Goal: Answer question/provide support: Share knowledge or assist other users

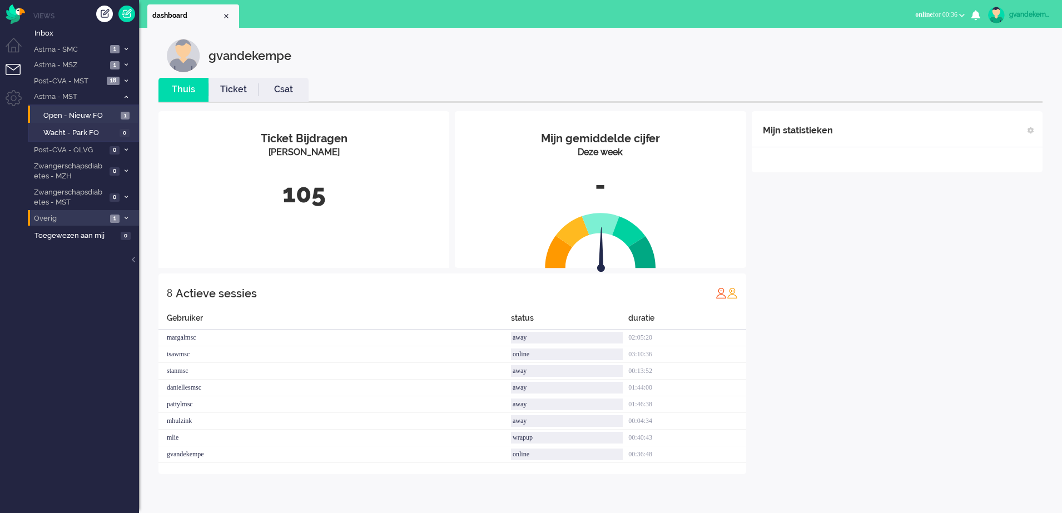
click at [128, 220] on span at bounding box center [126, 219] width 8 height 6
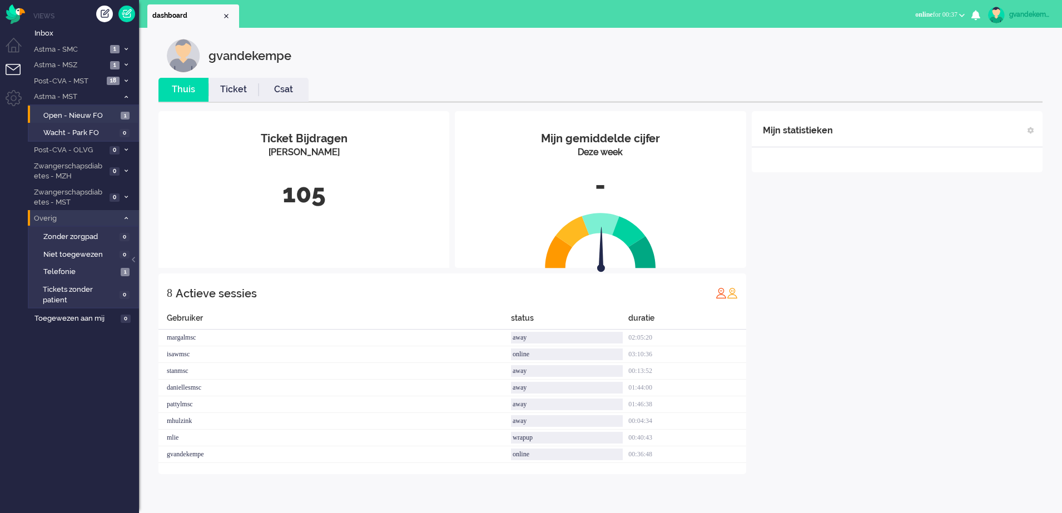
click at [126, 219] on icon at bounding box center [126, 218] width 3 height 4
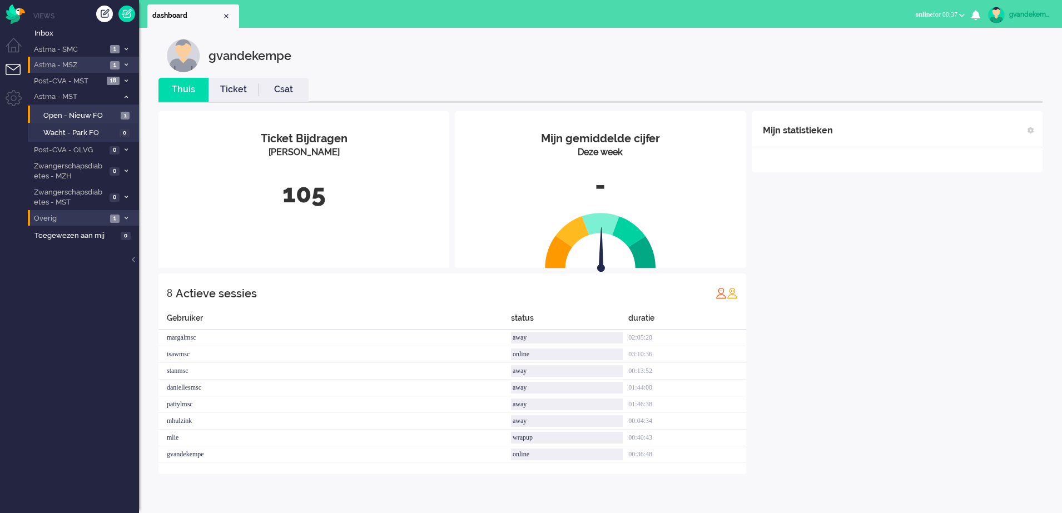
click at [125, 63] on icon at bounding box center [126, 65] width 3 height 4
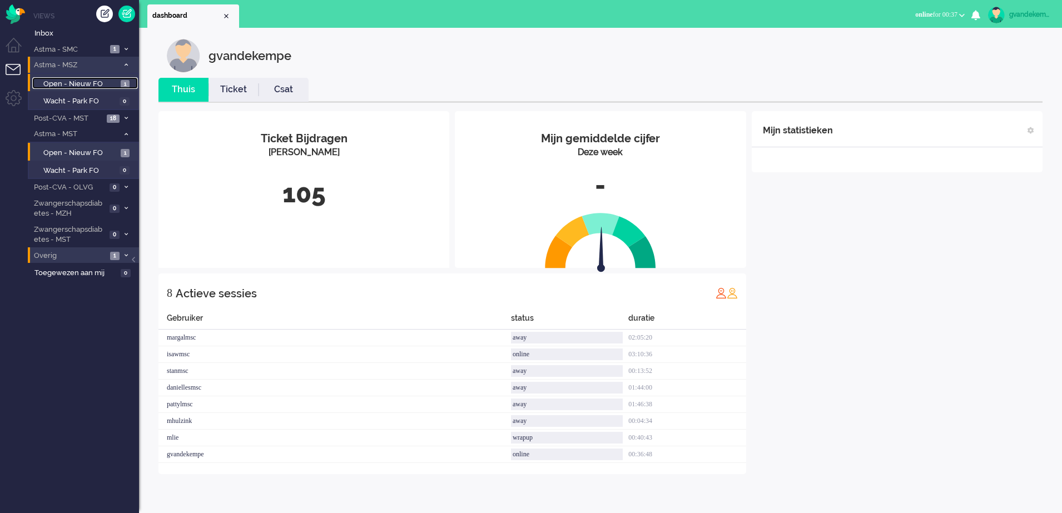
click at [102, 83] on span "Open - Nieuw FO" at bounding box center [80, 84] width 75 height 11
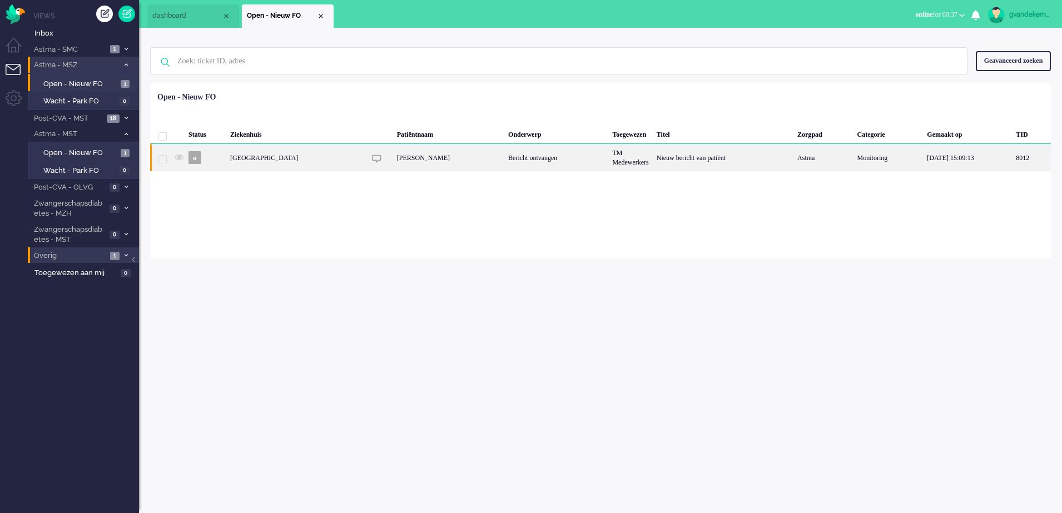
click at [678, 164] on div "Nieuw bericht van patiënt" at bounding box center [723, 157] width 141 height 27
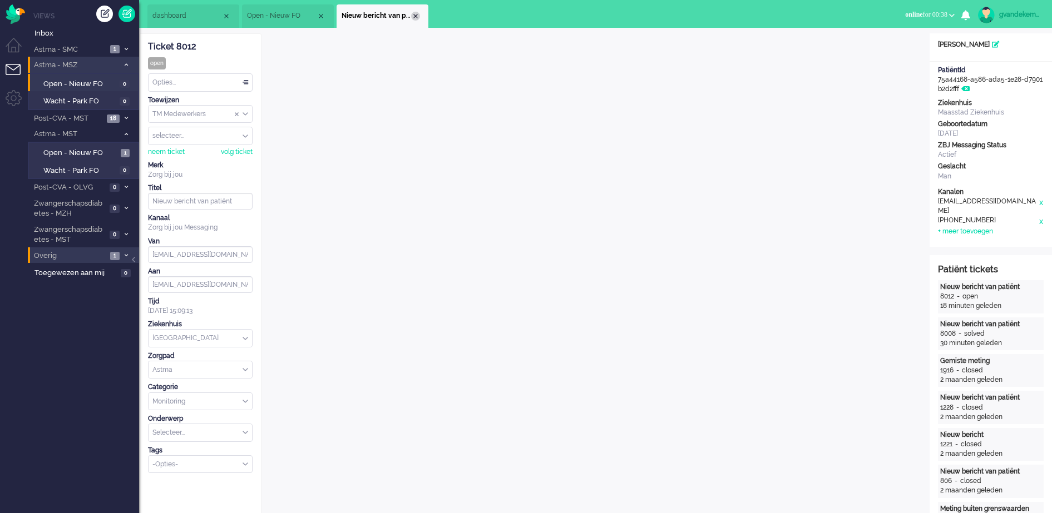
click at [417, 19] on div "Close tab" at bounding box center [415, 16] width 9 height 9
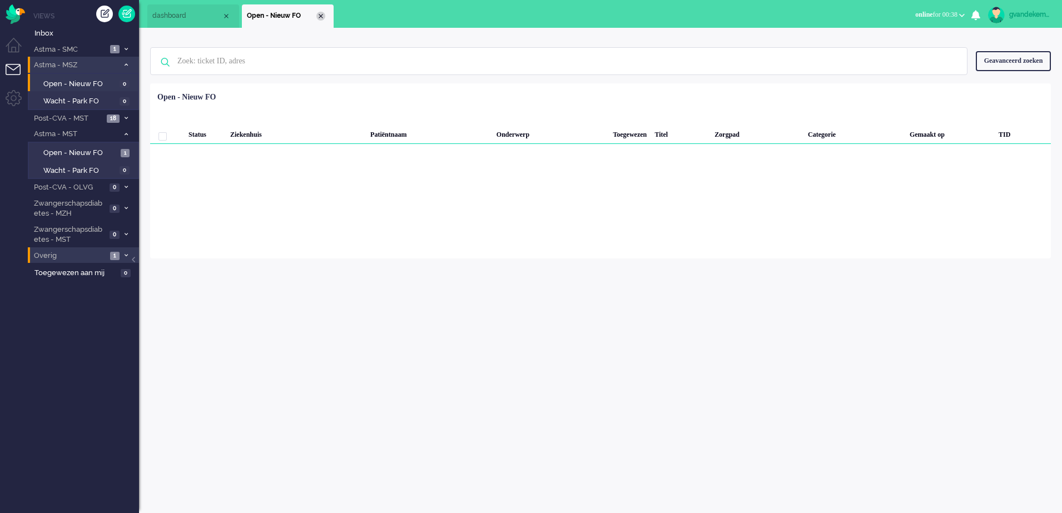
click at [318, 14] on div "Close tab" at bounding box center [320, 16] width 9 height 9
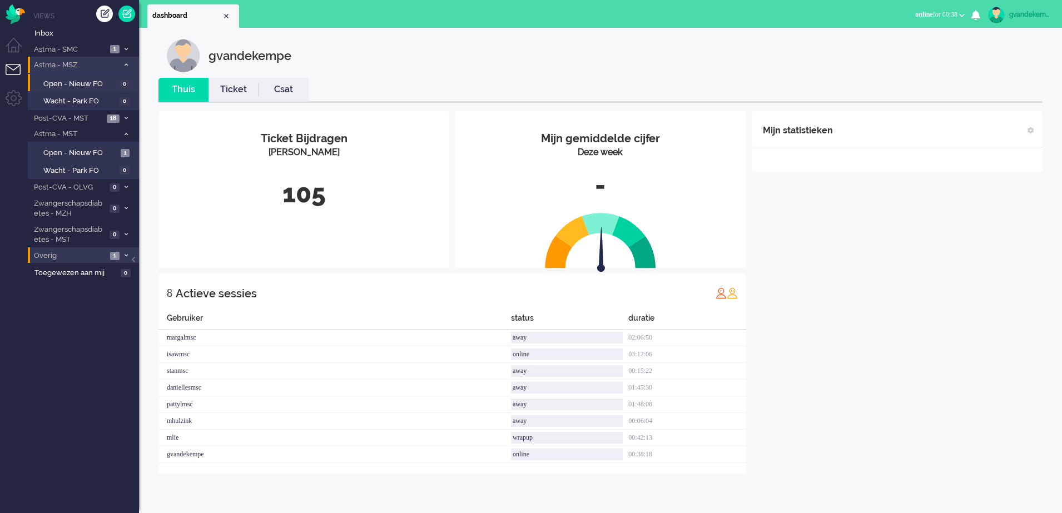
click at [125, 64] on icon at bounding box center [126, 65] width 3 height 4
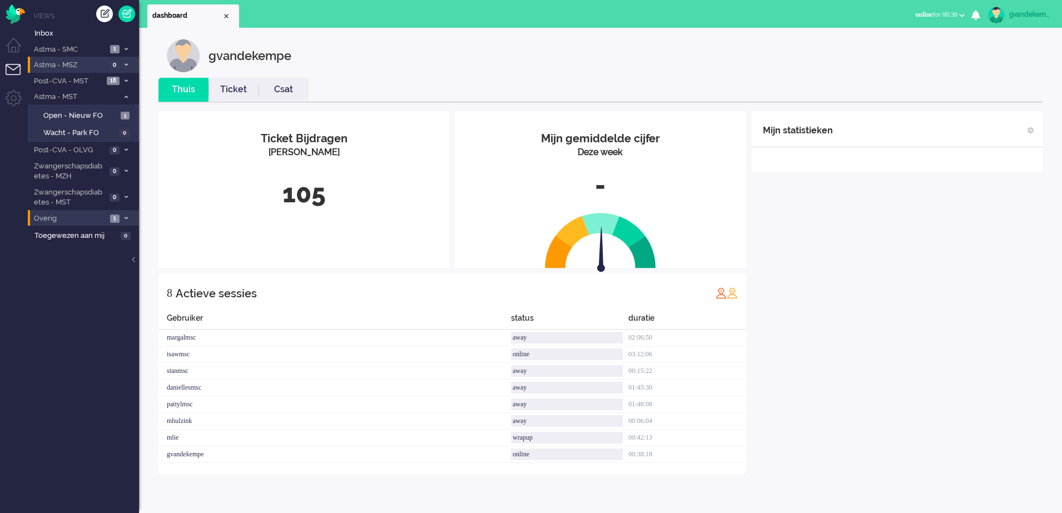
click at [101, 215] on span "Overig" at bounding box center [69, 219] width 75 height 11
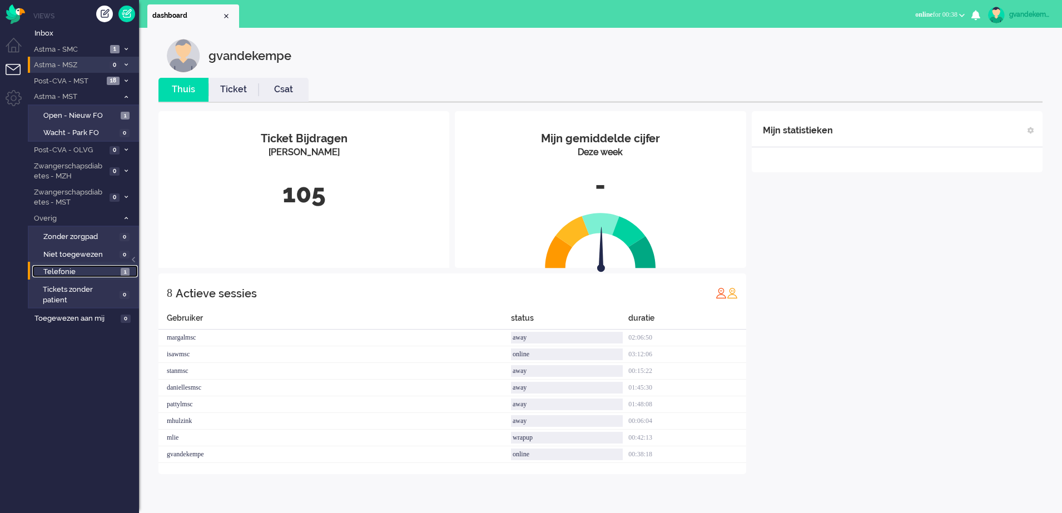
click at [102, 273] on span "Telefonie" at bounding box center [80, 272] width 75 height 11
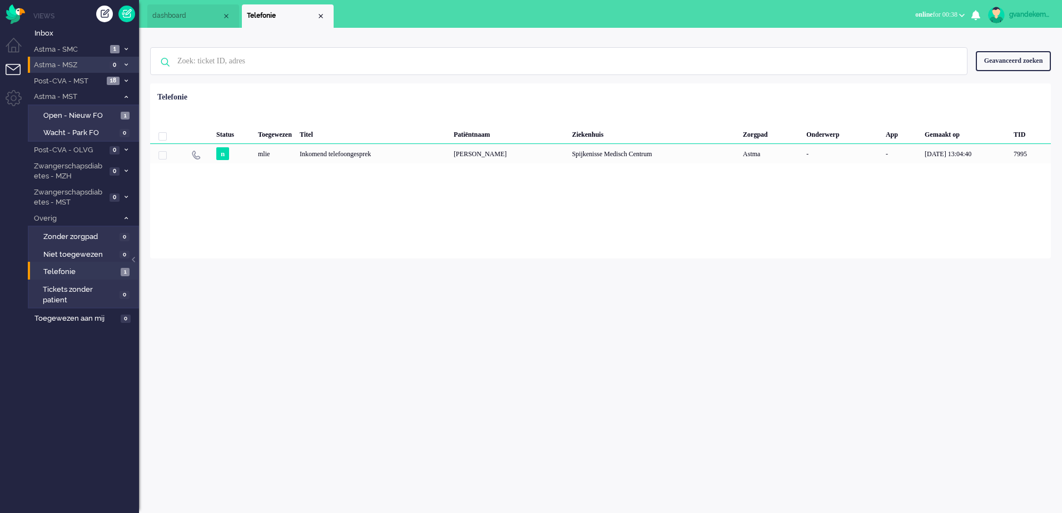
click at [125, 219] on icon at bounding box center [126, 218] width 3 height 4
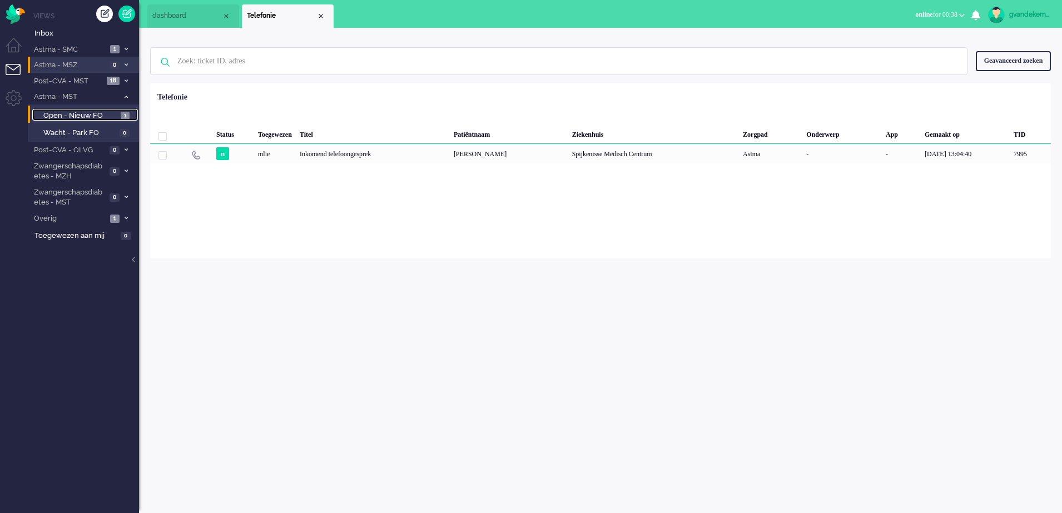
click at [127, 115] on span "1" at bounding box center [125, 116] width 9 height 8
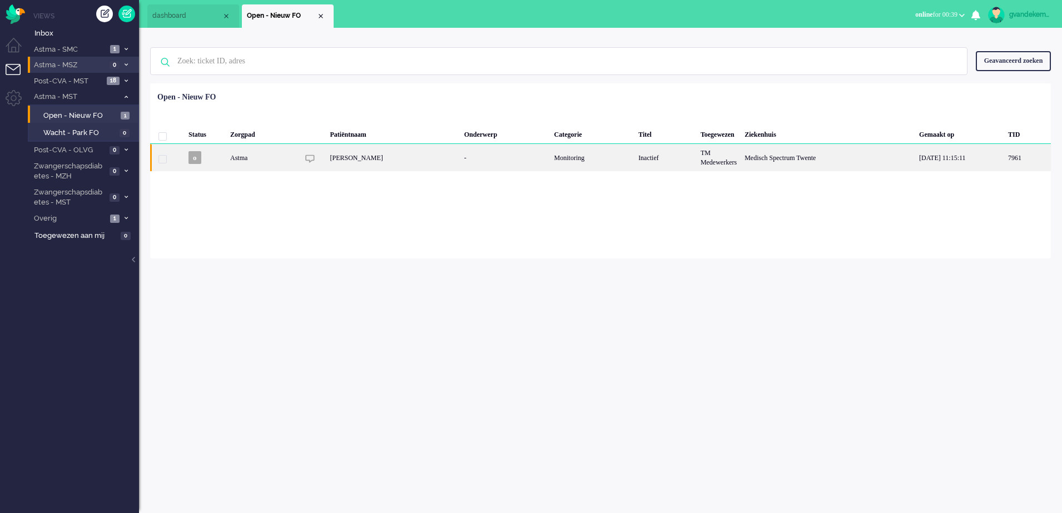
click at [354, 158] on div "[PERSON_NAME]" at bounding box center [393, 157] width 134 height 27
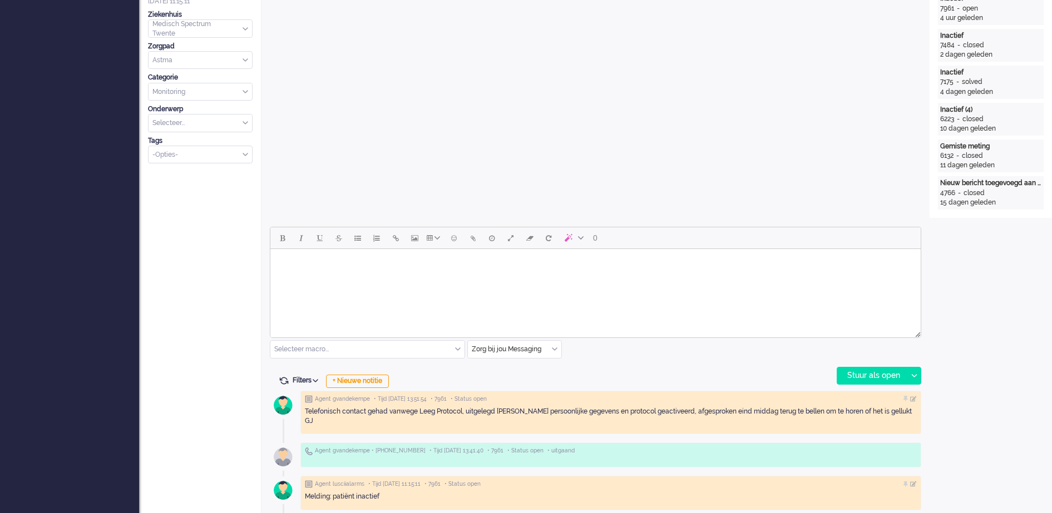
scroll to position [311, 0]
click at [996, 348] on div "Open custom software Patiëntnaam [PERSON_NAME] PatiëntId 4a0546c4-008a-afaa-a01…" at bounding box center [990, 358] width 122 height 1273
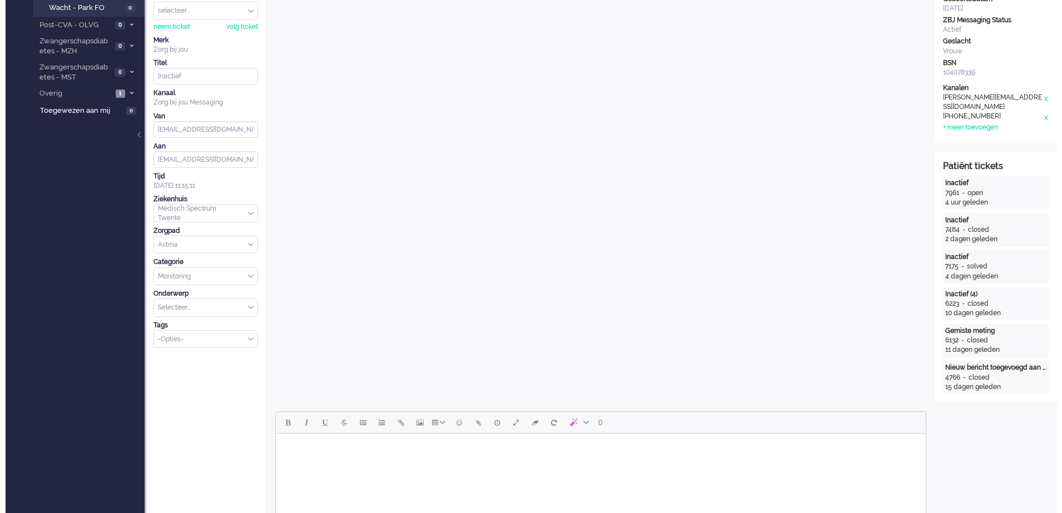
scroll to position [0, 0]
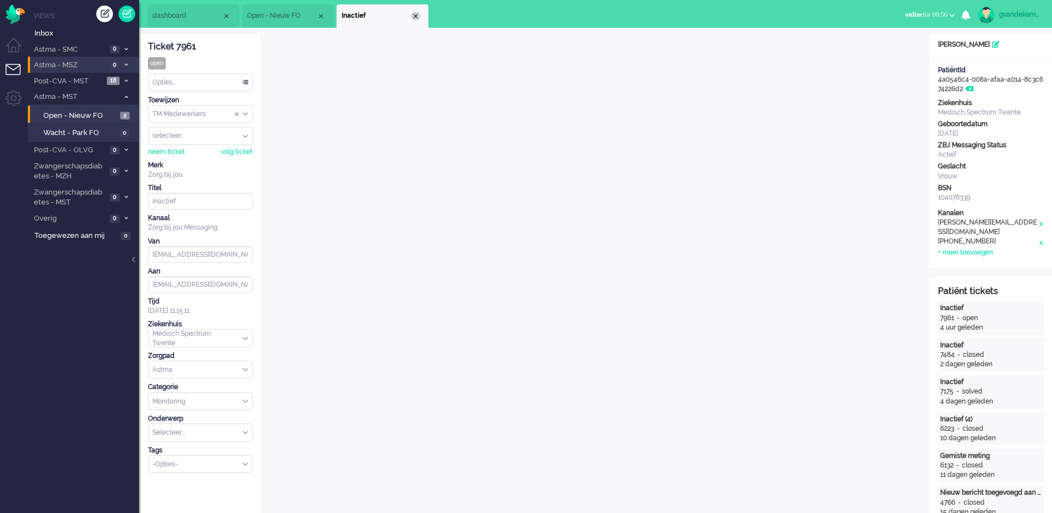
click at [415, 13] on div "Close tab" at bounding box center [415, 16] width 9 height 9
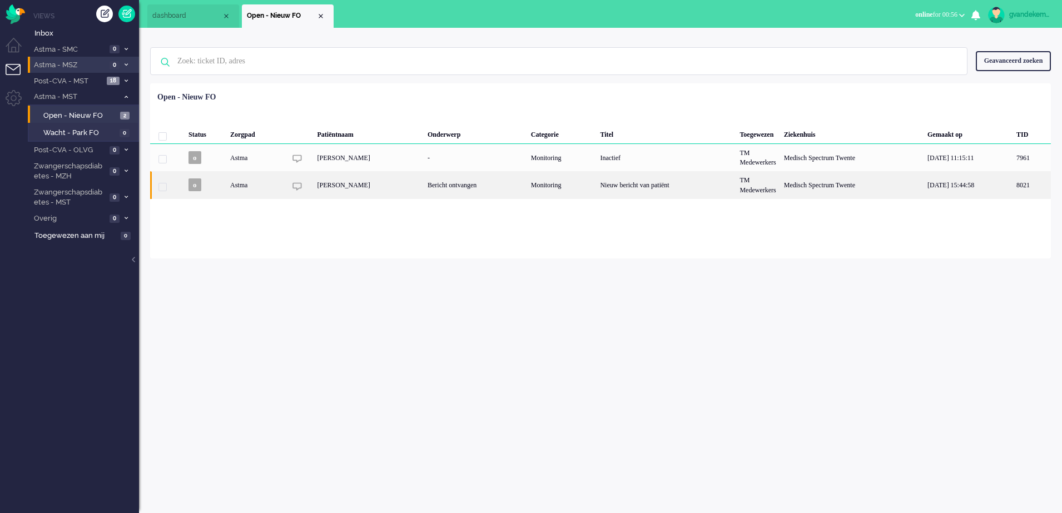
click at [424, 183] on div "[PERSON_NAME]" at bounding box center [369, 184] width 110 height 27
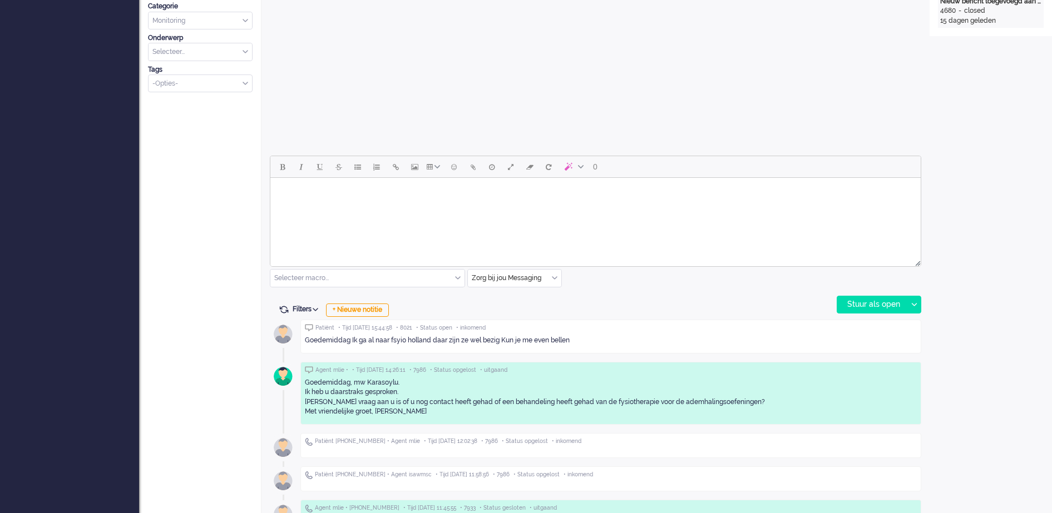
scroll to position [381, 0]
click at [380, 309] on div "+ Nieuwe notitie" at bounding box center [357, 309] width 63 height 13
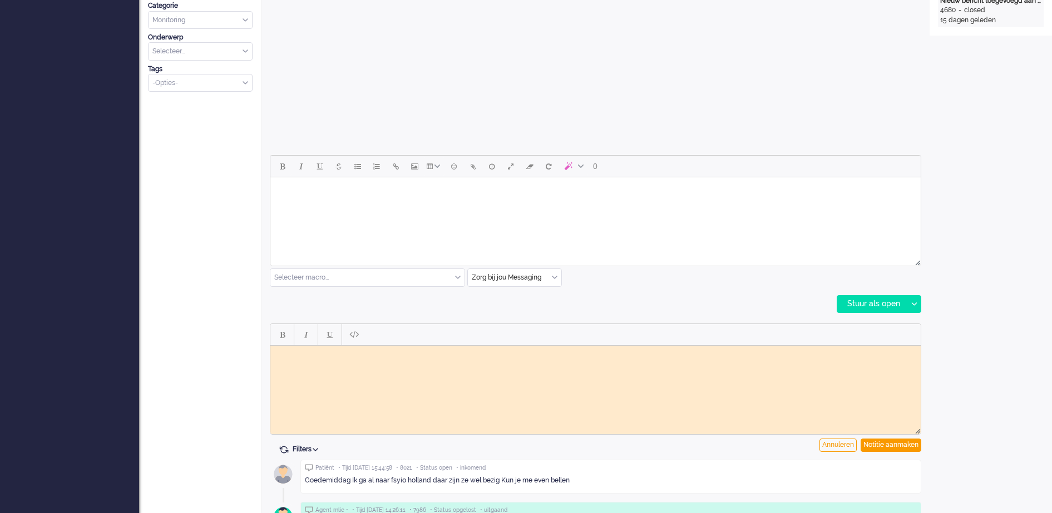
scroll to position [0, 0]
click at [373, 358] on html at bounding box center [595, 353] width 650 height 17
click at [843, 444] on div "Annuleren" at bounding box center [837, 445] width 37 height 13
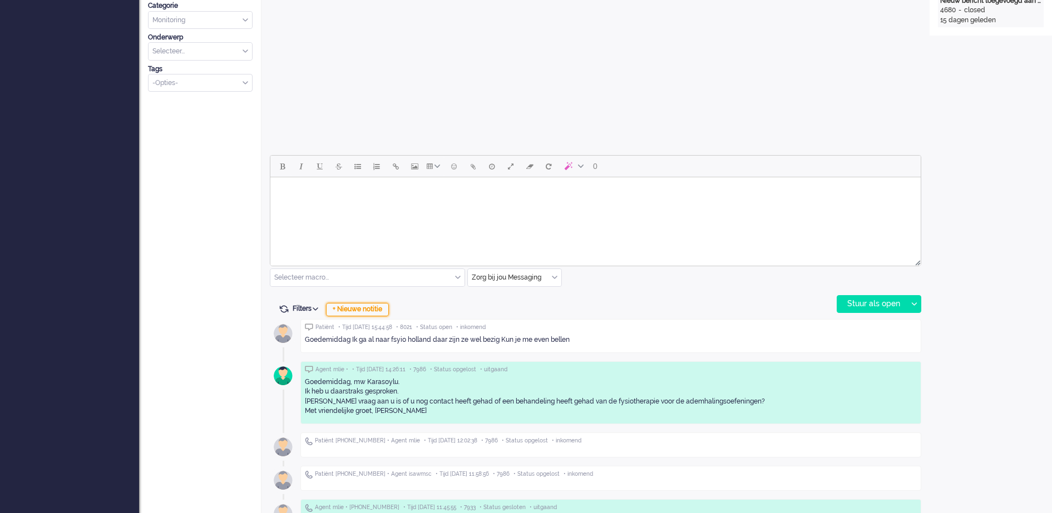
click at [373, 306] on div "+ Nieuwe notitie" at bounding box center [357, 309] width 63 height 13
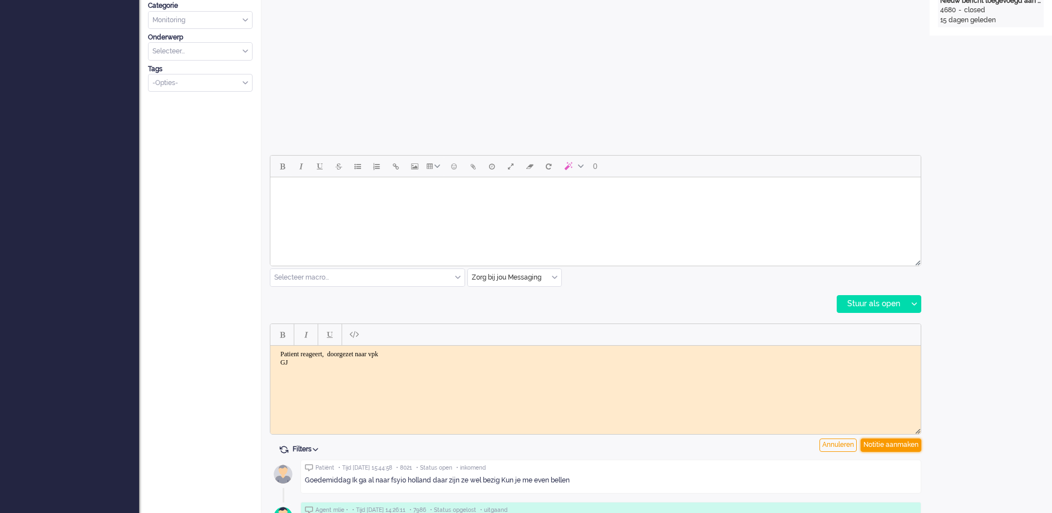
click at [890, 444] on div "Notitie aanmaken" at bounding box center [890, 445] width 61 height 13
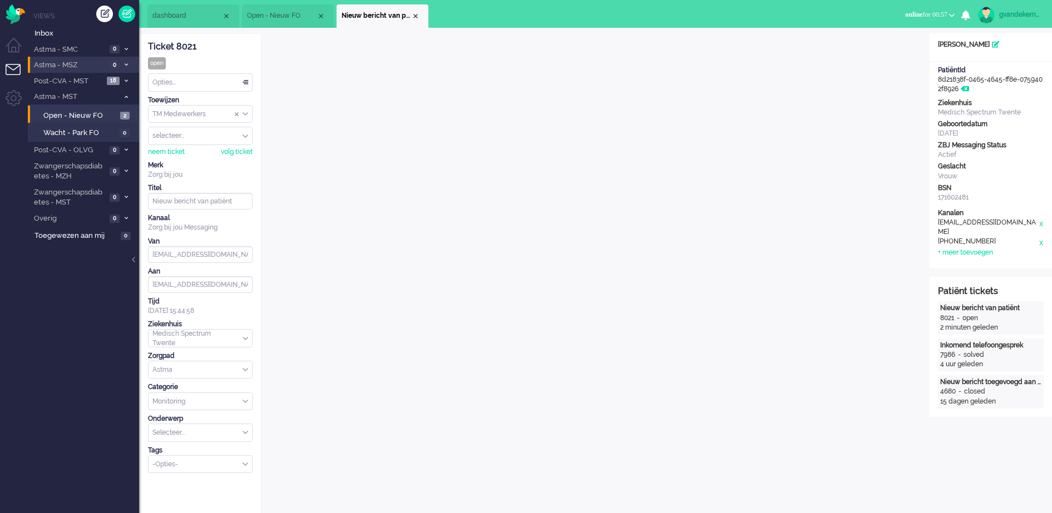
click at [246, 114] on div "TM Medewerkers" at bounding box center [199, 114] width 103 height 17
click at [246, 114] on span "Assign Group" at bounding box center [245, 114] width 6 height 8
click at [242, 135] on input "Assign User" at bounding box center [199, 135] width 103 height 17
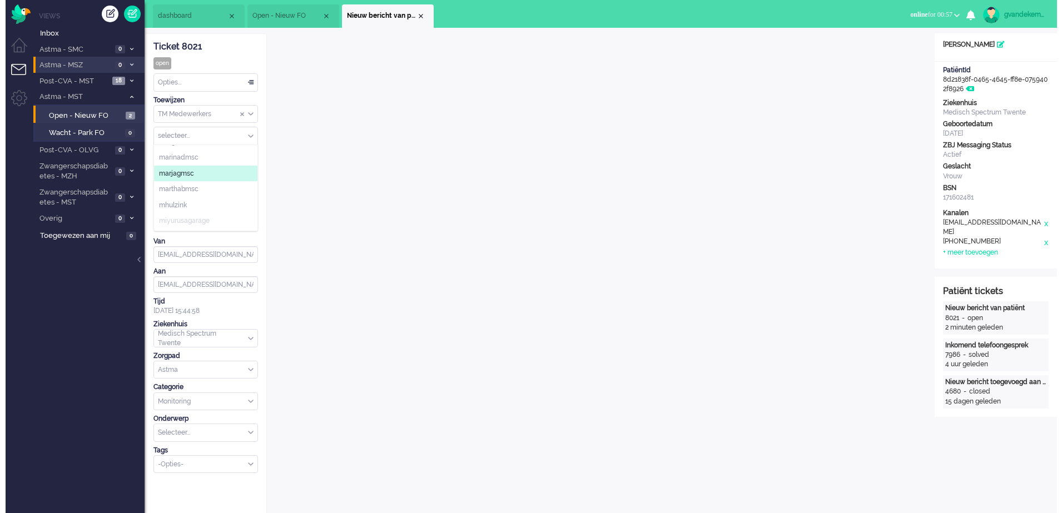
scroll to position [556, 0]
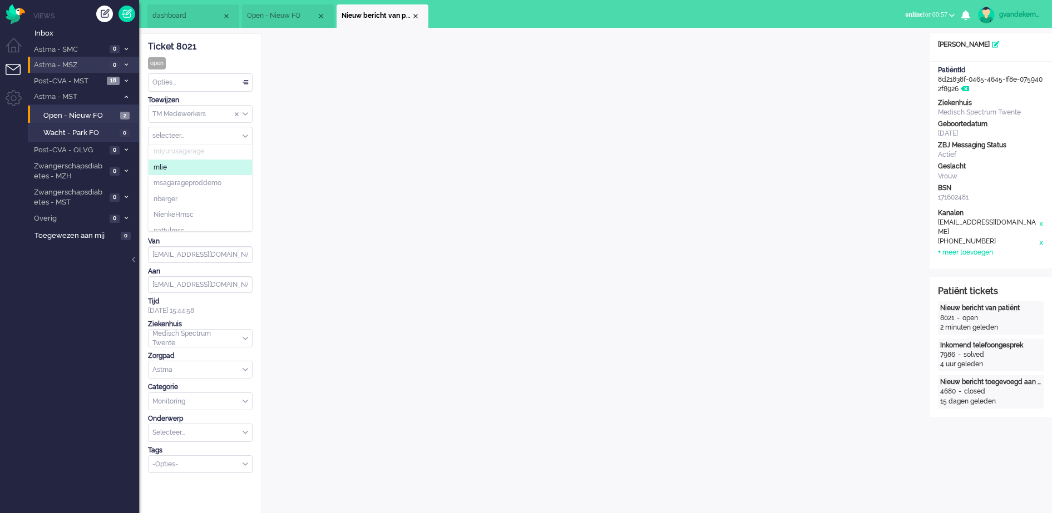
click at [222, 167] on li "mlie" at bounding box center [199, 168] width 103 height 16
click at [416, 16] on div "Close tab" at bounding box center [415, 16] width 9 height 9
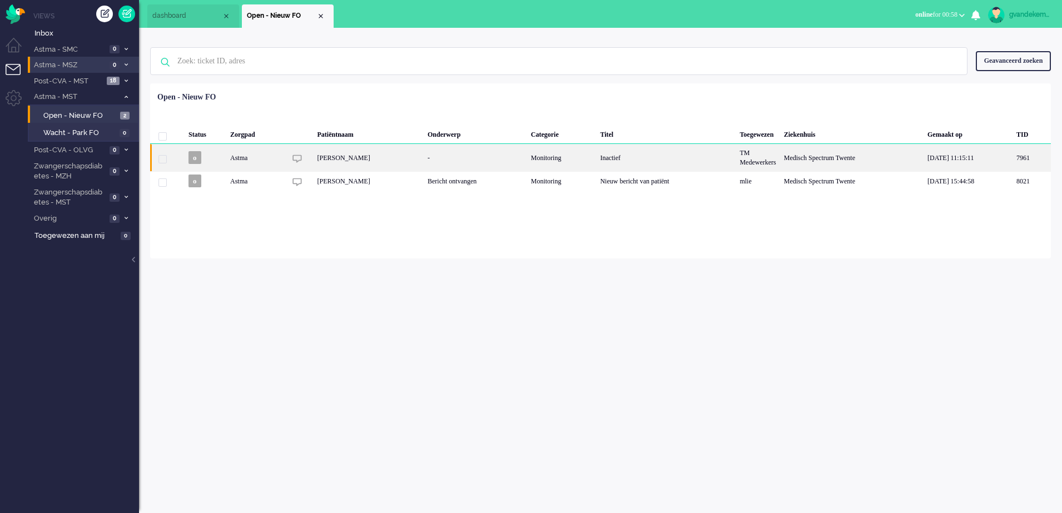
click at [358, 158] on div "[PERSON_NAME]" at bounding box center [369, 157] width 110 height 27
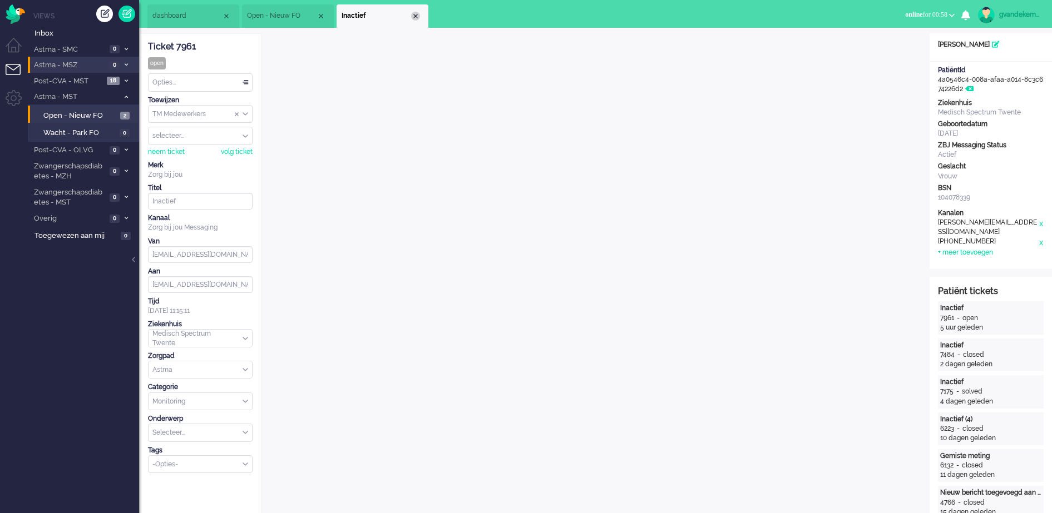
click at [419, 17] on div "Close tab" at bounding box center [415, 16] width 9 height 9
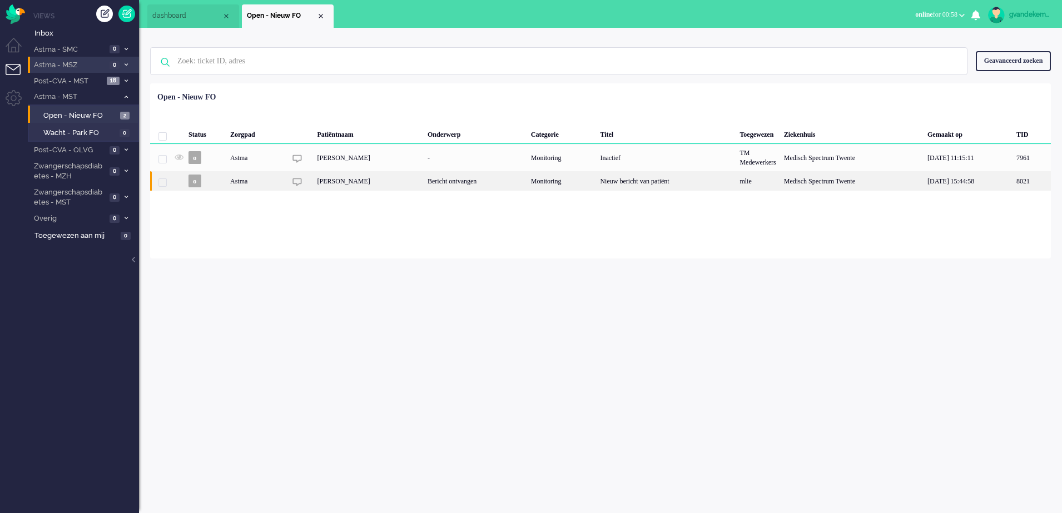
click at [780, 183] on div "8021" at bounding box center [851, 180] width 143 height 19
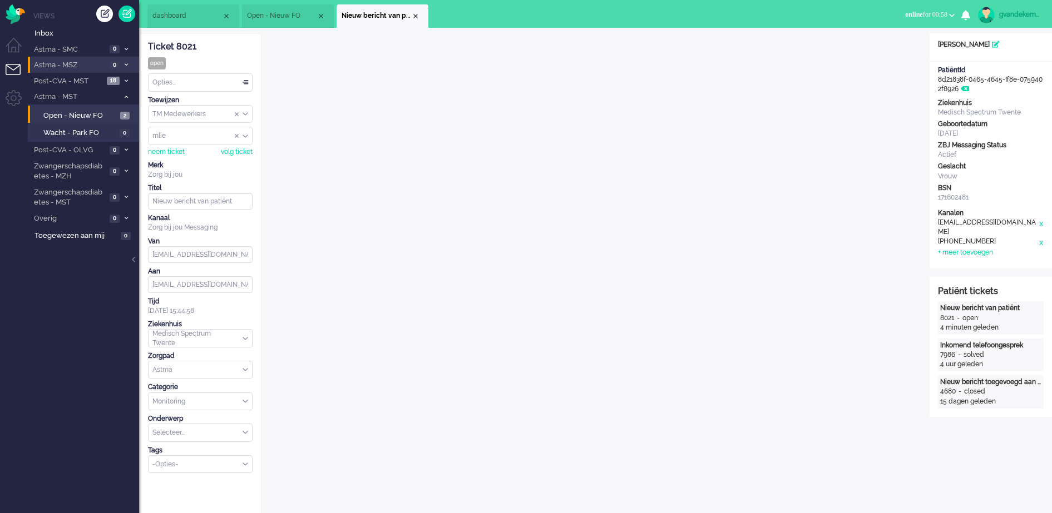
click at [245, 109] on input "Assign Group" at bounding box center [199, 114] width 103 height 17
click at [229, 146] on li "TM Verpleegkundigen" at bounding box center [199, 147] width 103 height 16
click at [414, 15] on div "Close tab" at bounding box center [415, 16] width 9 height 9
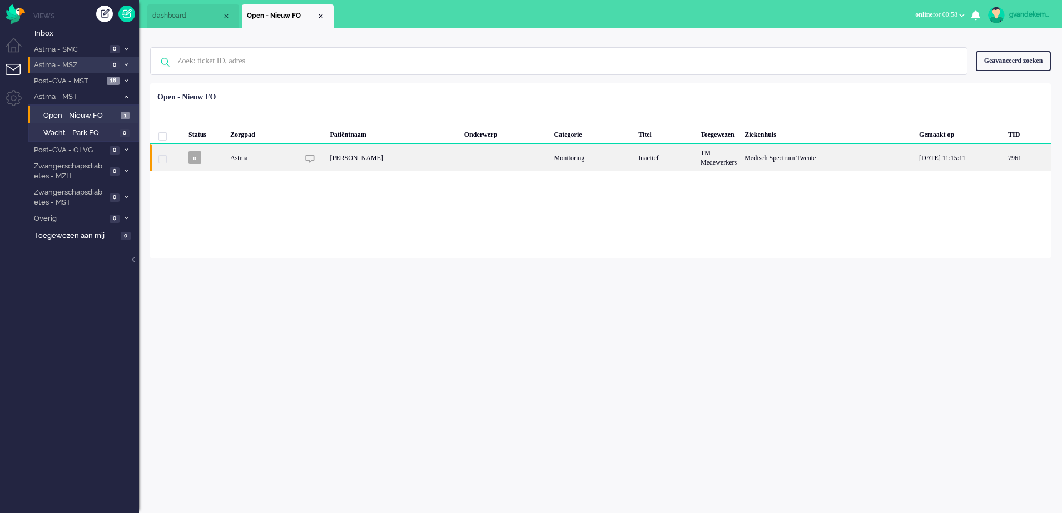
click at [432, 156] on div "[PERSON_NAME]" at bounding box center [393, 157] width 134 height 27
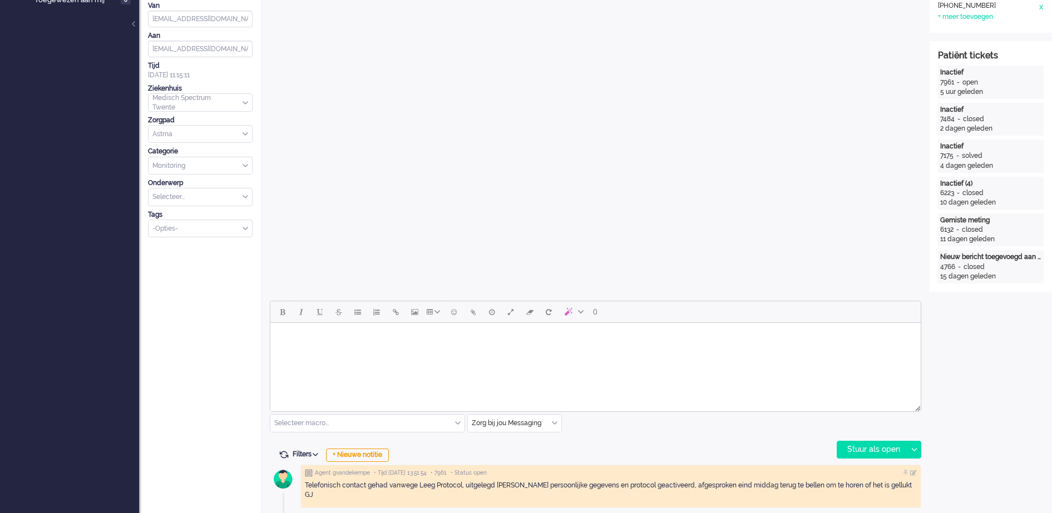
scroll to position [312, 0]
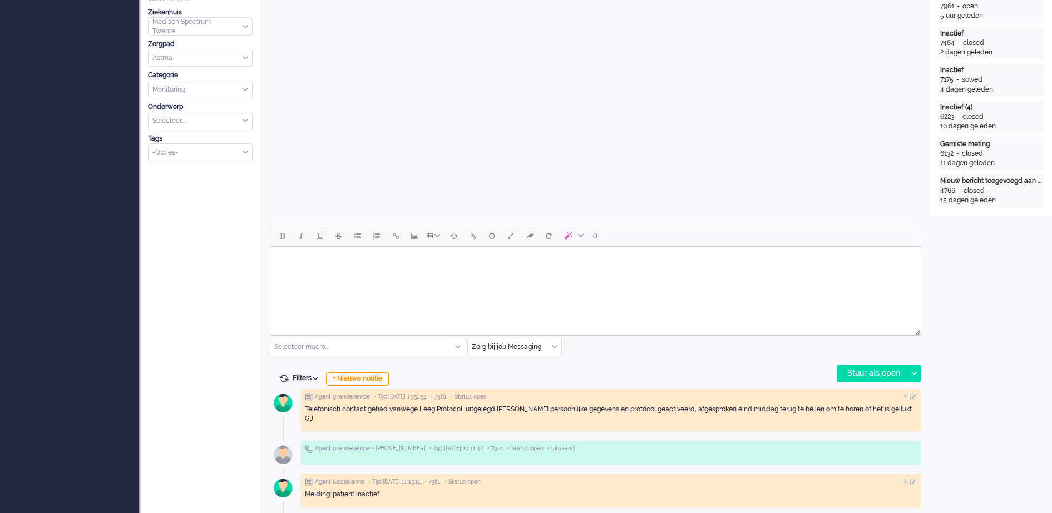
click at [555, 348] on div "Zorg bij jou Messaging" at bounding box center [514, 347] width 93 height 17
click at [523, 380] on span "uitgaand telefoon" at bounding box center [500, 379] width 55 height 9
click at [903, 372] on div "Stuur als open" at bounding box center [872, 373] width 70 height 17
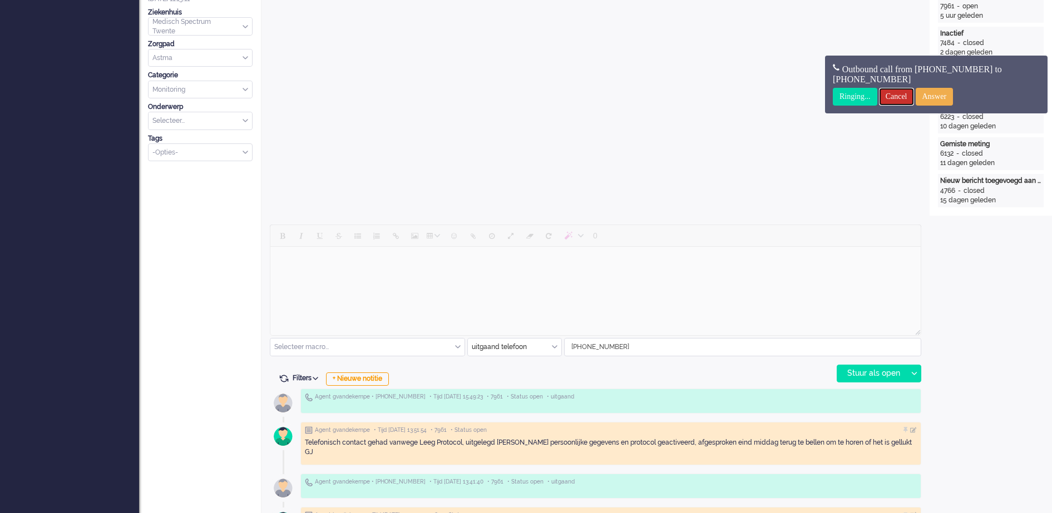
click at [901, 95] on input "Cancel" at bounding box center [896, 97] width 35 height 18
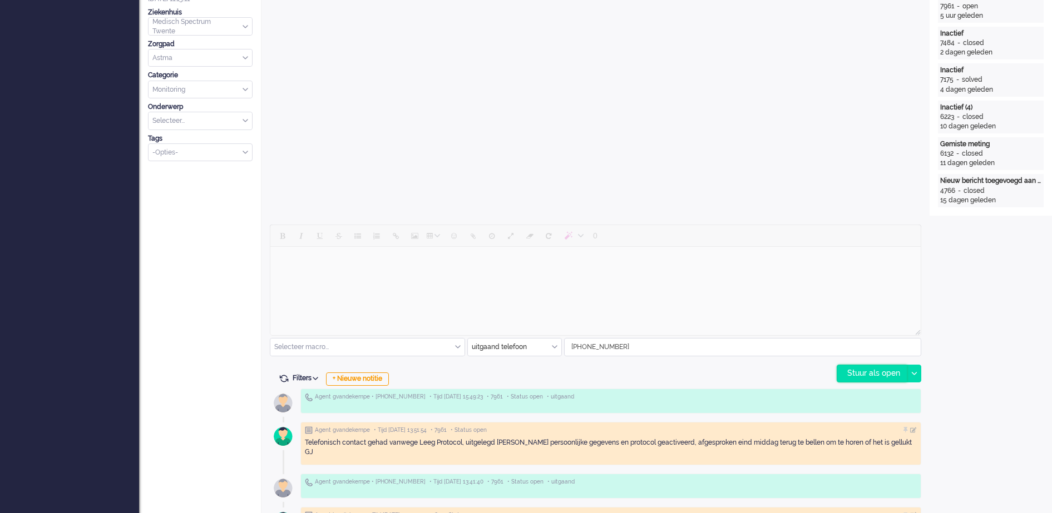
click at [881, 372] on div "Stuur als open" at bounding box center [872, 373] width 70 height 17
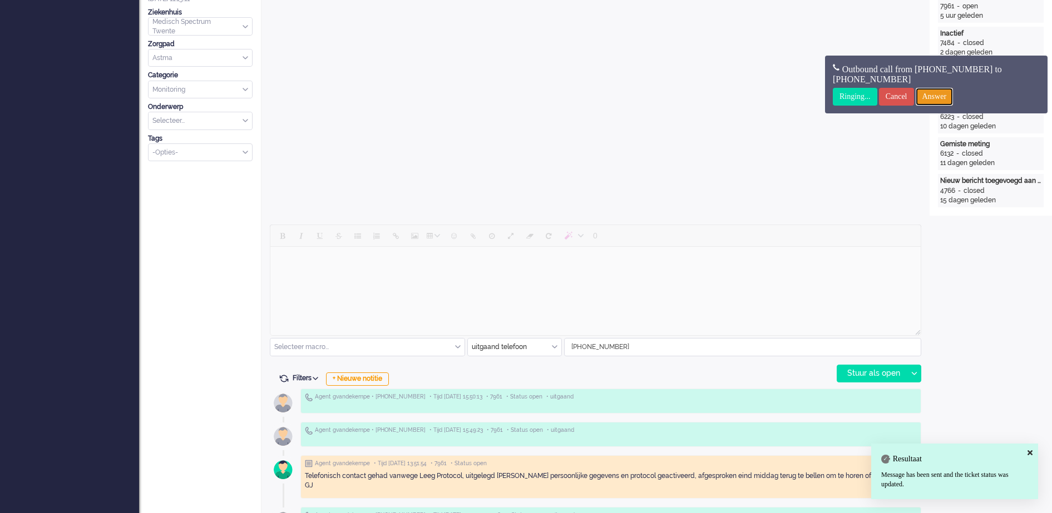
click at [944, 96] on input "Answer" at bounding box center [934, 97] width 38 height 18
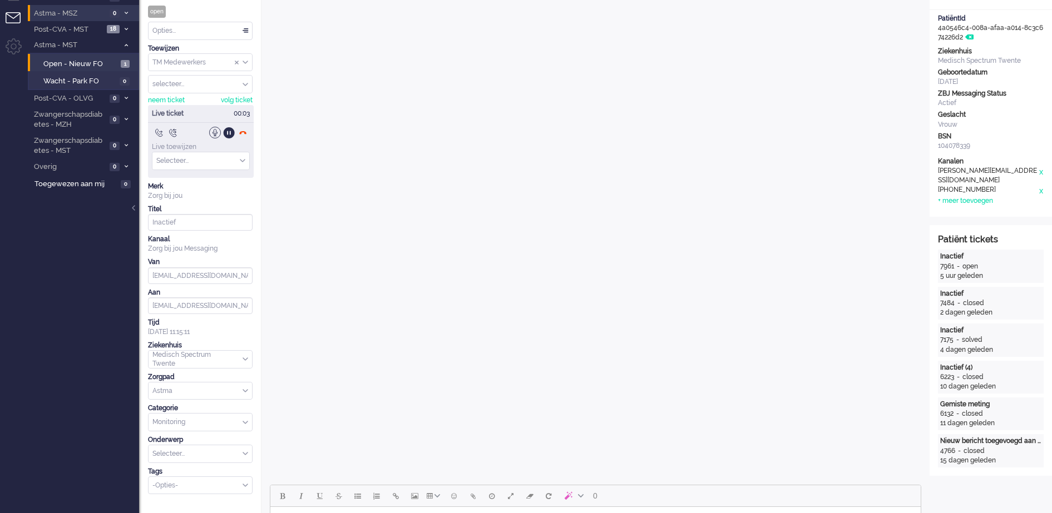
scroll to position [0, 0]
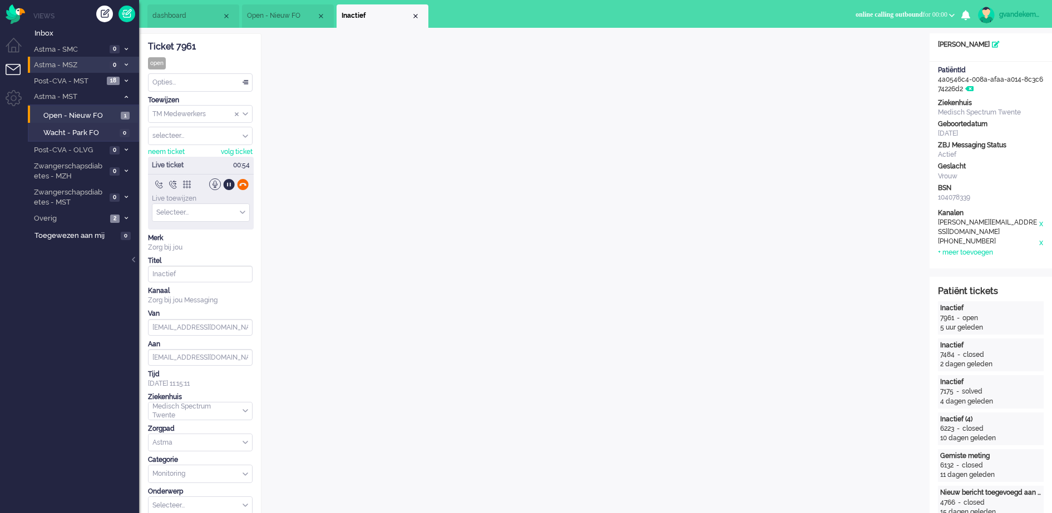
click at [242, 183] on div at bounding box center [243, 185] width 12 height 12
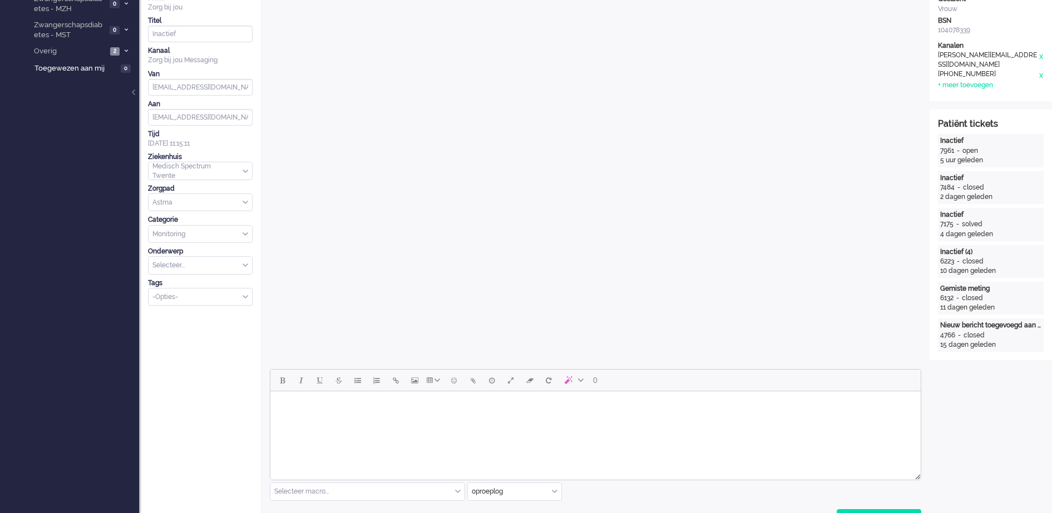
scroll to position [278, 0]
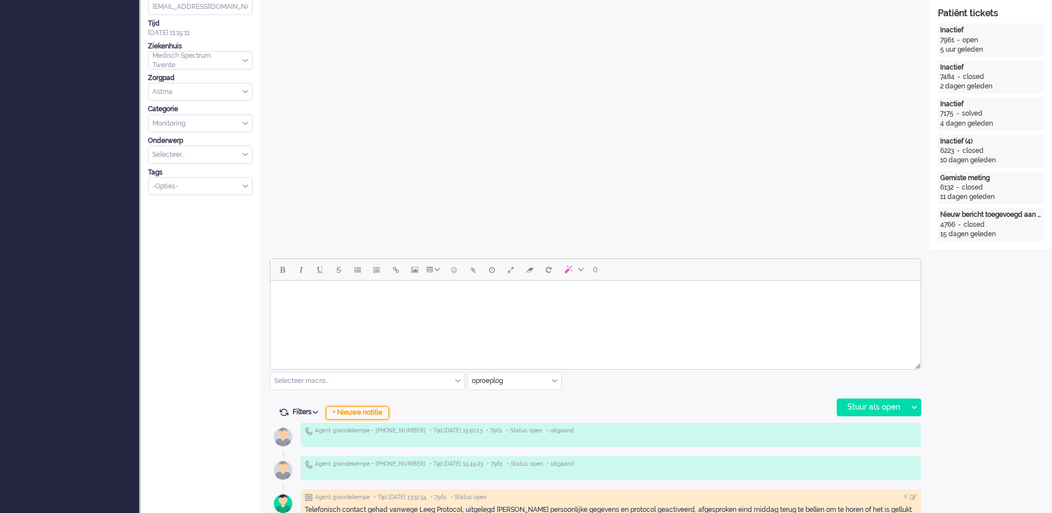
click at [375, 411] on div "+ Nieuwe notitie" at bounding box center [357, 413] width 63 height 13
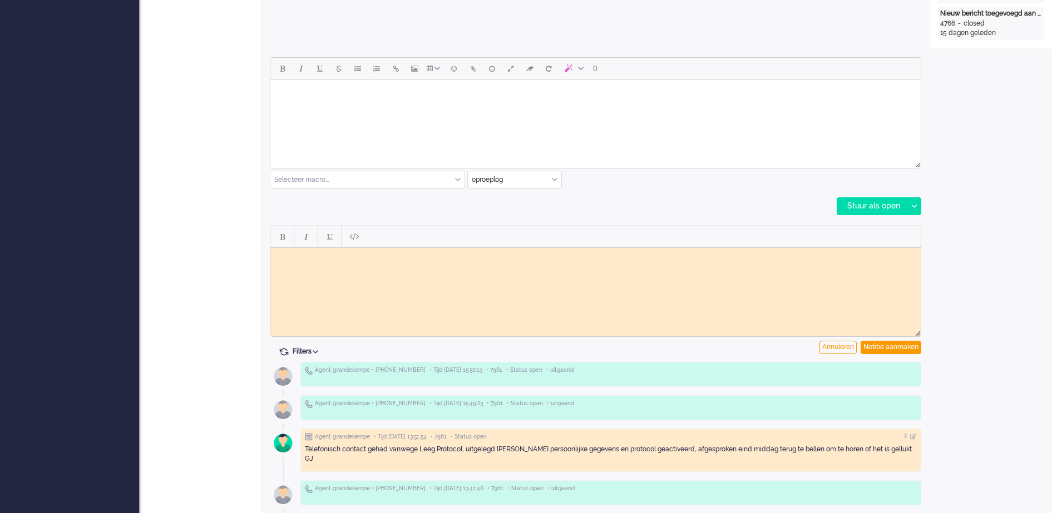
scroll to position [487, 0]
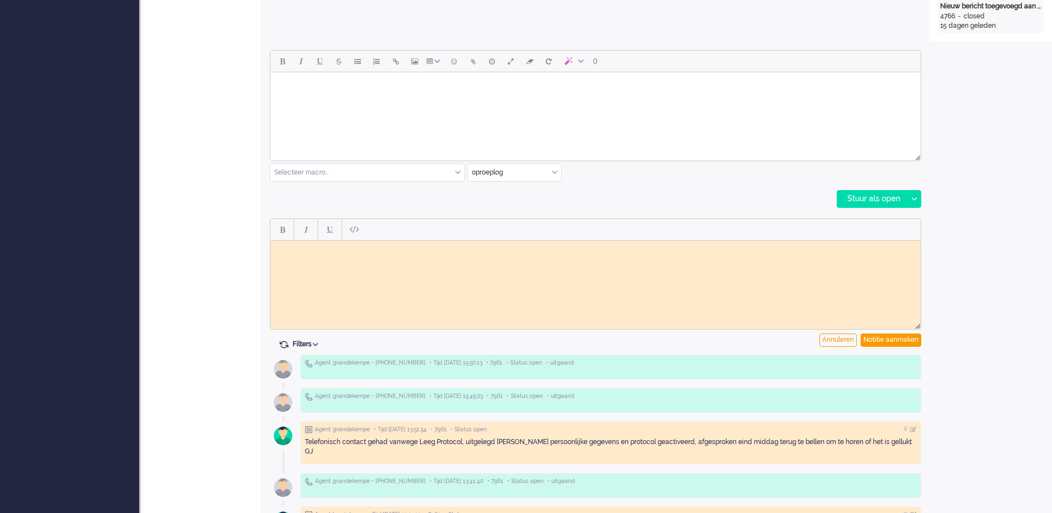
click at [874, 450] on div "Telefonisch contact gehad vanwege Leeg Protocol, uitgelegd [PERSON_NAME] persoo…" at bounding box center [611, 447] width 612 height 19
click at [911, 429] on div at bounding box center [913, 430] width 7 height 7
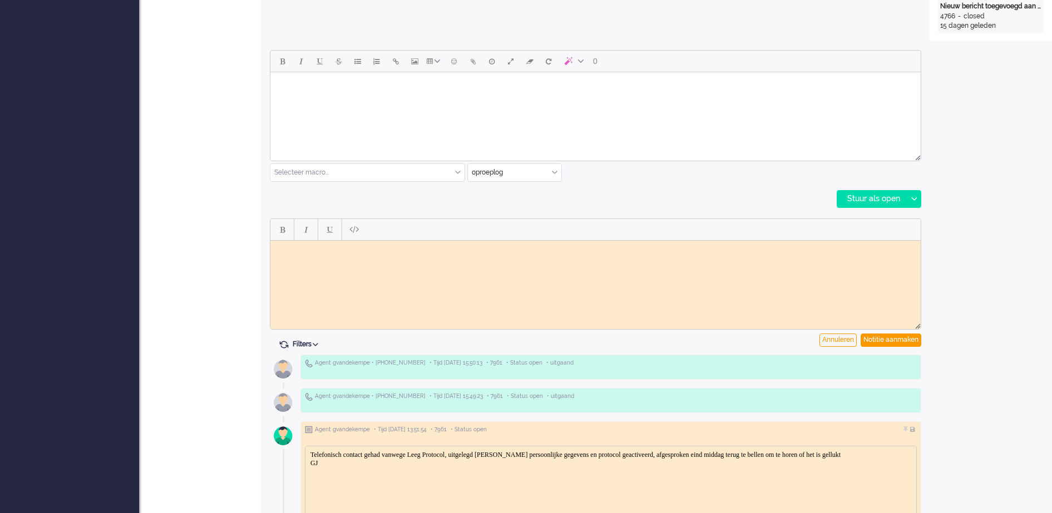
scroll to position [0, 0]
click at [343, 460] on body "Telefonisch contact gehad vanwege Leeg Protocol, uitgelegd [PERSON_NAME] persoo…" at bounding box center [611, 458] width 602 height 17
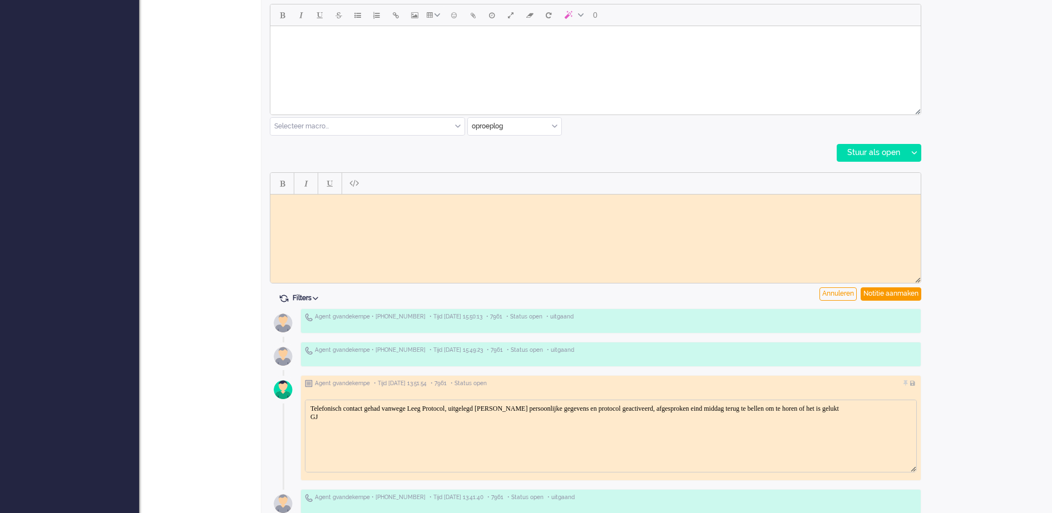
scroll to position [556, 0]
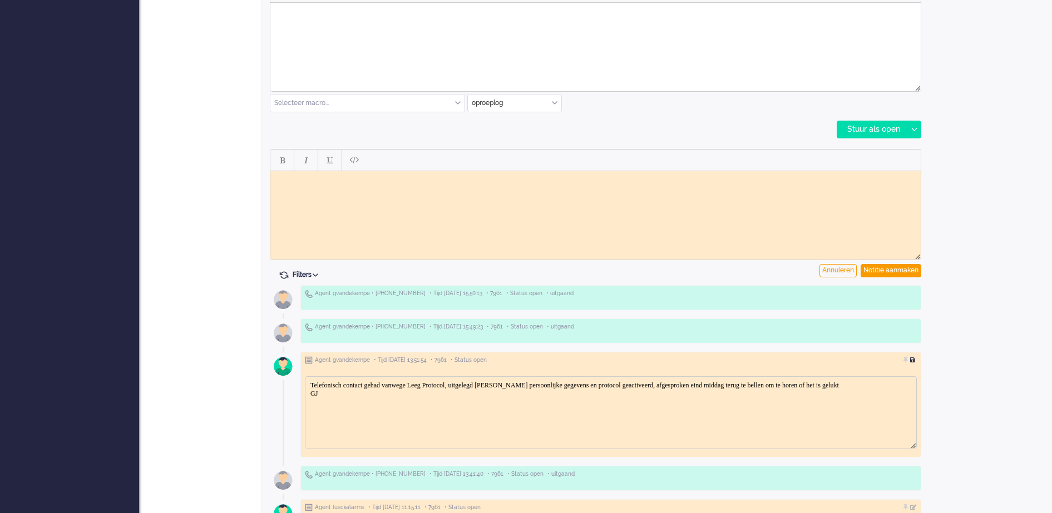
click at [913, 357] on div at bounding box center [913, 360] width 7 height 7
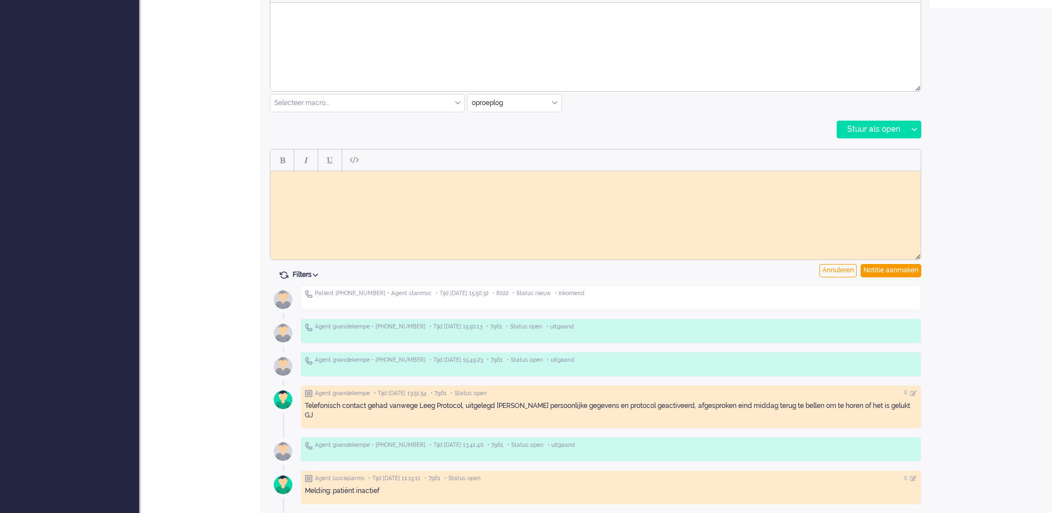
click at [445, 179] on body "Rich Text Area. Press ALT-0 for help." at bounding box center [595, 179] width 641 height 8
click at [839, 270] on div "Annuleren" at bounding box center [837, 270] width 37 height 13
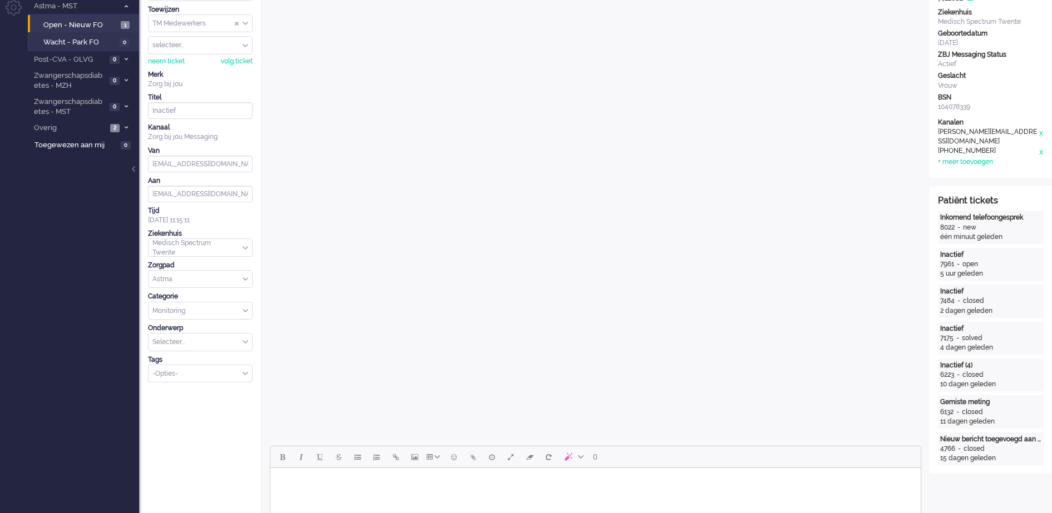
scroll to position [0, 0]
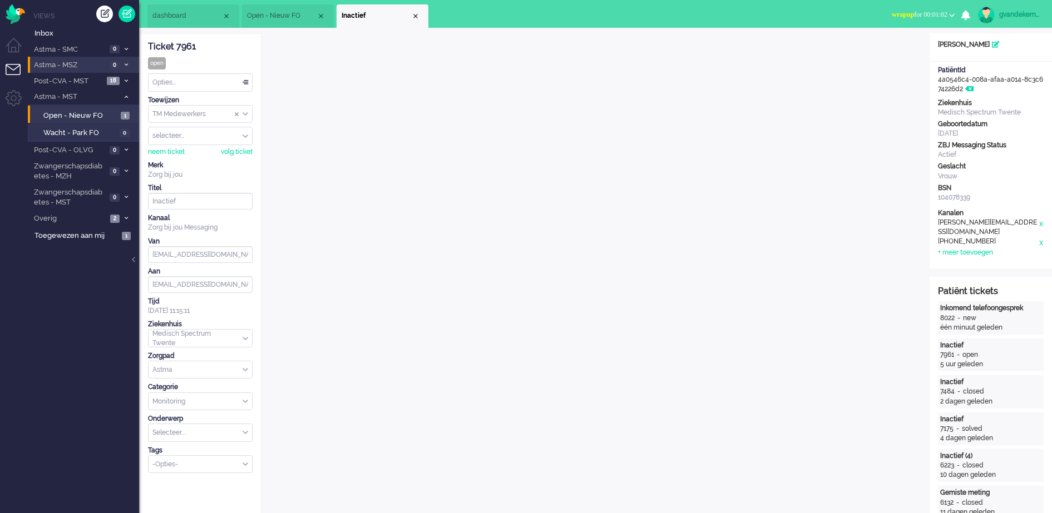
click at [126, 218] on icon at bounding box center [126, 218] width 3 height 4
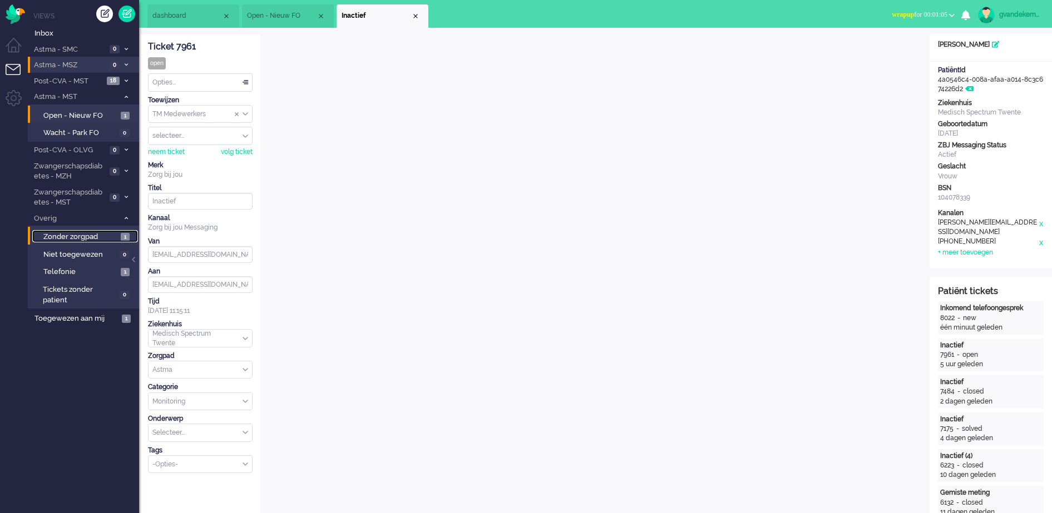
click at [118, 238] on link "Zonder zorgpad 1" at bounding box center [85, 236] width 106 height 12
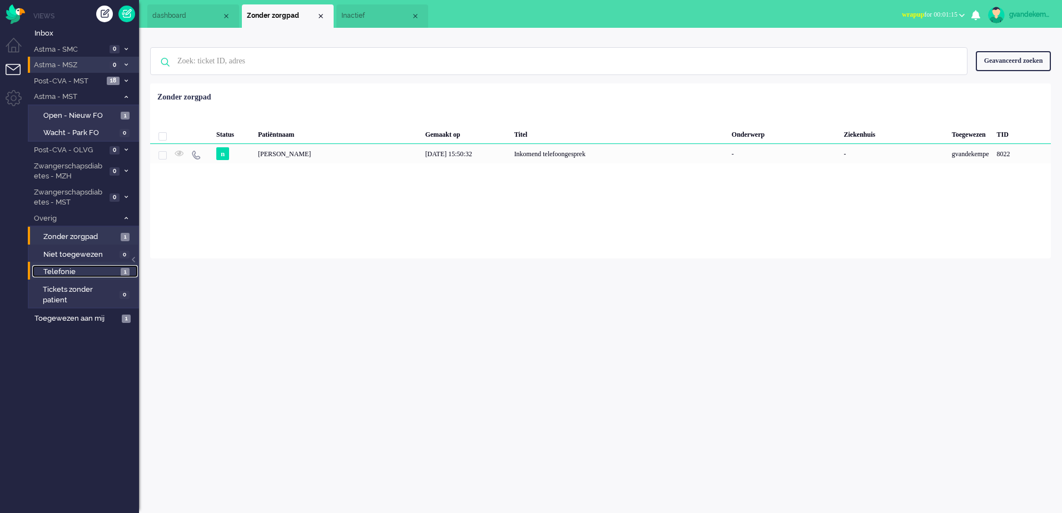
click at [121, 272] on span "1" at bounding box center [125, 272] width 9 height 8
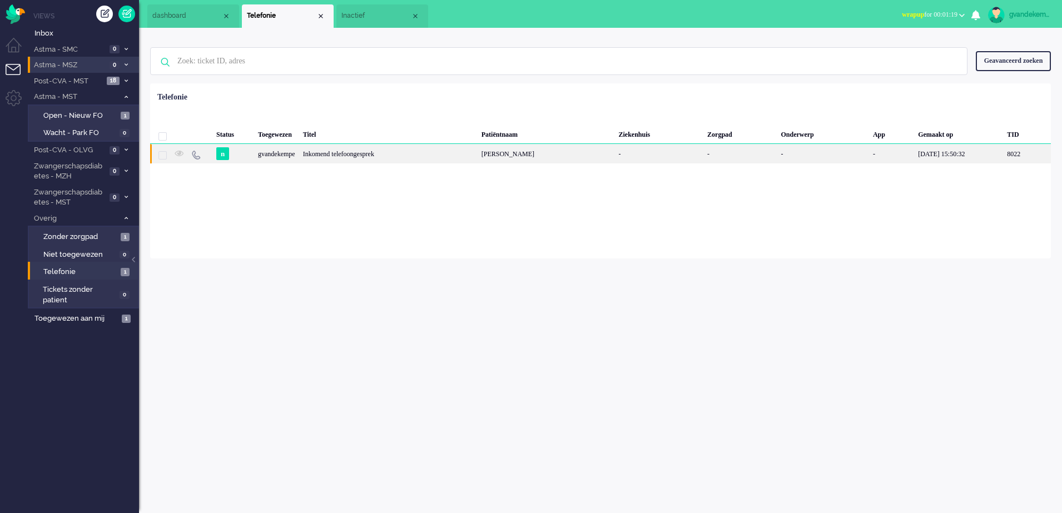
click at [568, 156] on div "[PERSON_NAME]" at bounding box center [546, 153] width 137 height 19
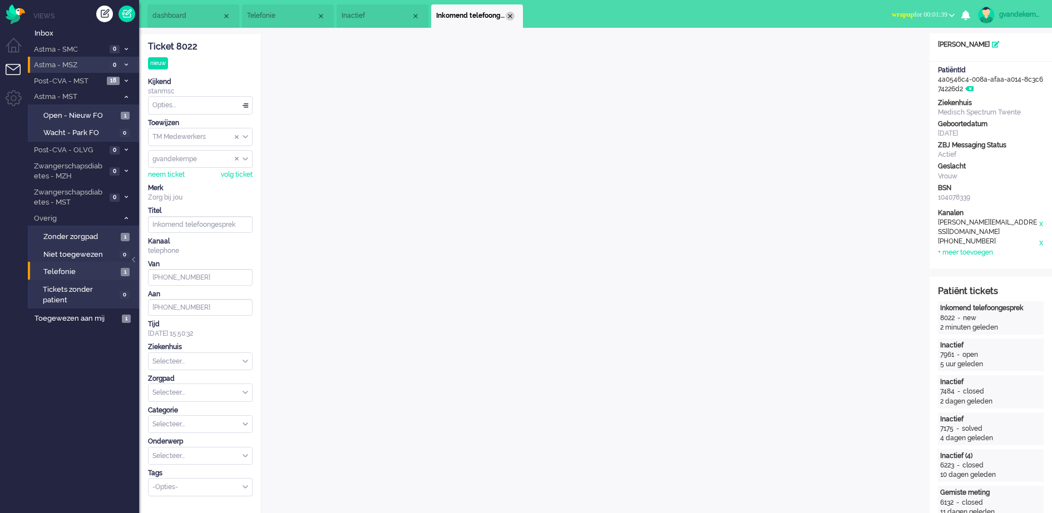
click at [510, 16] on div "Close tab" at bounding box center [509, 16] width 9 height 9
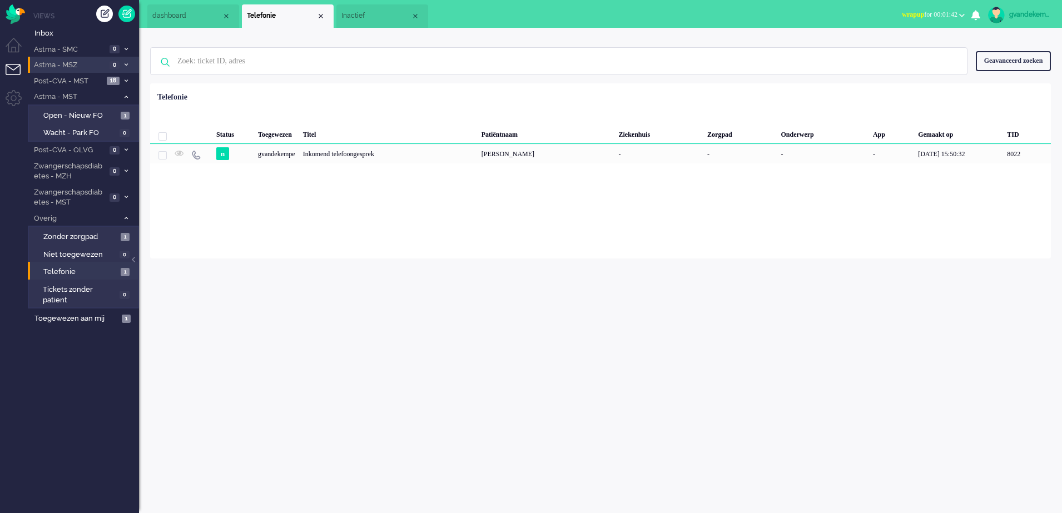
click at [387, 19] on span "Inactief" at bounding box center [376, 15] width 70 height 9
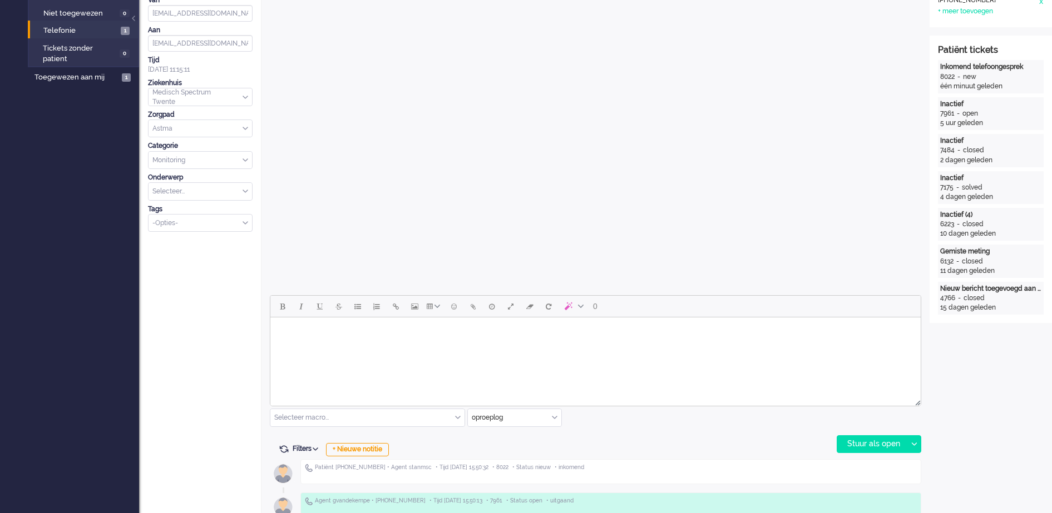
scroll to position [278, 0]
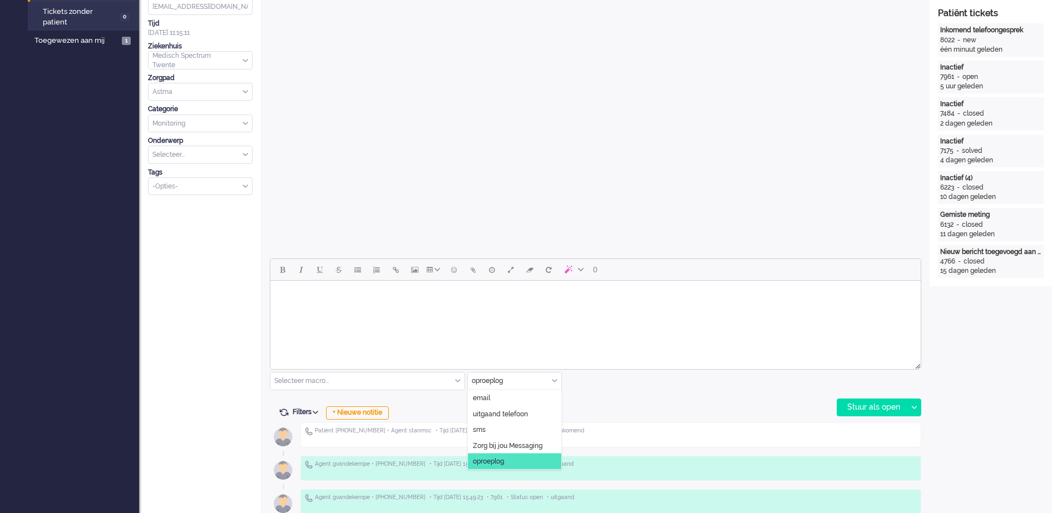
click at [553, 380] on div "oproeplog" at bounding box center [514, 381] width 93 height 17
click at [526, 412] on span "uitgaand telefoon" at bounding box center [500, 413] width 55 height 9
click at [875, 406] on div "Stuur als open" at bounding box center [872, 407] width 70 height 17
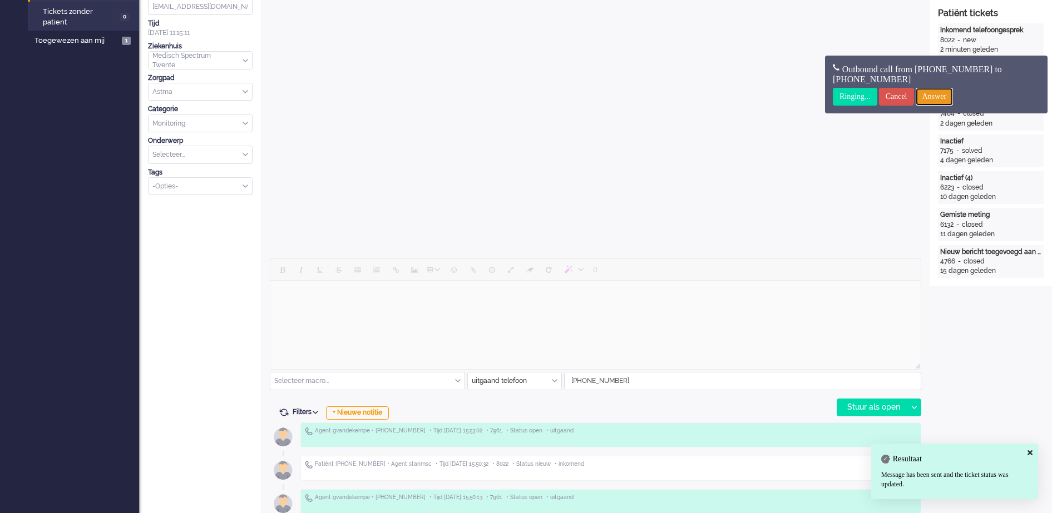
click at [945, 97] on input "Answer" at bounding box center [934, 97] width 38 height 18
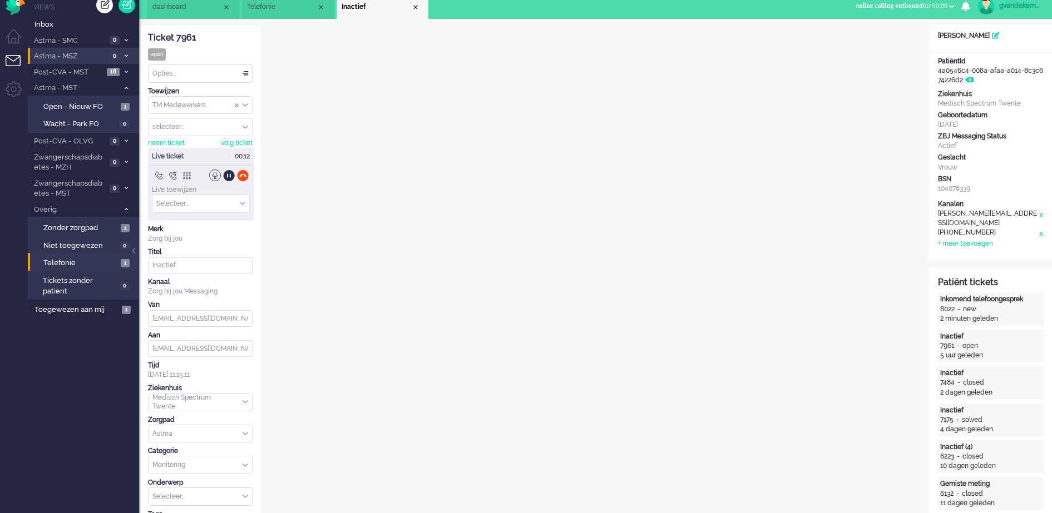
scroll to position [0, 0]
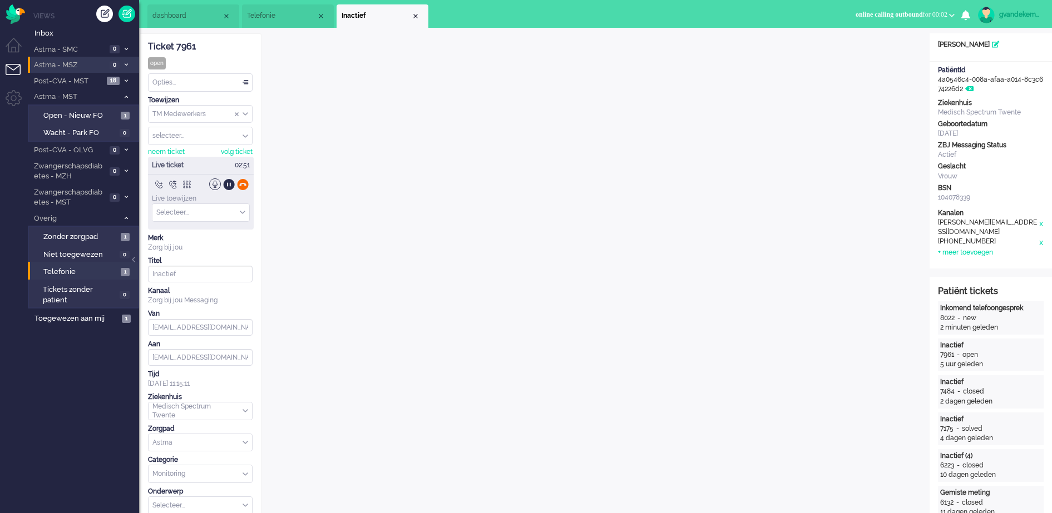
click at [244, 184] on div at bounding box center [243, 185] width 12 height 12
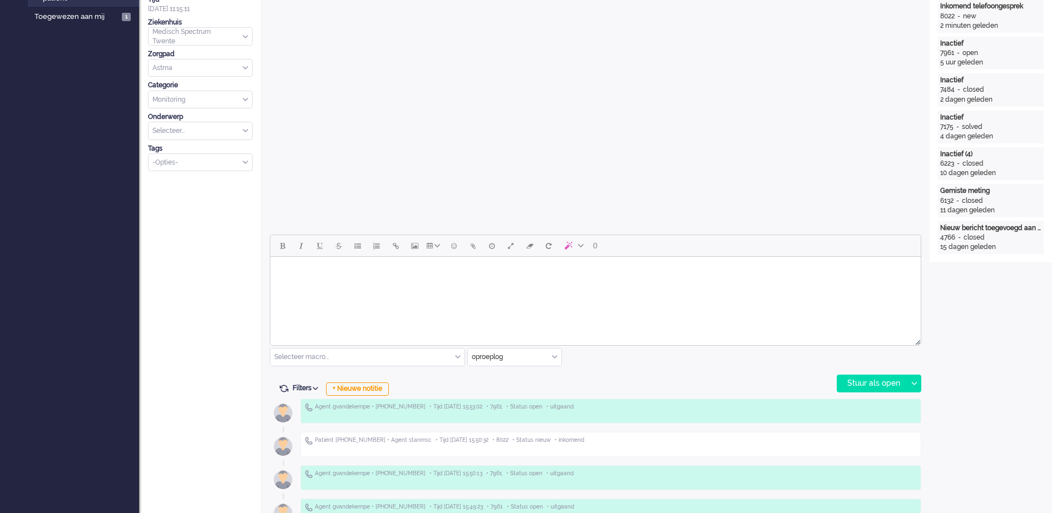
scroll to position [348, 0]
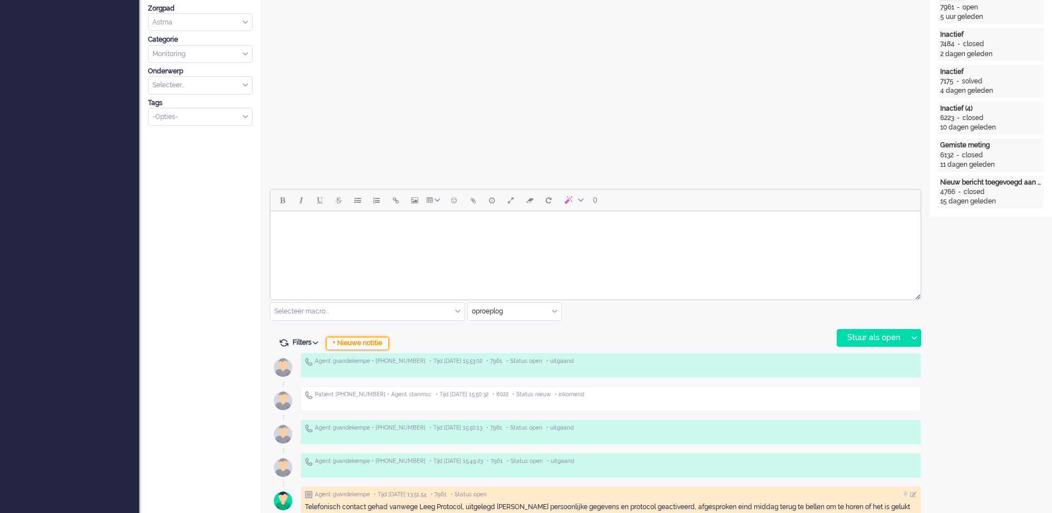
click at [372, 343] on div "+ Nieuwe notitie" at bounding box center [357, 343] width 63 height 13
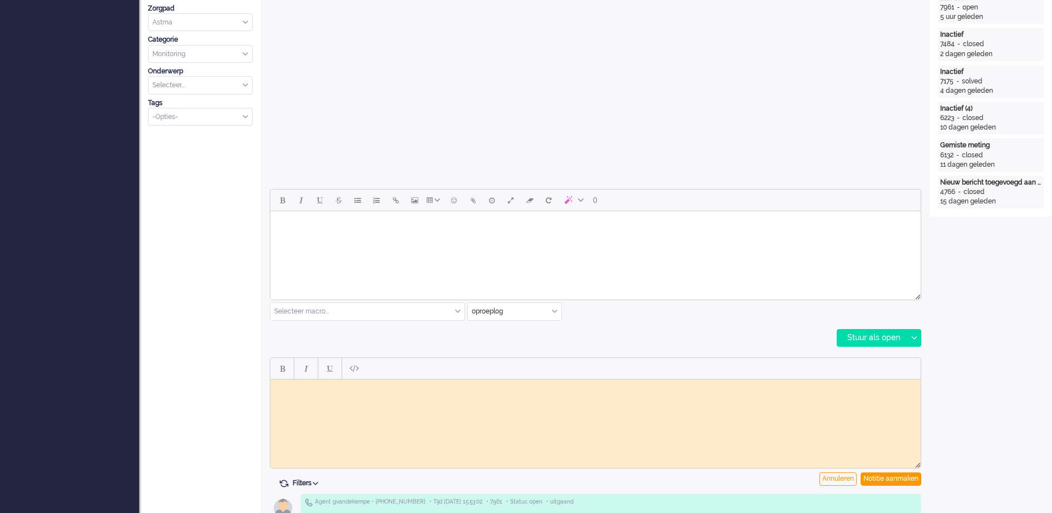
scroll to position [0, 0]
click at [900, 478] on div "Notitie aanmaken" at bounding box center [890, 479] width 61 height 13
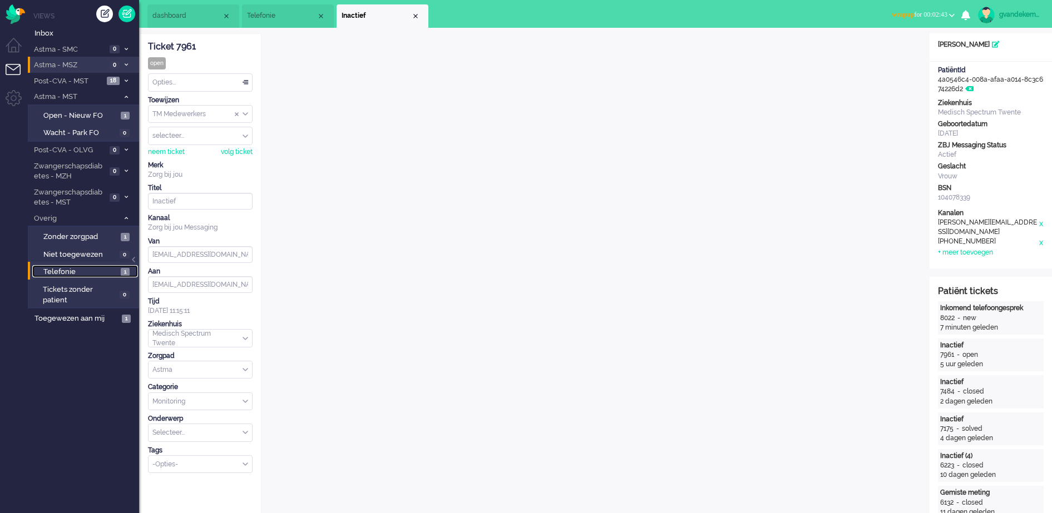
click at [96, 269] on span "Telefonie" at bounding box center [80, 272] width 75 height 11
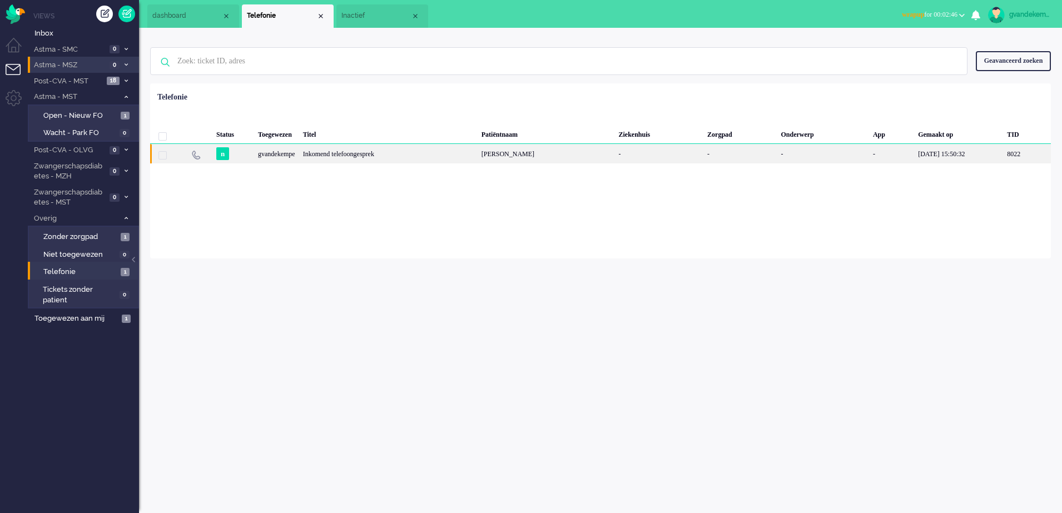
click at [549, 153] on div "[PERSON_NAME]" at bounding box center [546, 153] width 137 height 19
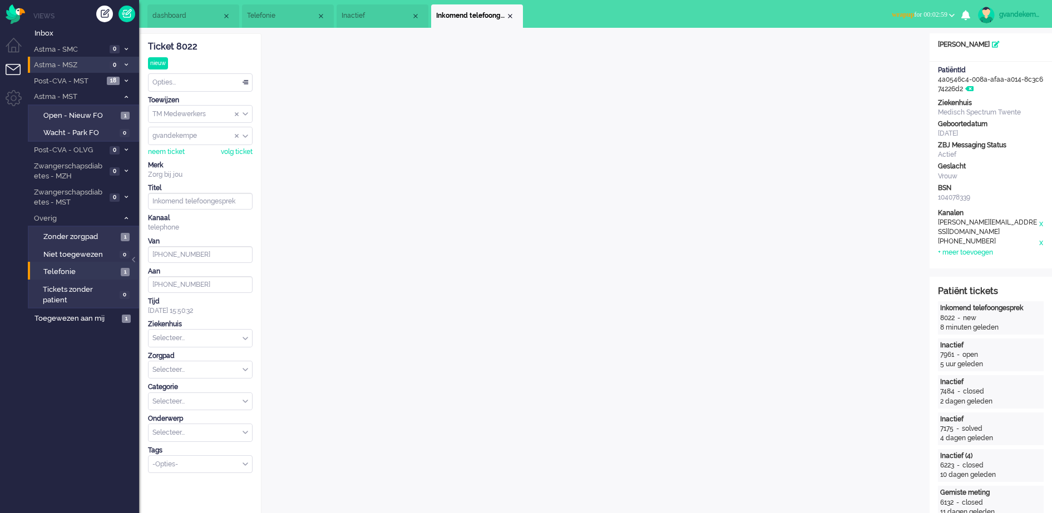
click at [245, 82] on div "Opties..." at bounding box center [199, 82] width 103 height 17
click at [204, 157] on li "Opgelost" at bounding box center [199, 161] width 103 height 16
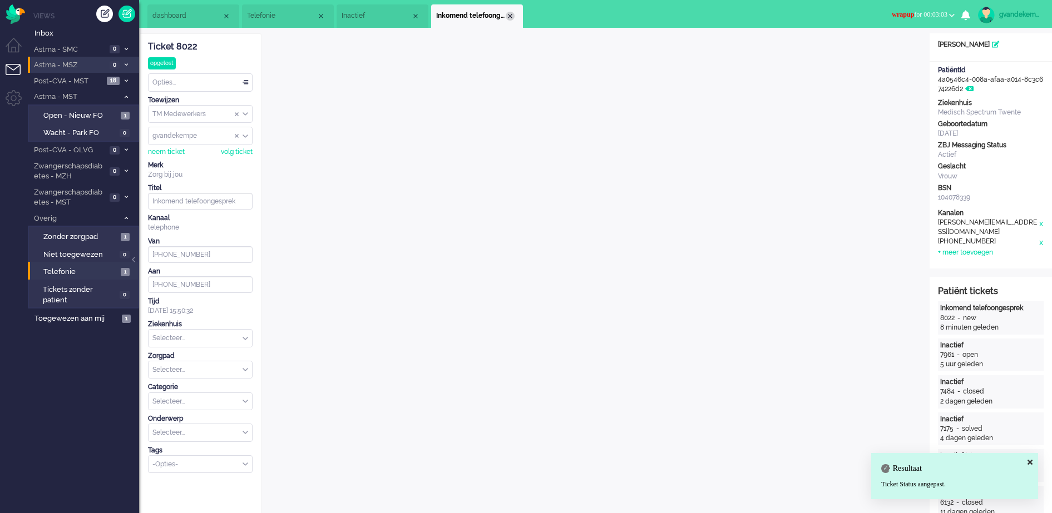
click at [511, 17] on div "Close tab" at bounding box center [509, 16] width 9 height 9
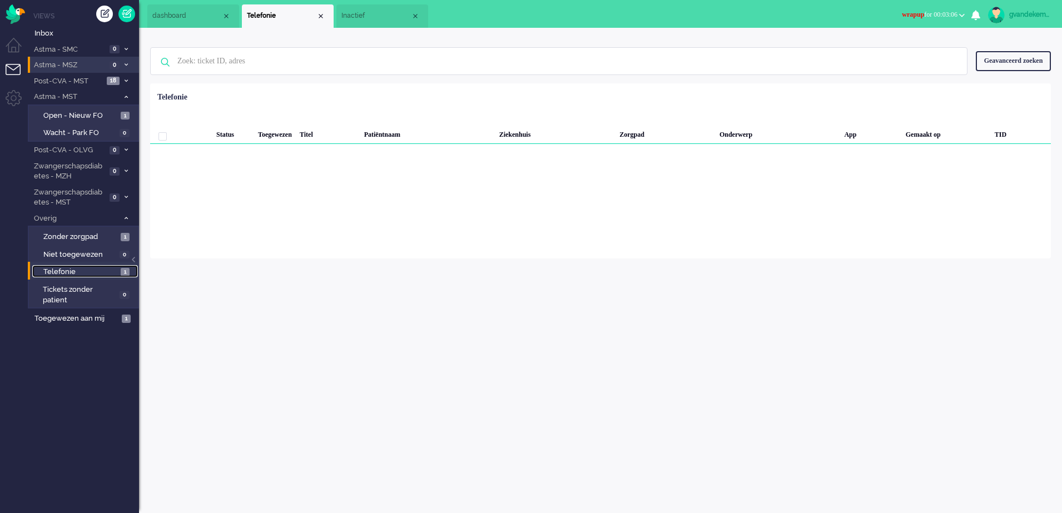
click at [99, 269] on span "Telefonie" at bounding box center [80, 272] width 75 height 11
click at [107, 237] on span "Zonder zorgpad" at bounding box center [80, 237] width 75 height 11
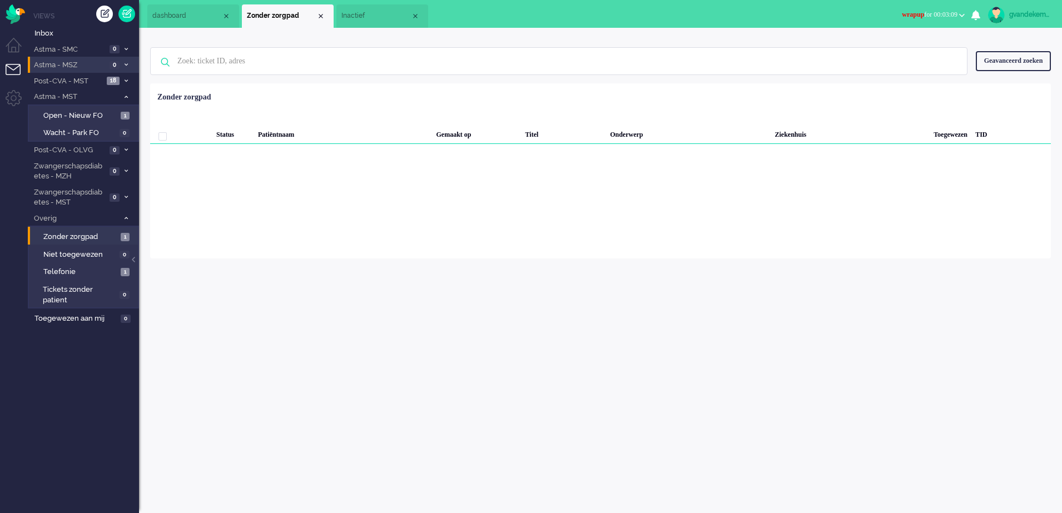
click at [127, 219] on icon at bounding box center [126, 218] width 3 height 4
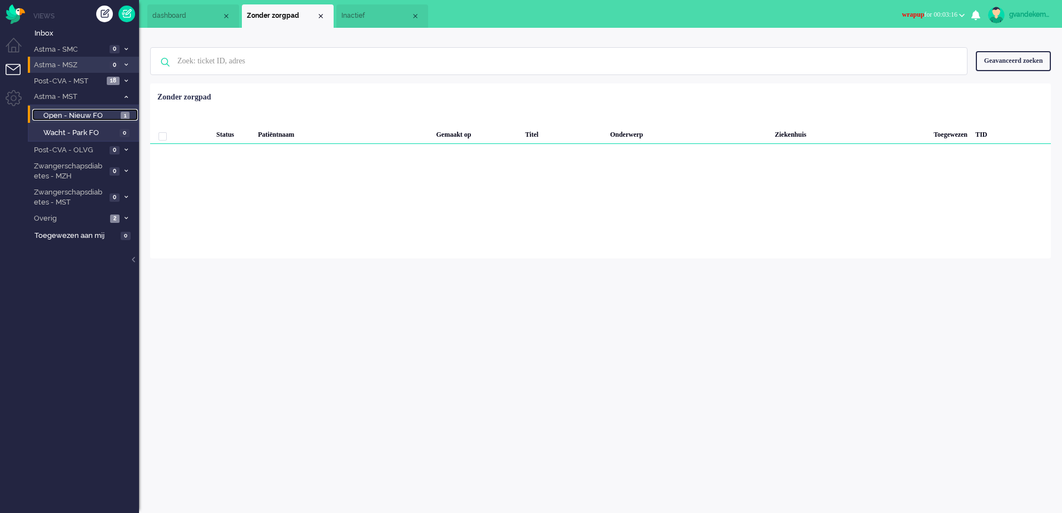
click at [111, 112] on span "Open - Nieuw FO" at bounding box center [80, 116] width 75 height 11
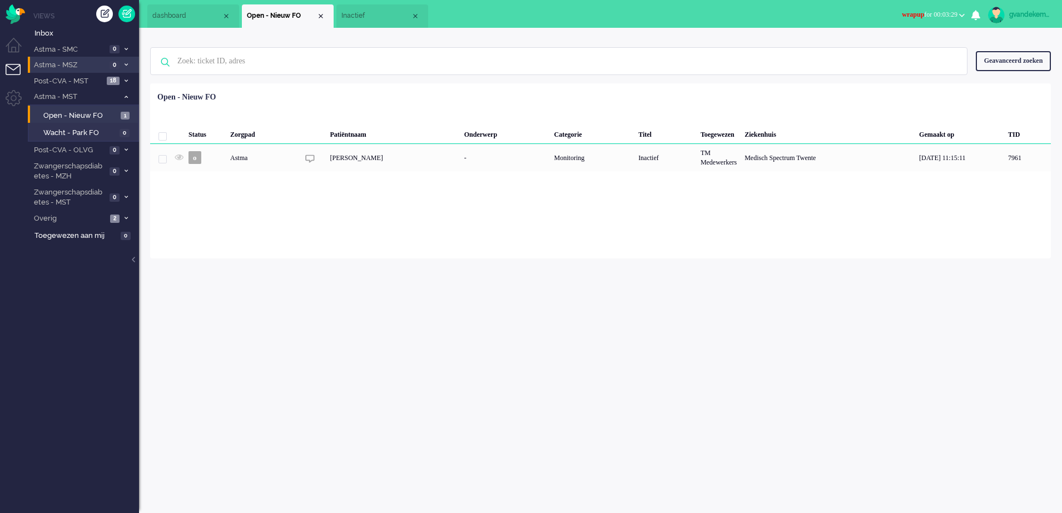
click at [125, 219] on icon at bounding box center [126, 218] width 3 height 4
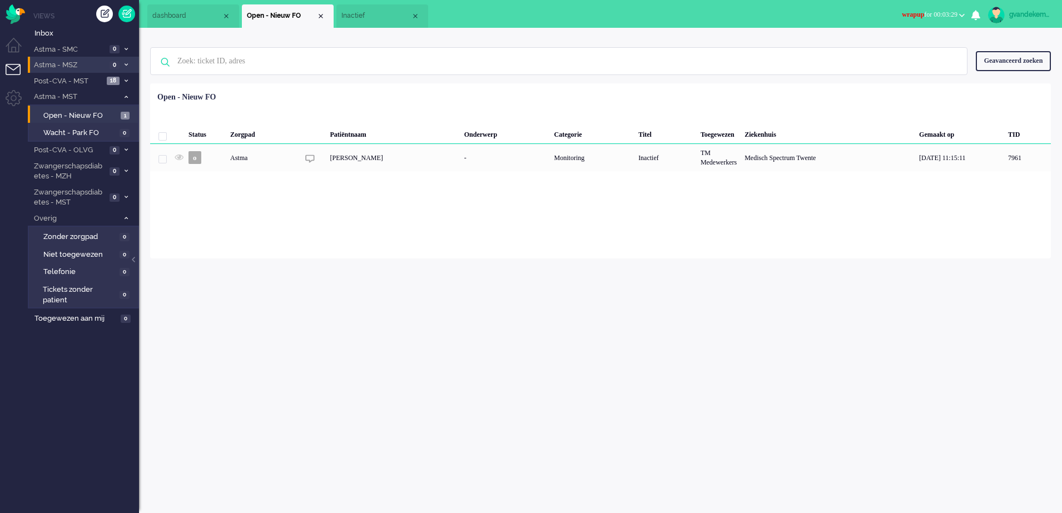
click at [127, 219] on icon at bounding box center [126, 218] width 3 height 4
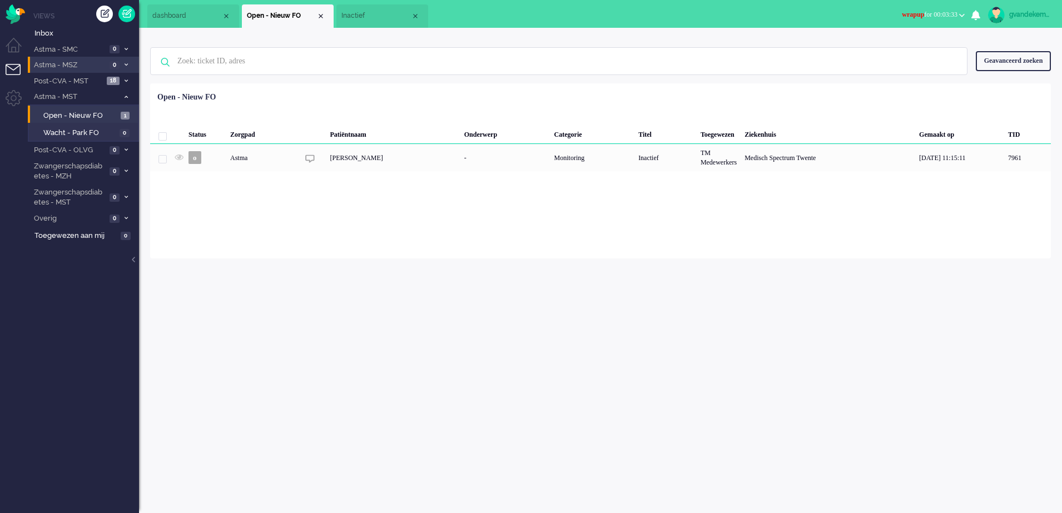
click at [736, 162] on div "TM Medewerkers" at bounding box center [719, 157] width 44 height 27
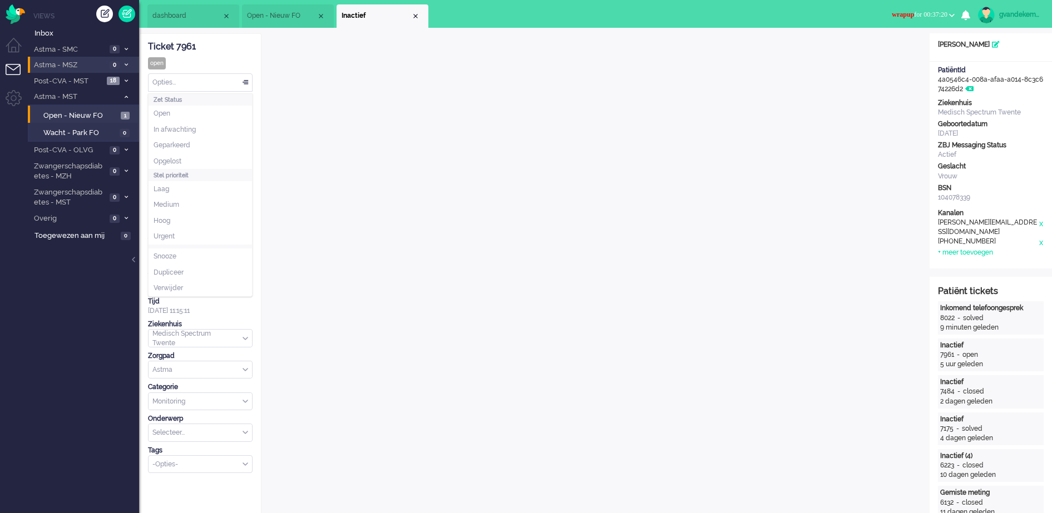
click at [248, 84] on div "Opties..." at bounding box center [199, 82] width 103 height 17
click at [174, 157] on span "Opgelost" at bounding box center [167, 161] width 28 height 9
click at [418, 14] on div "Close tab" at bounding box center [415, 16] width 9 height 9
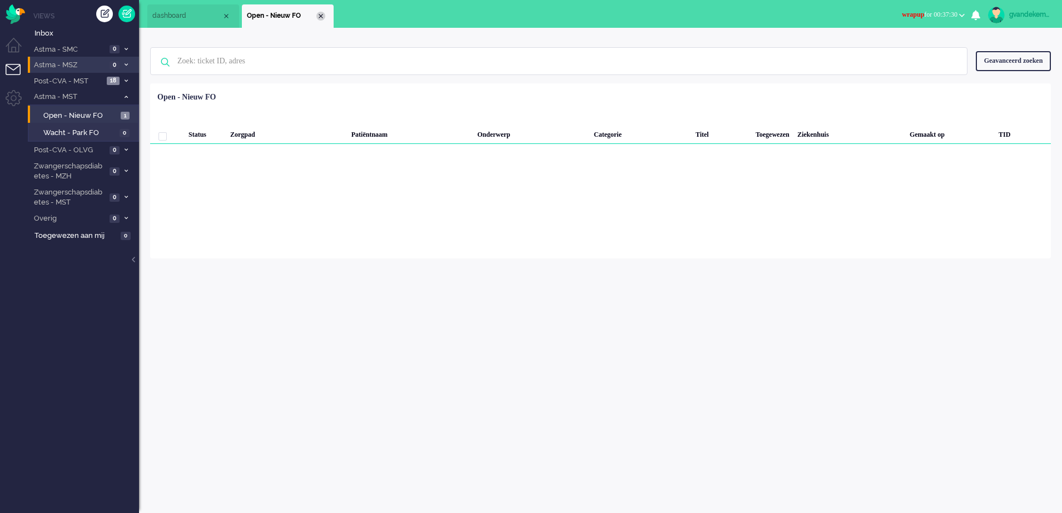
click at [322, 16] on div "Close tab" at bounding box center [320, 16] width 9 height 9
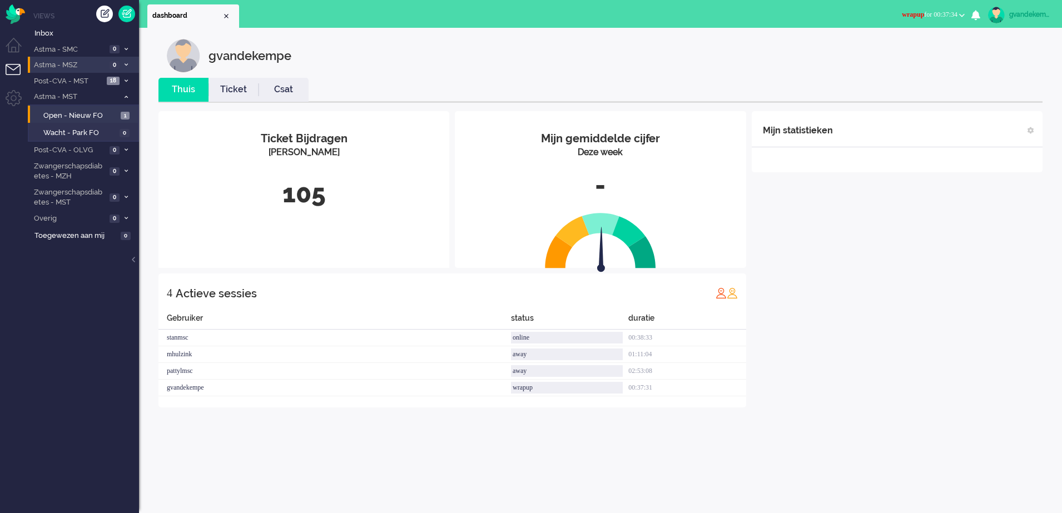
click at [960, 13] on b "button" at bounding box center [962, 15] width 6 height 4
click at [885, 49] on label "Online" at bounding box center [919, 49] width 88 height 9
click at [819, 360] on div "Mijn statistieken + Statistieken toevoegen Bel tijd (gemiddelde dag) Wrapup tij…" at bounding box center [897, 259] width 291 height 296
click at [127, 96] on icon at bounding box center [126, 97] width 3 height 4
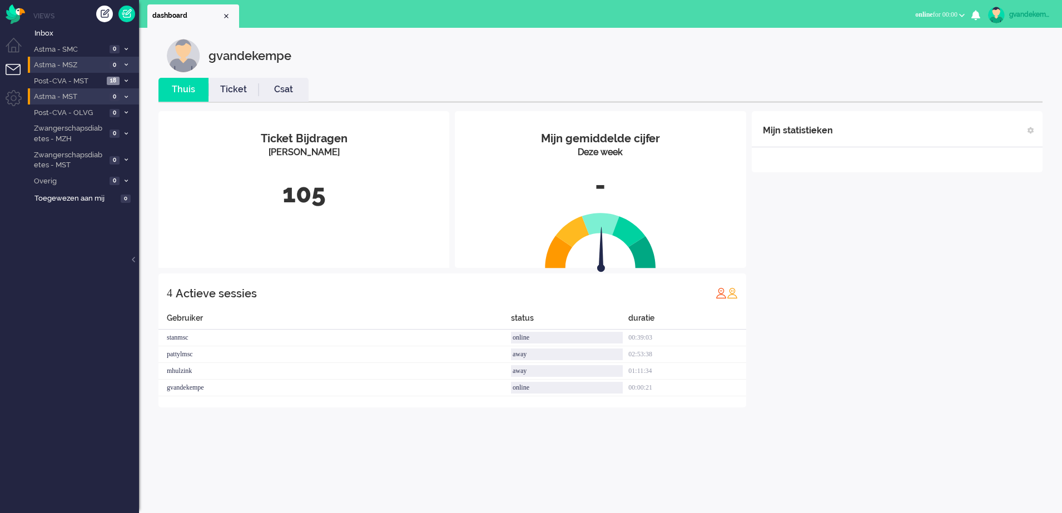
click at [1027, 13] on div "gvandekempe" at bounding box center [1030, 14] width 42 height 11
click at [997, 75] on link "Instellingen" at bounding box center [1014, 75] width 83 height 11
select select "browser"
select select "nl"
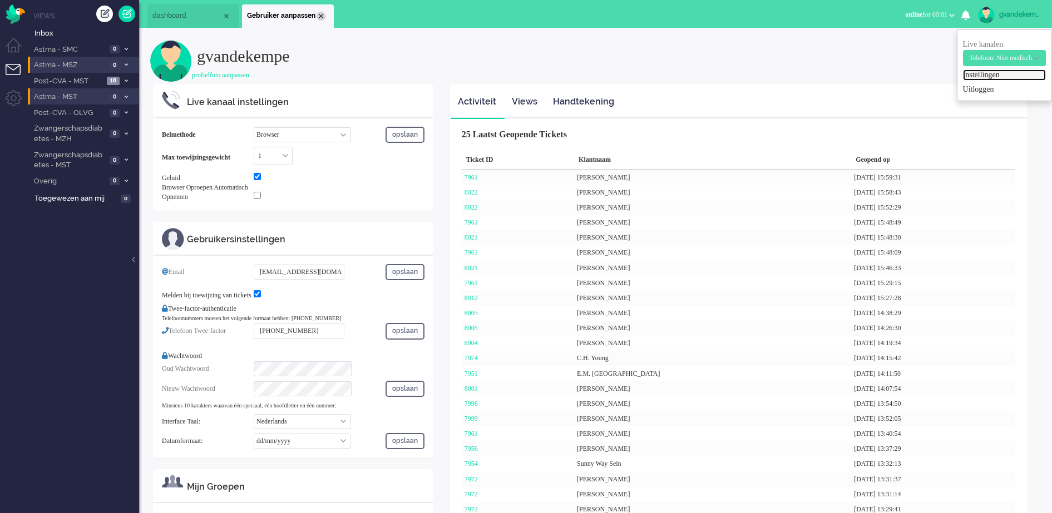
click at [320, 16] on div "Close tab" at bounding box center [320, 16] width 9 height 9
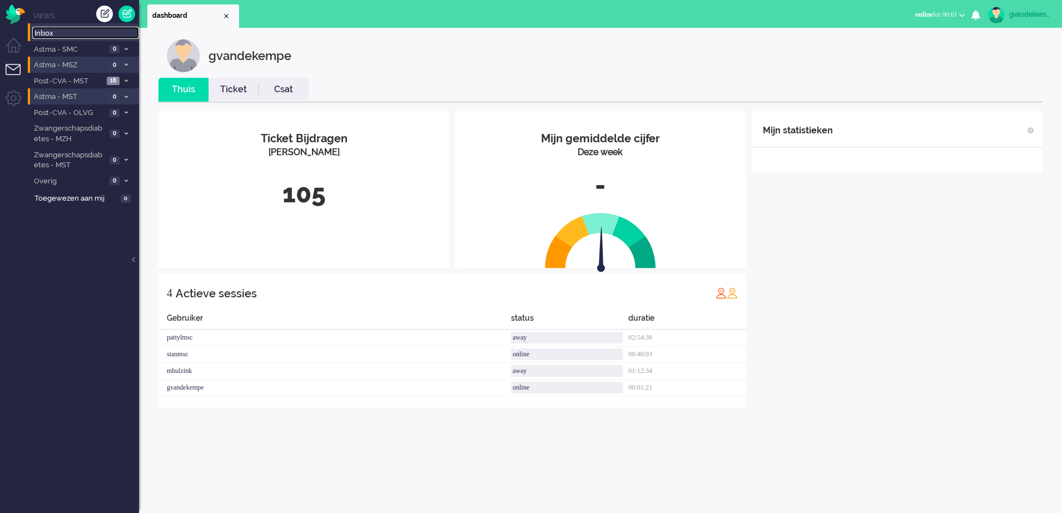
click at [44, 33] on span "Inbox" at bounding box center [86, 33] width 105 height 11
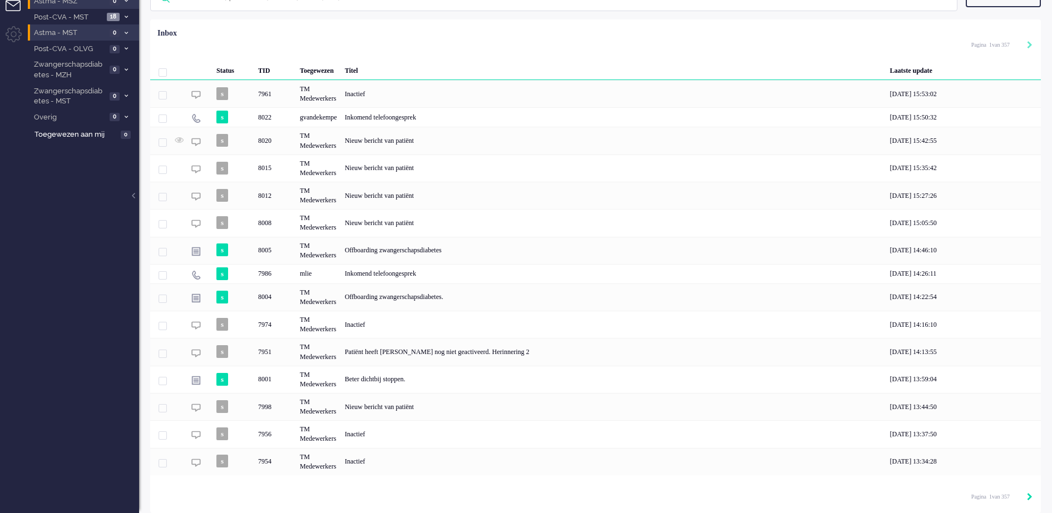
scroll to position [57, 0]
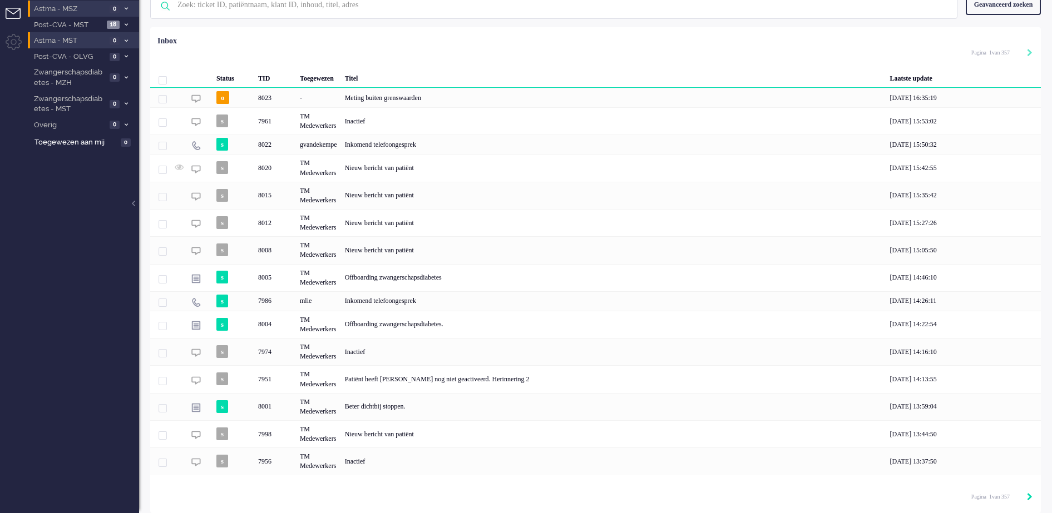
click at [1032, 498] on div "Loading... Status TID Toegewezen Titel Laatste update o 8023 - Meting buiten gr…" at bounding box center [595, 270] width 890 height 486
click at [1029, 498] on icon "Next" at bounding box center [1030, 497] width 6 height 8
type input "2"
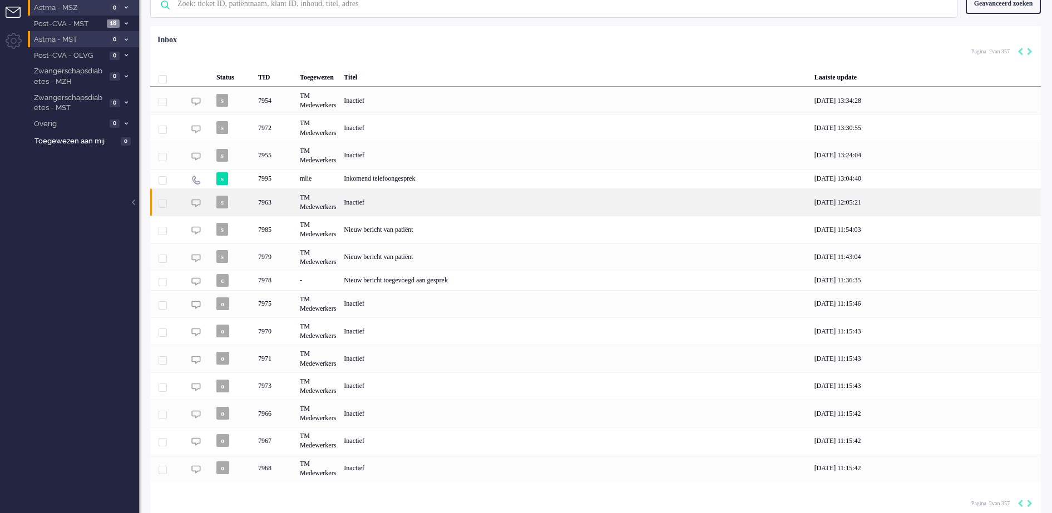
scroll to position [65, 0]
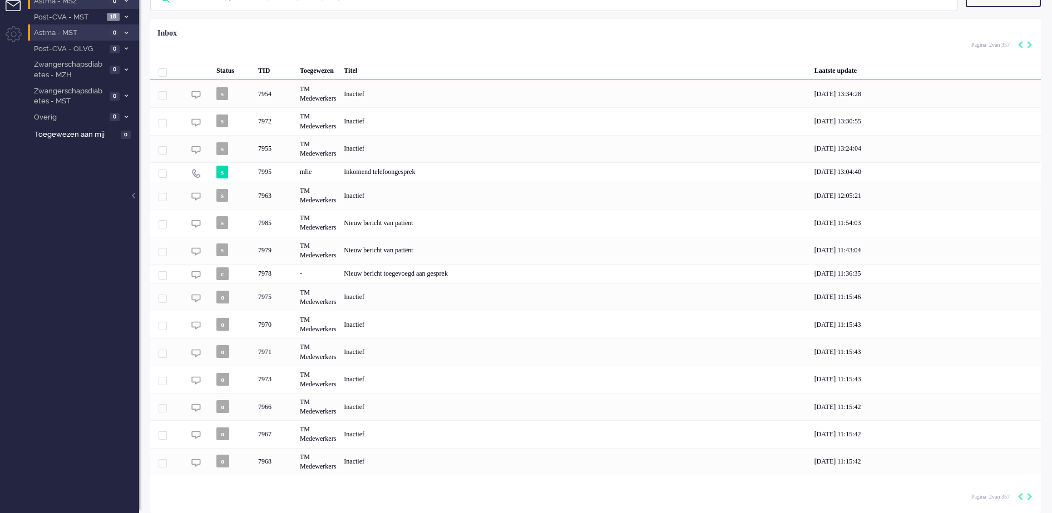
click at [1026, 494] on div "Pagination" at bounding box center [1022, 497] width 19 height 11
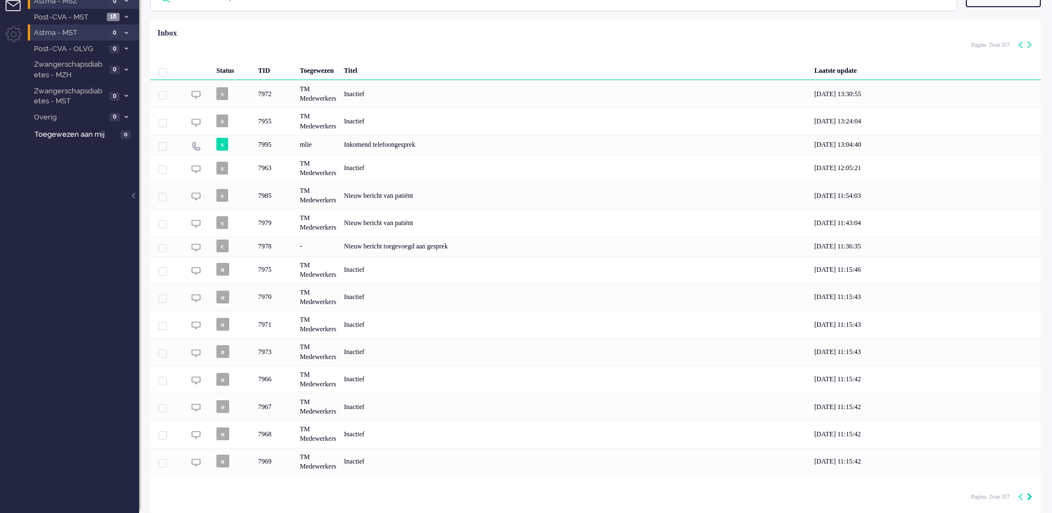
click at [1029, 498] on icon "Next" at bounding box center [1030, 497] width 6 height 8
type input "3"
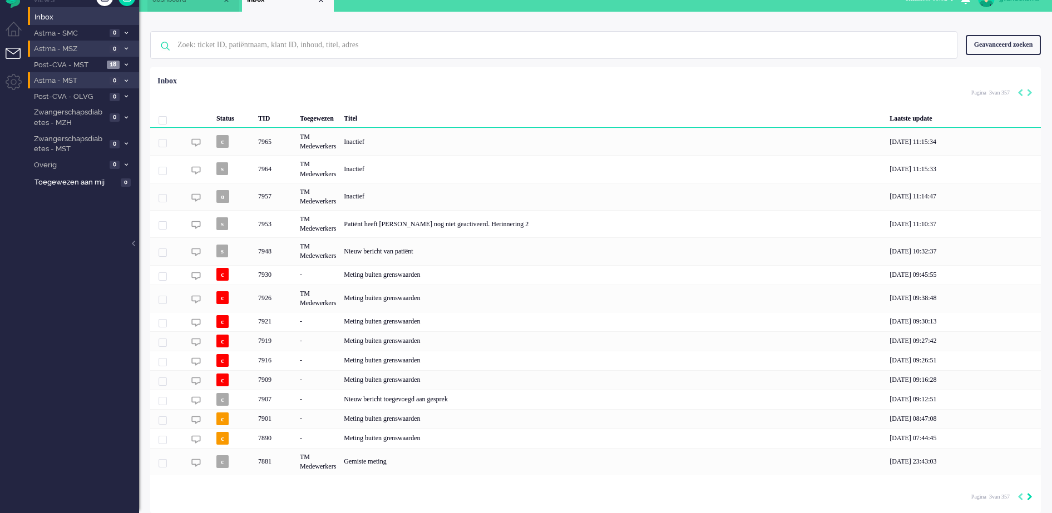
scroll to position [17, 0]
click at [1021, 497] on icon "Previous" at bounding box center [1020, 497] width 6 height 8
type input "2"
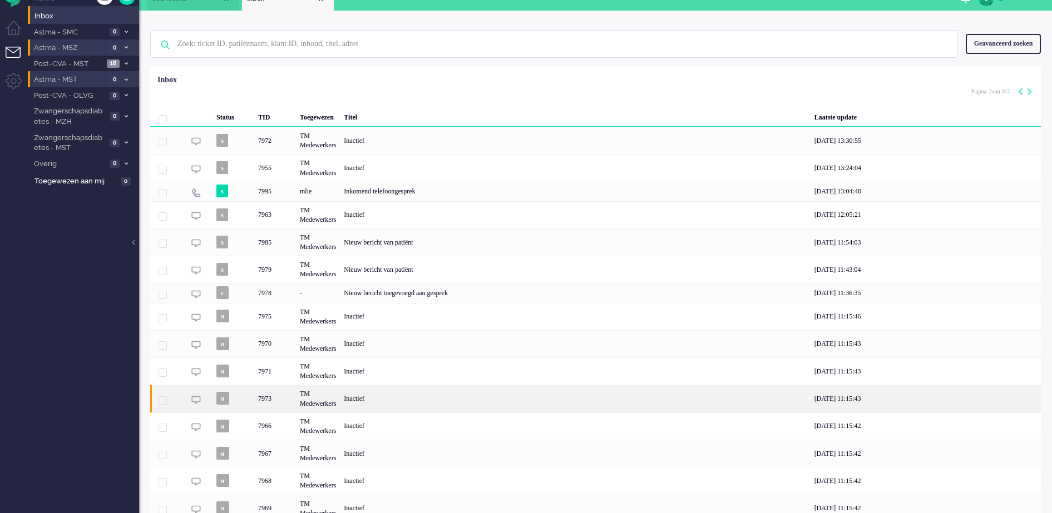
scroll to position [65, 0]
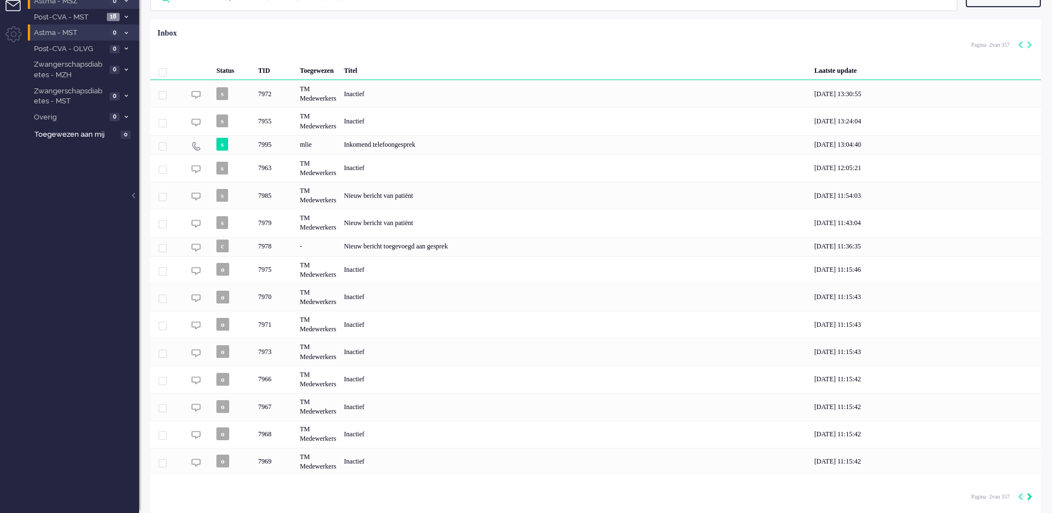
click at [1028, 495] on icon "Next" at bounding box center [1030, 497] width 6 height 8
type input "3"
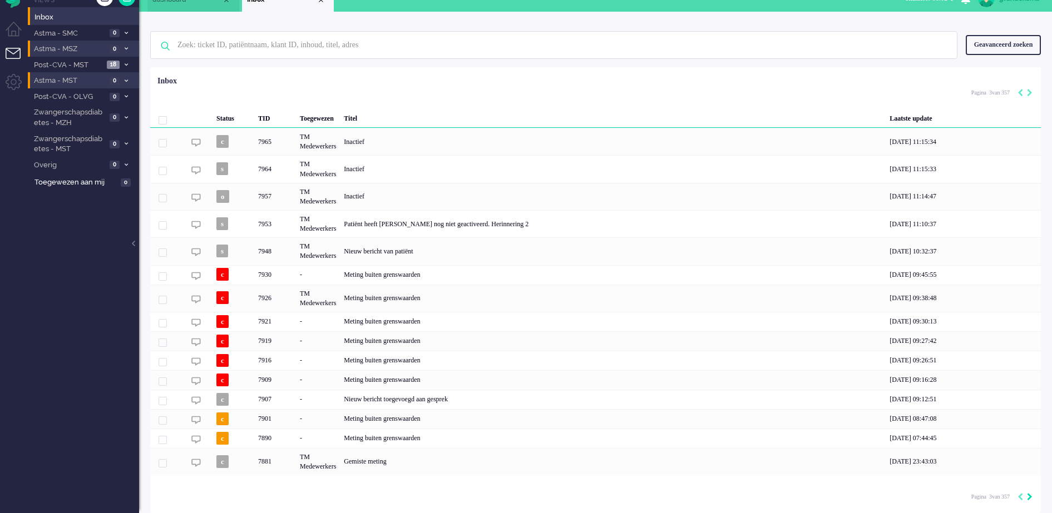
scroll to position [17, 0]
click at [1028, 495] on icon "Next" at bounding box center [1030, 497] width 6 height 8
type input "4"
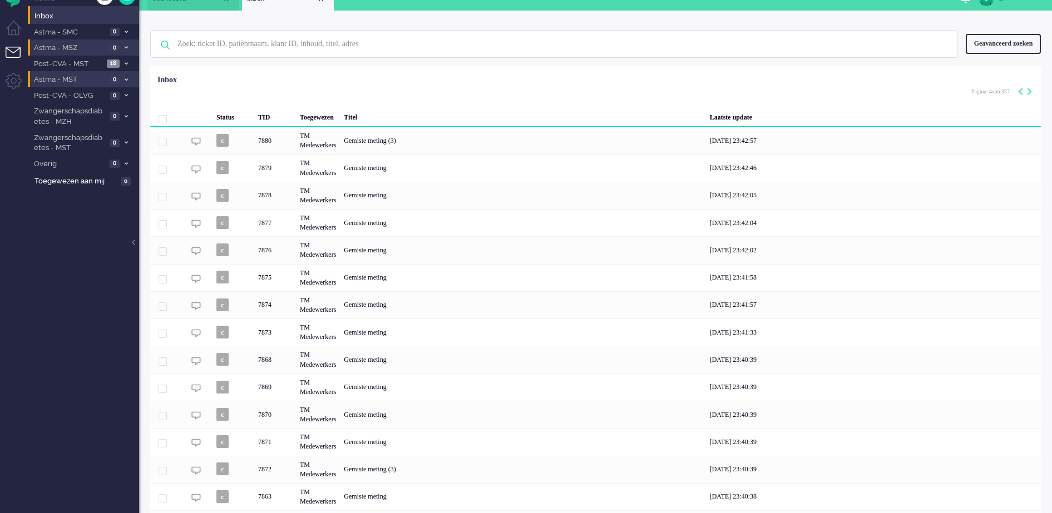
click at [1028, 495] on div "[DATE] 23:40:38" at bounding box center [873, 496] width 335 height 27
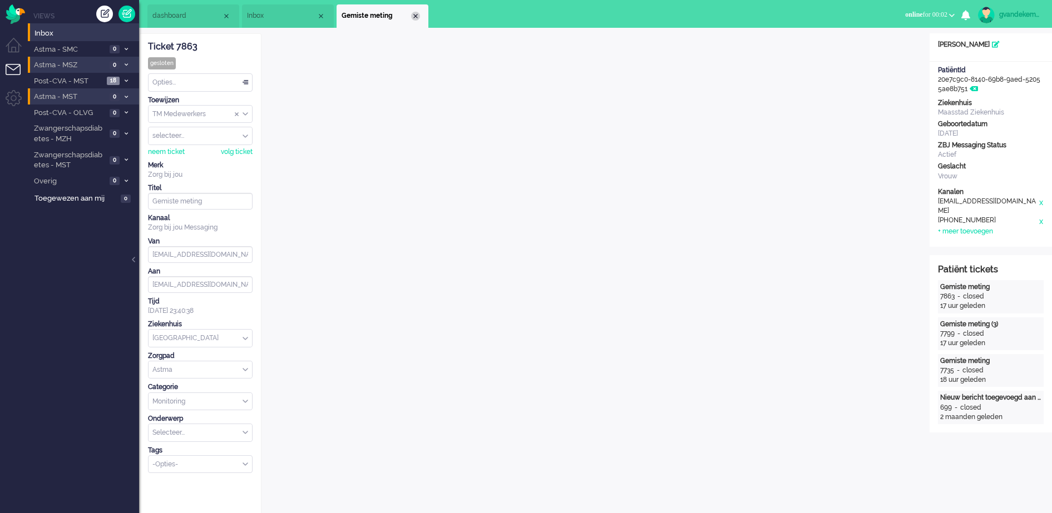
click at [418, 12] on div "Close tab" at bounding box center [415, 16] width 9 height 9
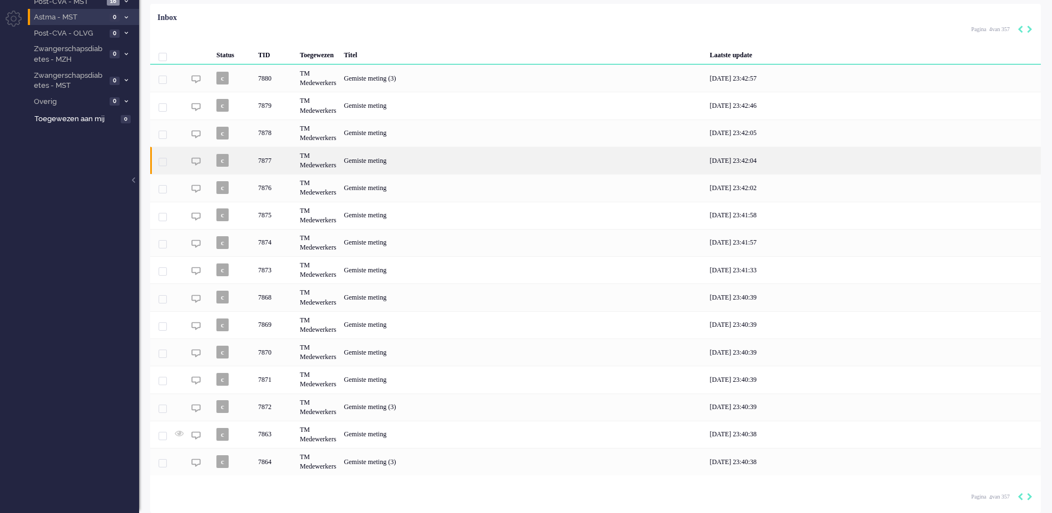
scroll to position [81, 0]
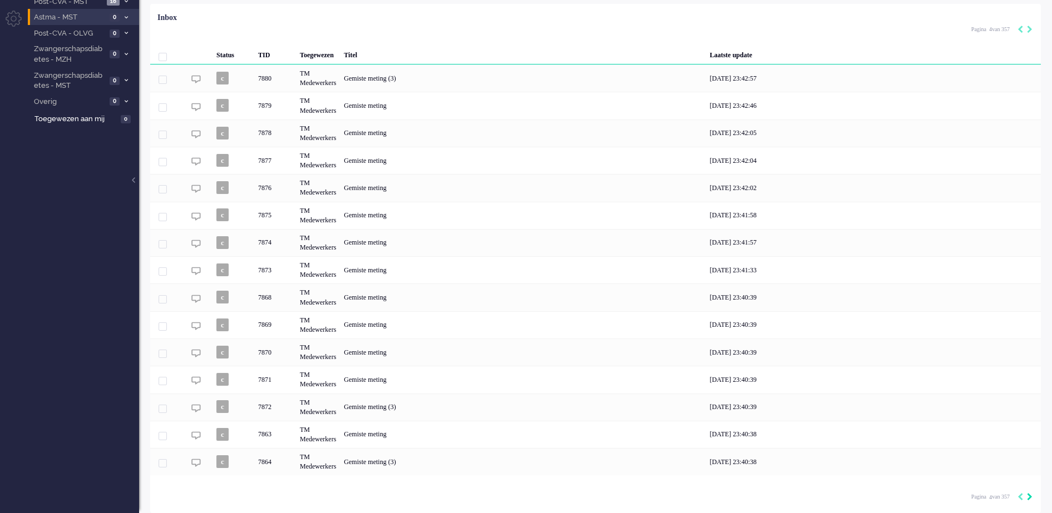
click at [1028, 498] on icon "Next" at bounding box center [1030, 497] width 6 height 8
type input "5"
click at [1028, 498] on icon "Next" at bounding box center [1030, 497] width 6 height 8
type input "6"
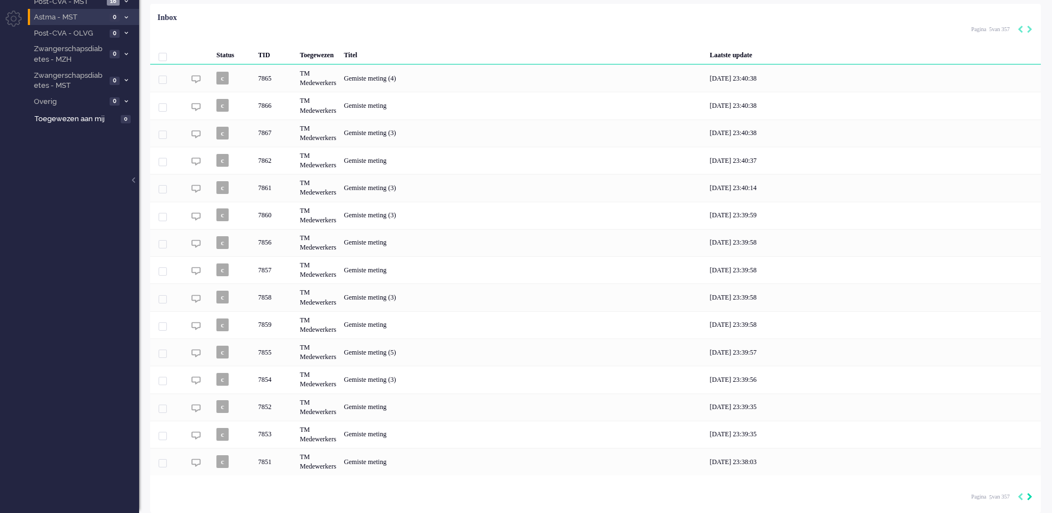
type input "6"
click at [1028, 498] on icon "Next" at bounding box center [1030, 497] width 6 height 8
type input "7"
click at [1028, 498] on icon "Next" at bounding box center [1030, 497] width 6 height 8
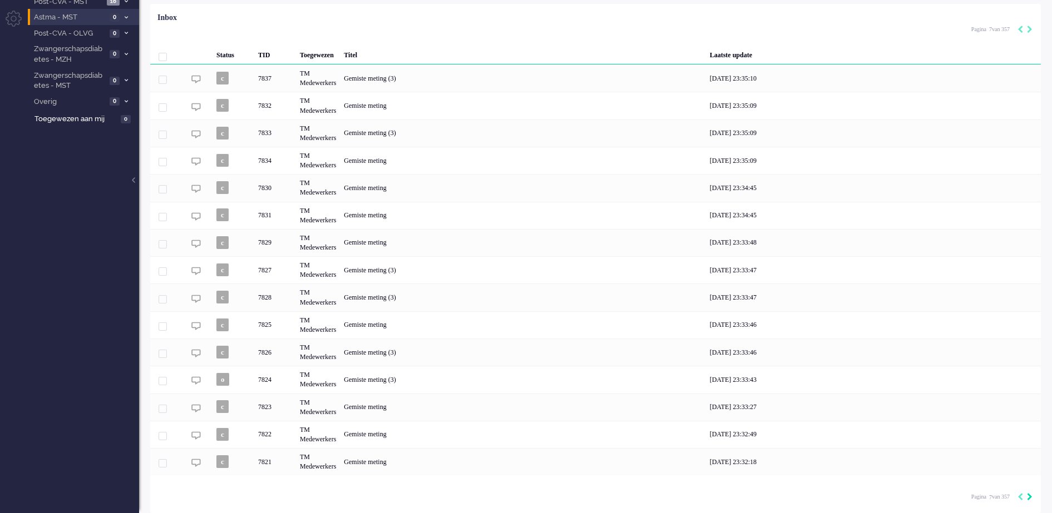
type input "8"
click at [1028, 498] on icon "Next" at bounding box center [1030, 497] width 6 height 8
type input "9"
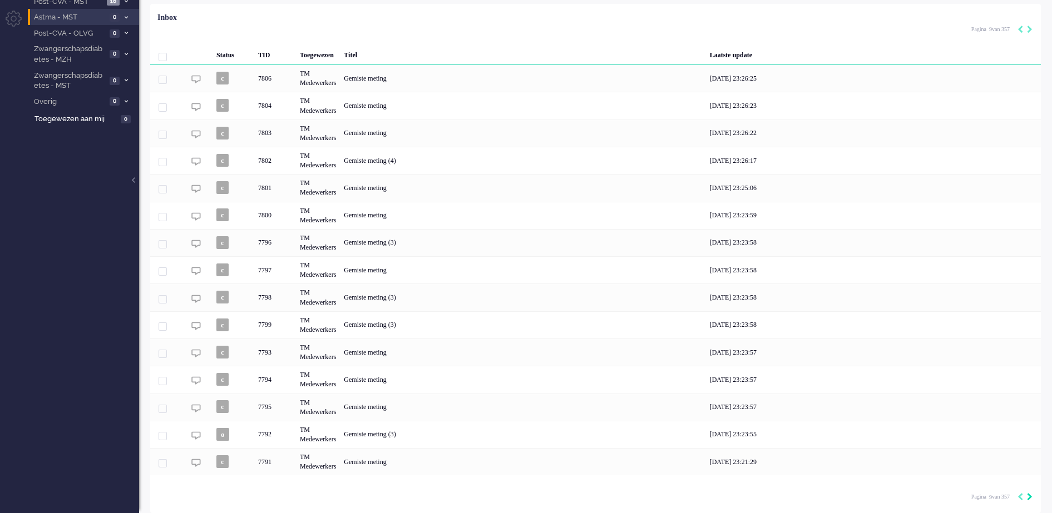
click at [1028, 498] on icon "Next" at bounding box center [1030, 497] width 6 height 8
type input "10"
click at [1028, 498] on icon "Next" at bounding box center [1030, 497] width 6 height 8
type input "11"
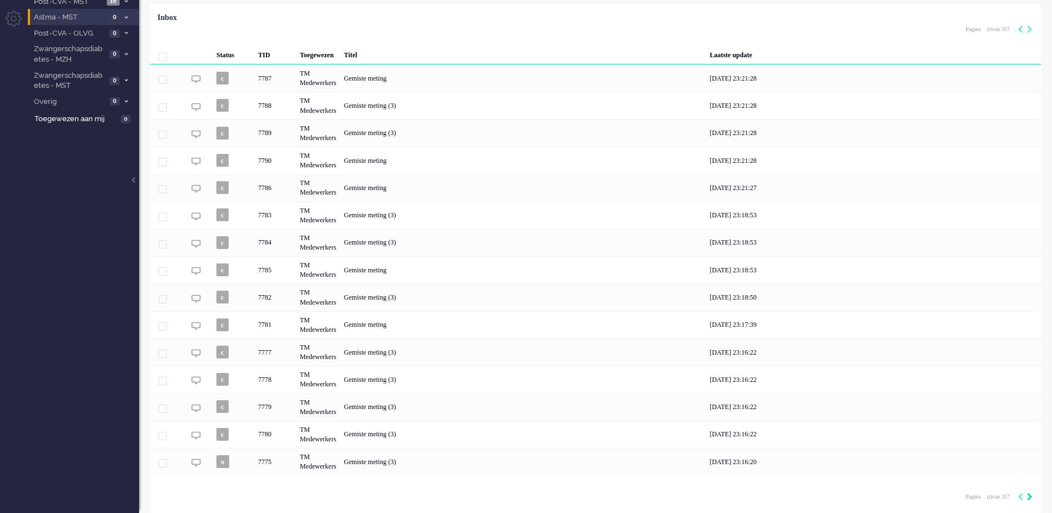
type input "11"
click at [1028, 498] on icon "Next" at bounding box center [1030, 497] width 6 height 8
type input "12"
click at [1028, 498] on icon "Next" at bounding box center [1030, 497] width 6 height 8
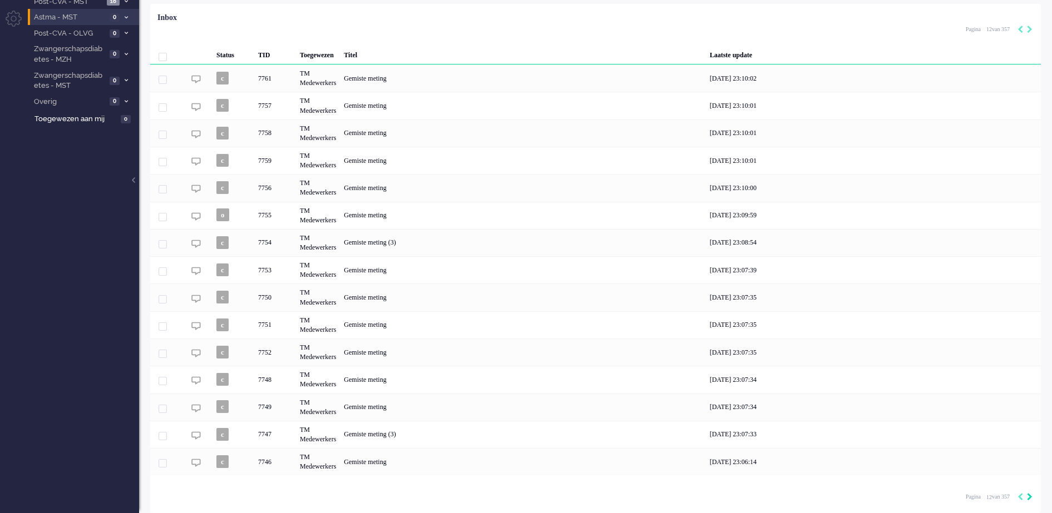
type input "13"
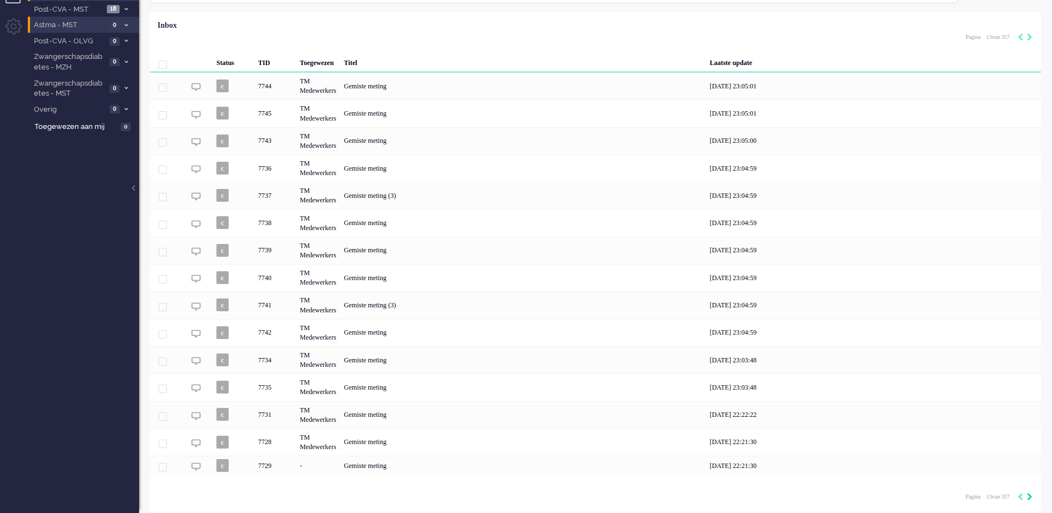
click at [1028, 498] on icon "Next" at bounding box center [1030, 497] width 6 height 8
type input "14"
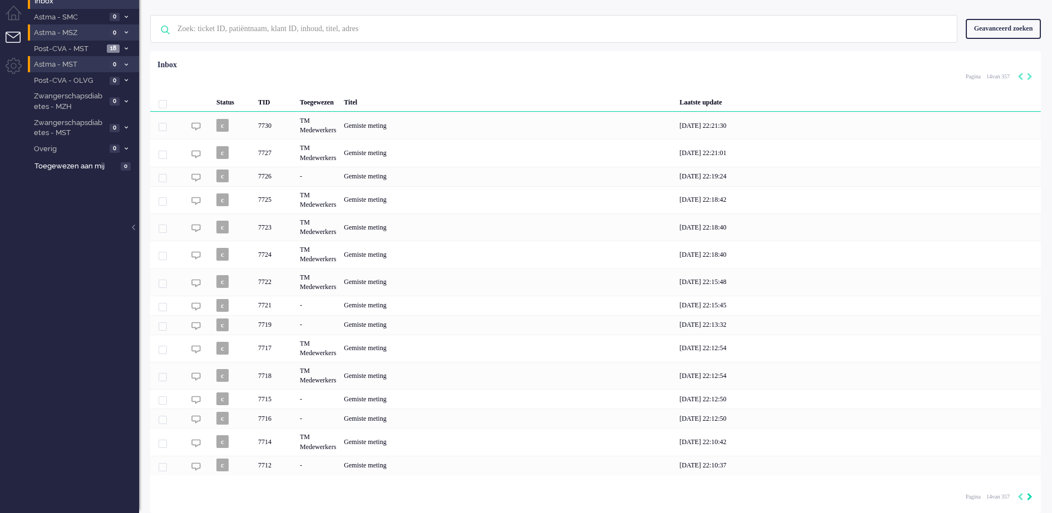
click at [1028, 498] on icon "Next" at bounding box center [1030, 497] width 6 height 8
type input "15"
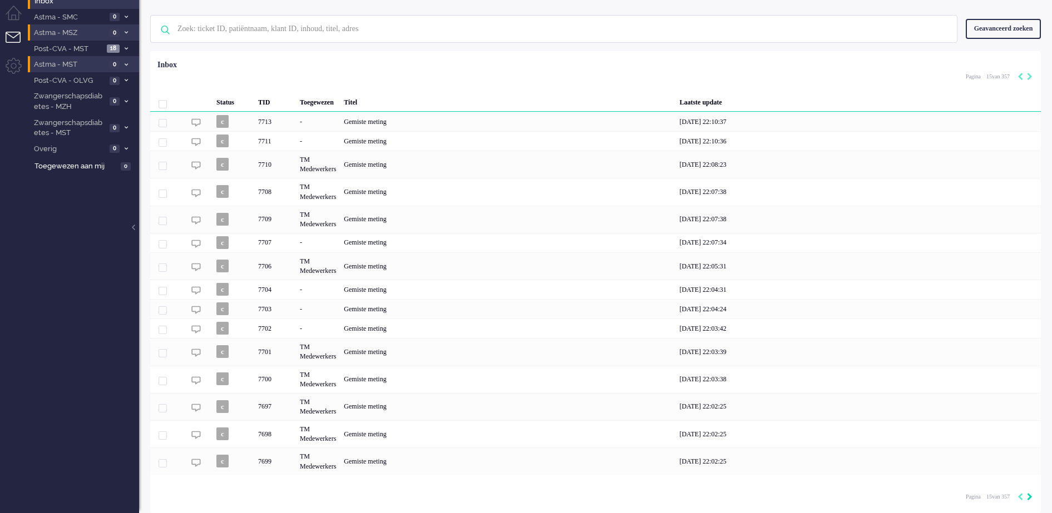
click at [1028, 498] on icon "Next" at bounding box center [1030, 497] width 6 height 8
type input "16"
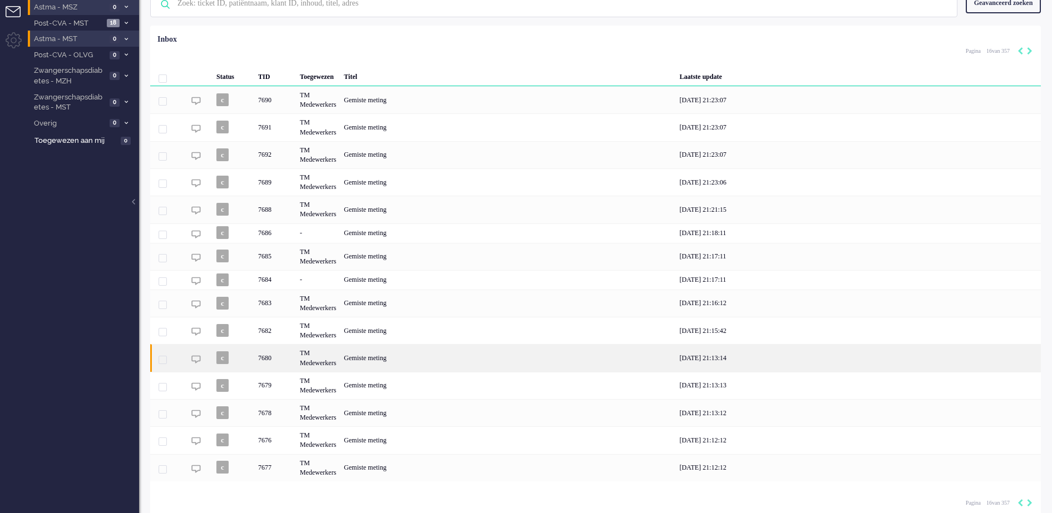
scroll to position [65, 0]
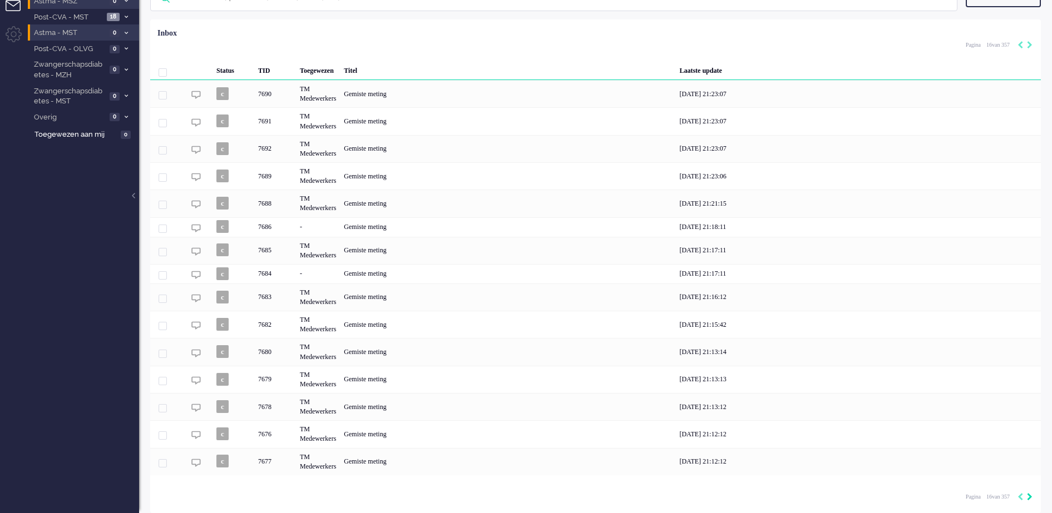
click at [1028, 494] on icon "Next" at bounding box center [1030, 497] width 6 height 8
type input "17"
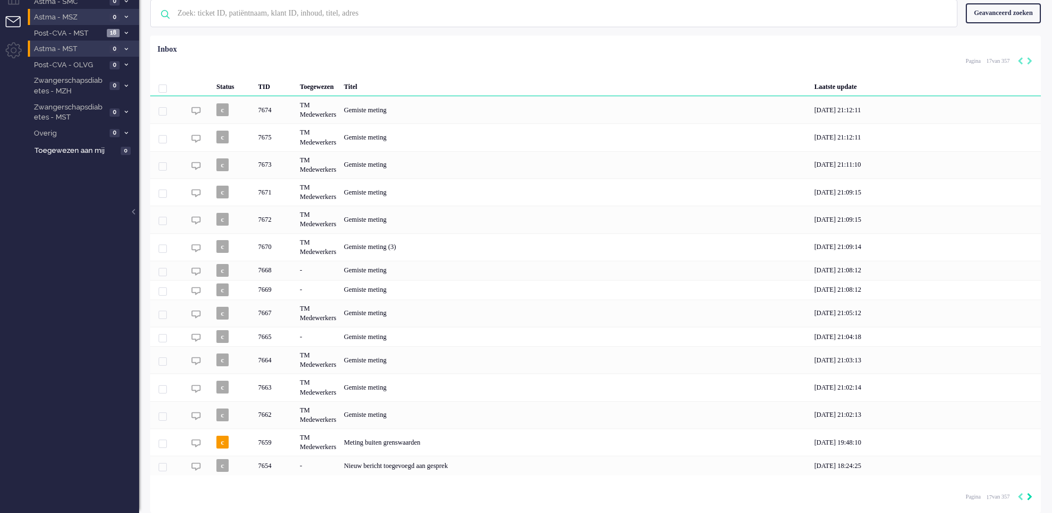
click at [1028, 494] on icon "Next" at bounding box center [1030, 497] width 6 height 8
type input "18"
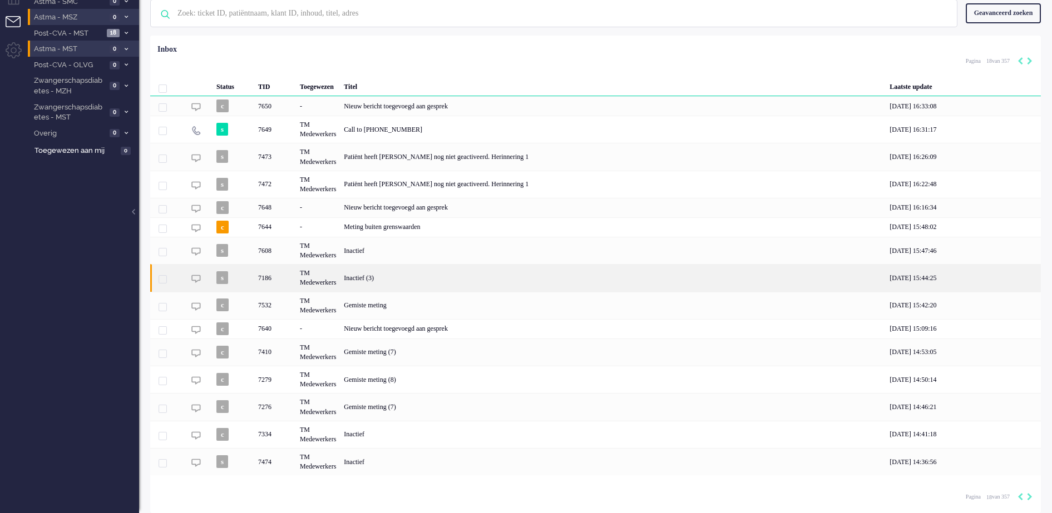
click at [386, 276] on div "Inactief (3)" at bounding box center [613, 277] width 546 height 27
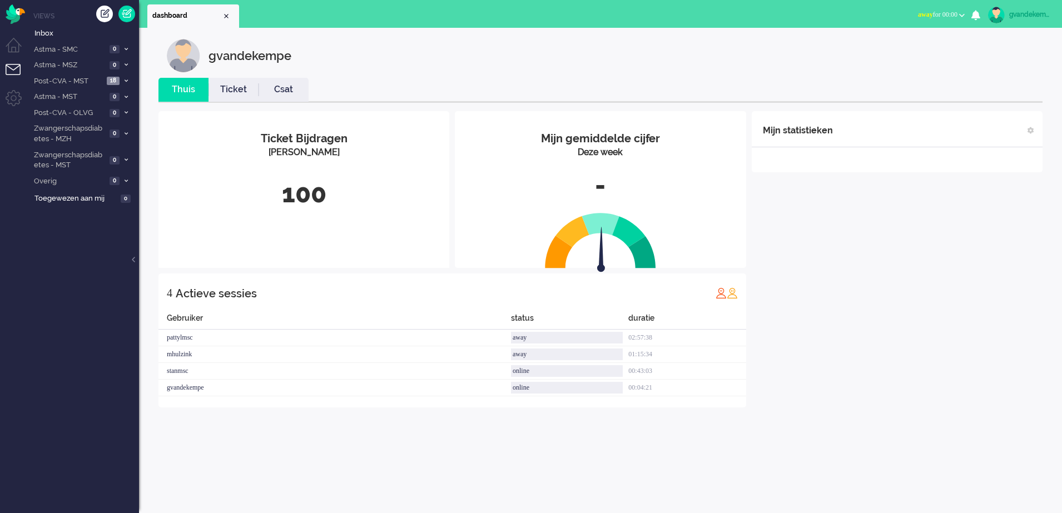
click at [962, 14] on b "button" at bounding box center [962, 15] width 6 height 4
click at [879, 48] on label "Online" at bounding box center [919, 49] width 88 height 9
click at [231, 88] on link "Ticket" at bounding box center [234, 89] width 50 height 13
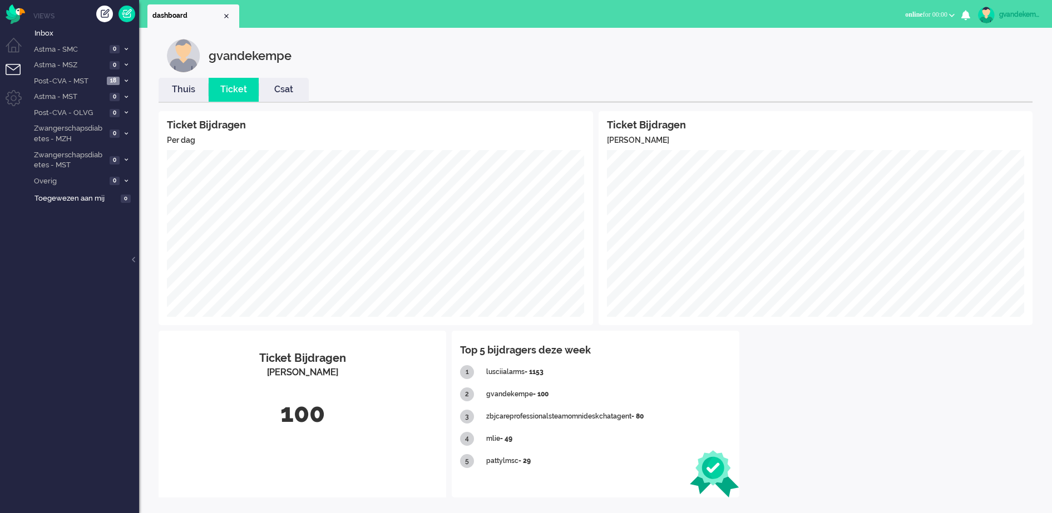
click at [201, 88] on link "Thuis" at bounding box center [183, 89] width 50 height 13
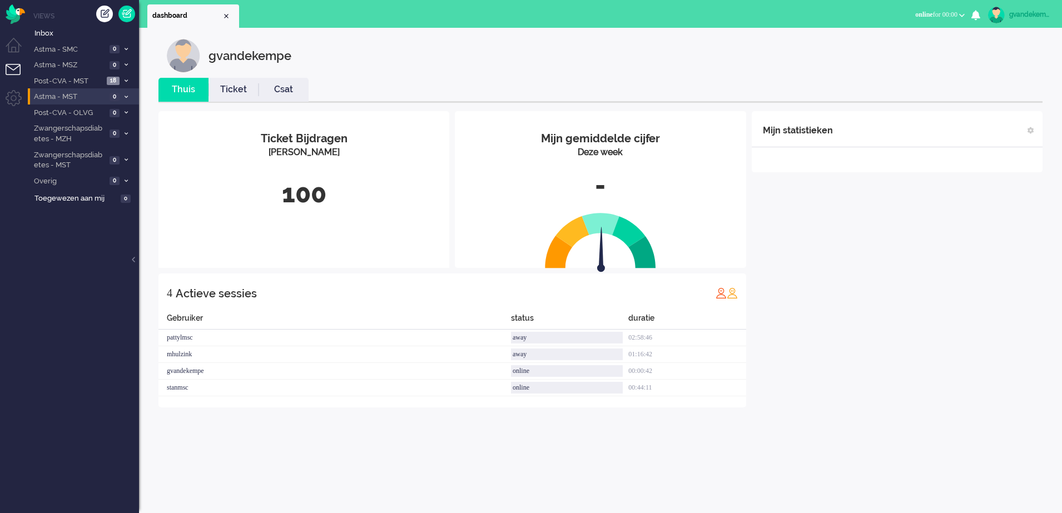
click at [88, 92] on span "Astma - MST" at bounding box center [69, 97] width 74 height 11
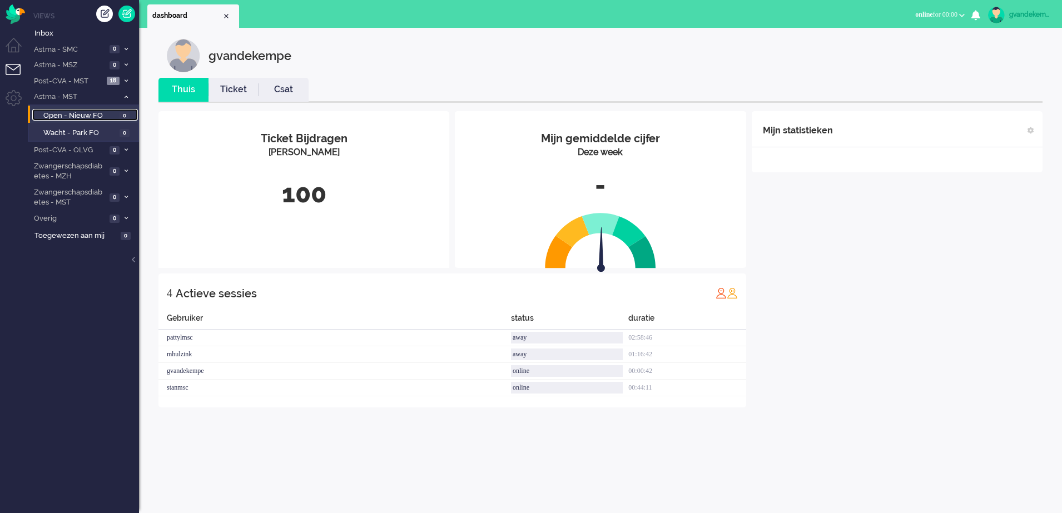
click at [102, 113] on span "Open - Nieuw FO" at bounding box center [79, 116] width 73 height 11
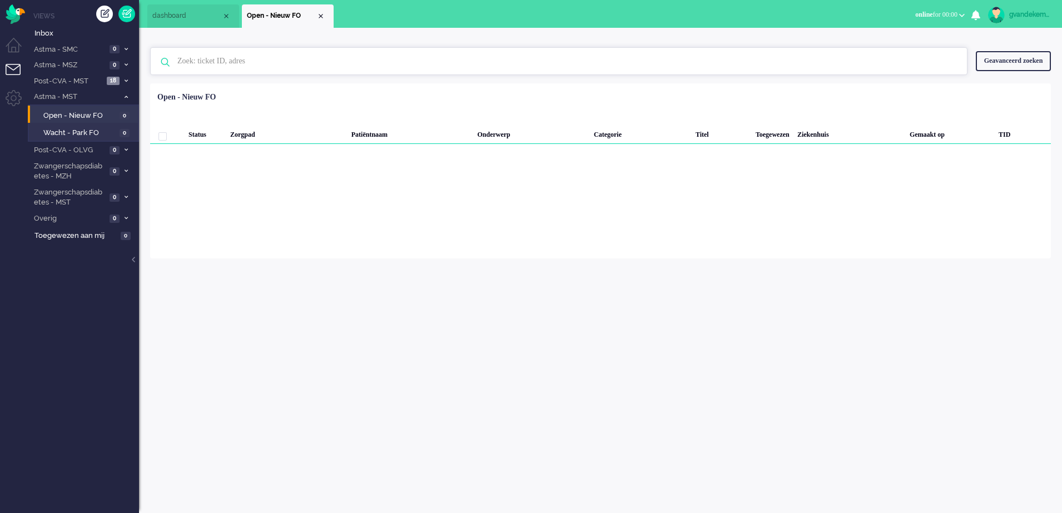
click at [300, 61] on input "text" at bounding box center [560, 61] width 783 height 27
type input "7974"
click at [1003, 56] on div "Geavanceerd zoeken" at bounding box center [1013, 60] width 75 height 19
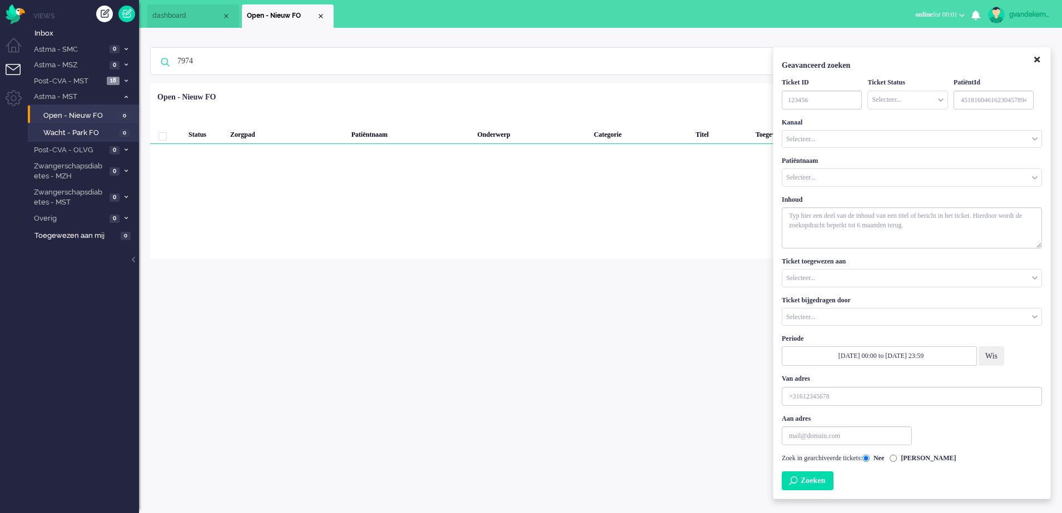
click at [1039, 63] on icon "Close" at bounding box center [1037, 60] width 6 height 8
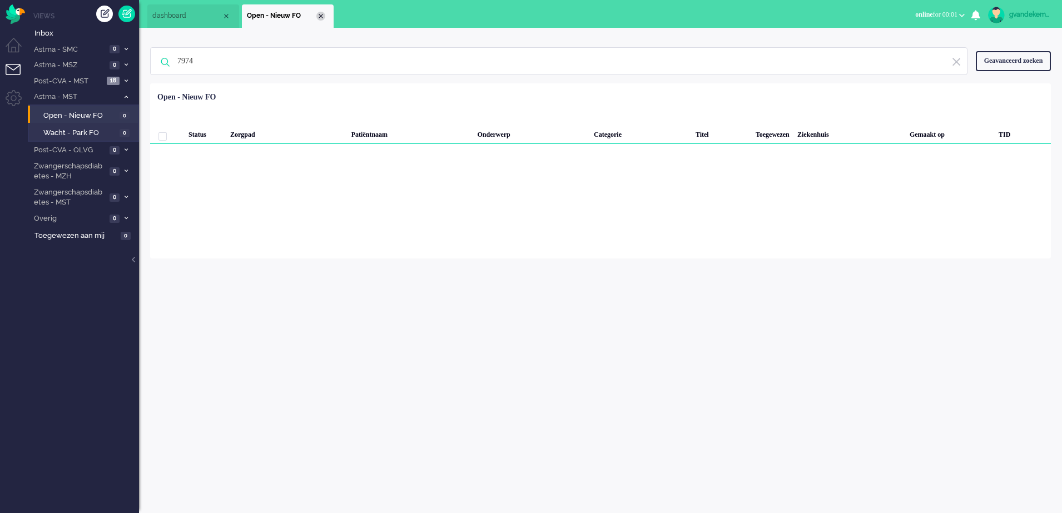
click at [318, 12] on div "Close tab" at bounding box center [320, 16] width 9 height 9
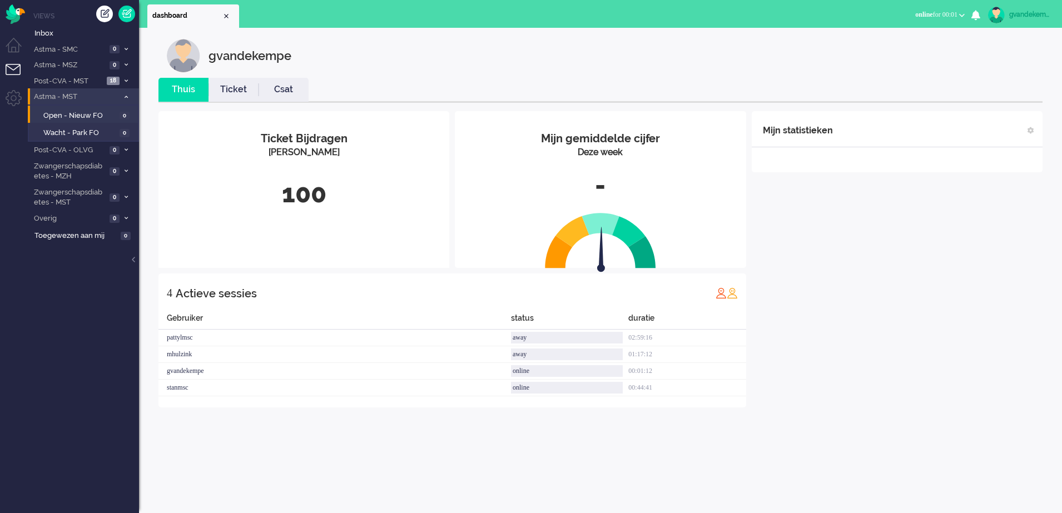
click at [127, 96] on icon at bounding box center [126, 97] width 3 height 4
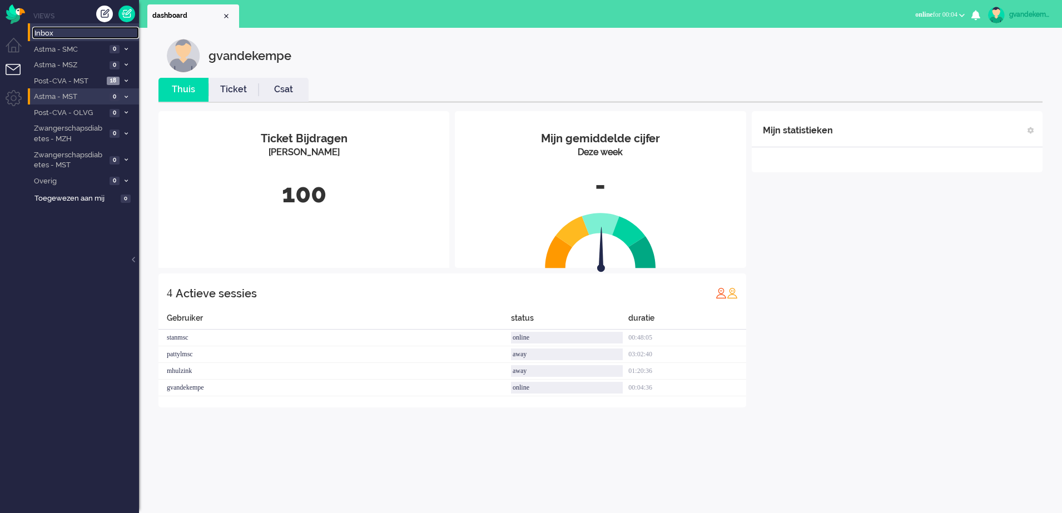
click at [45, 34] on span "Inbox" at bounding box center [86, 33] width 105 height 11
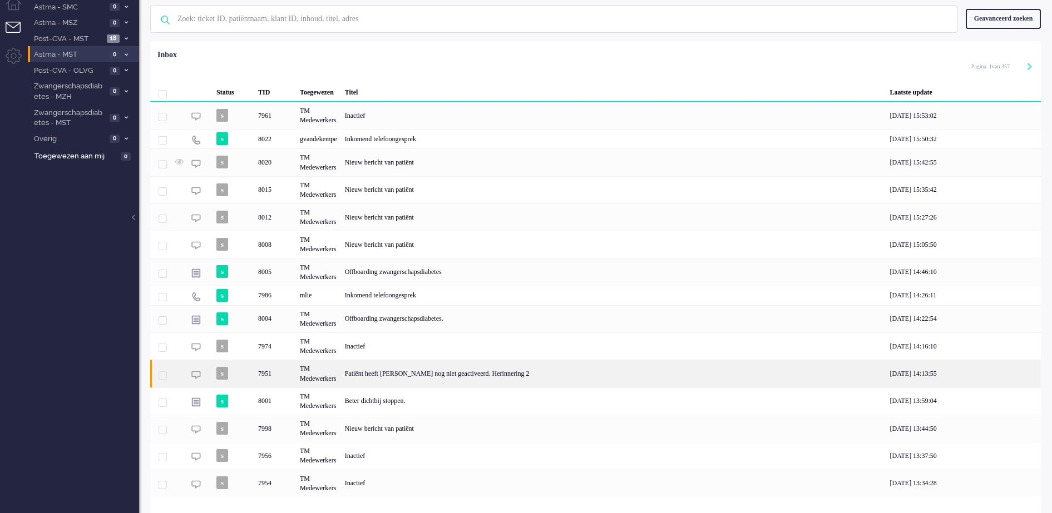
scroll to position [65, 0]
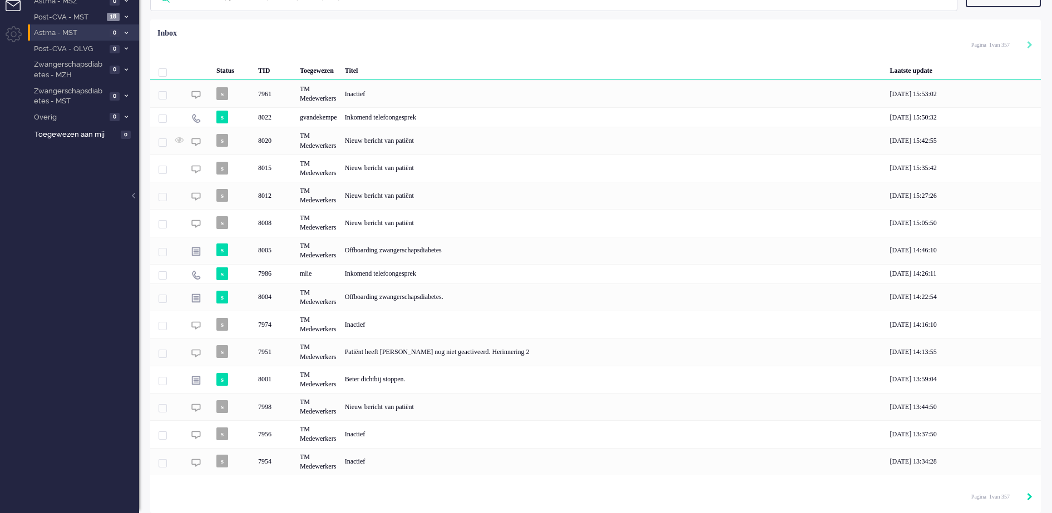
click at [1028, 496] on icon "Next" at bounding box center [1030, 497] width 6 height 8
type input "2"
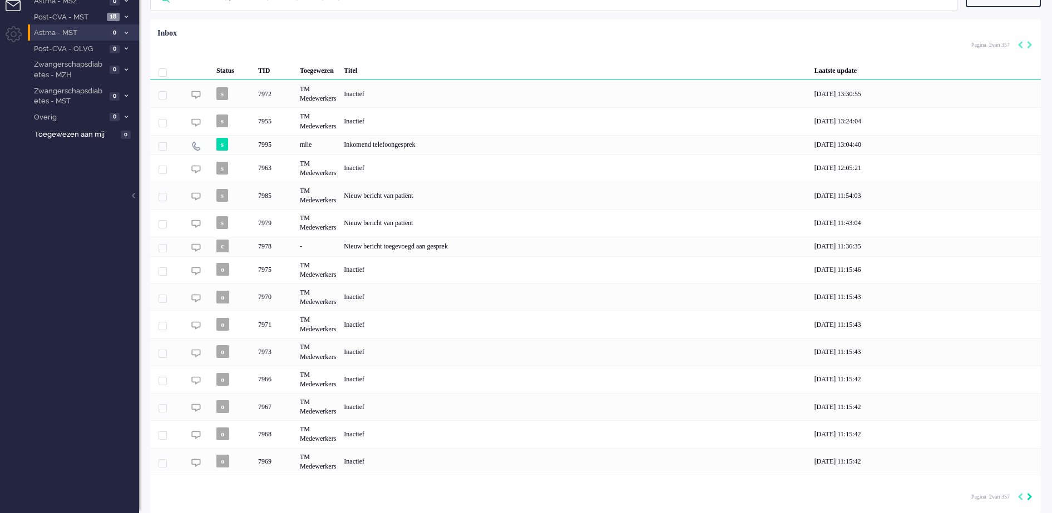
click at [1028, 496] on icon "Next" at bounding box center [1030, 497] width 6 height 8
type input "3"
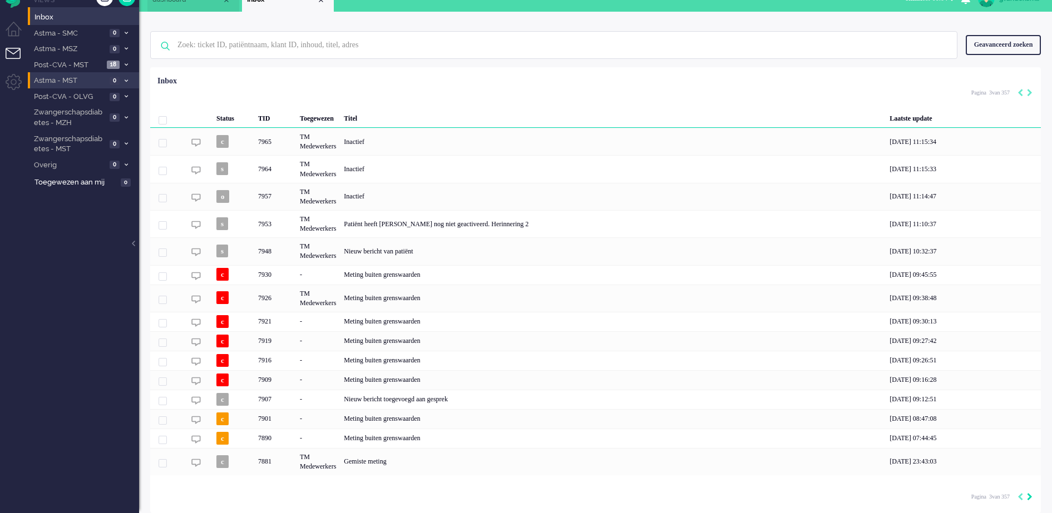
scroll to position [17, 0]
click at [1028, 496] on icon "Next" at bounding box center [1030, 497] width 6 height 8
type input "4"
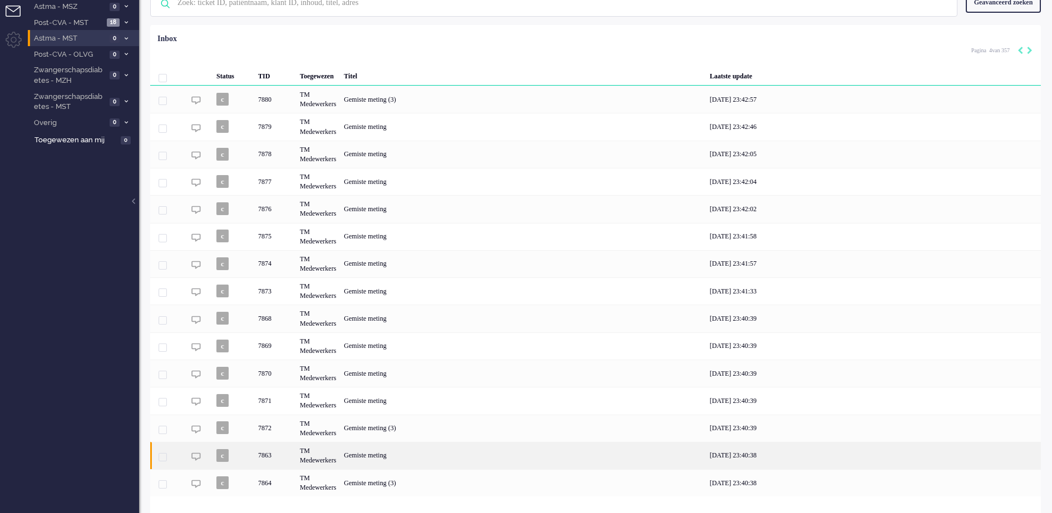
scroll to position [81, 0]
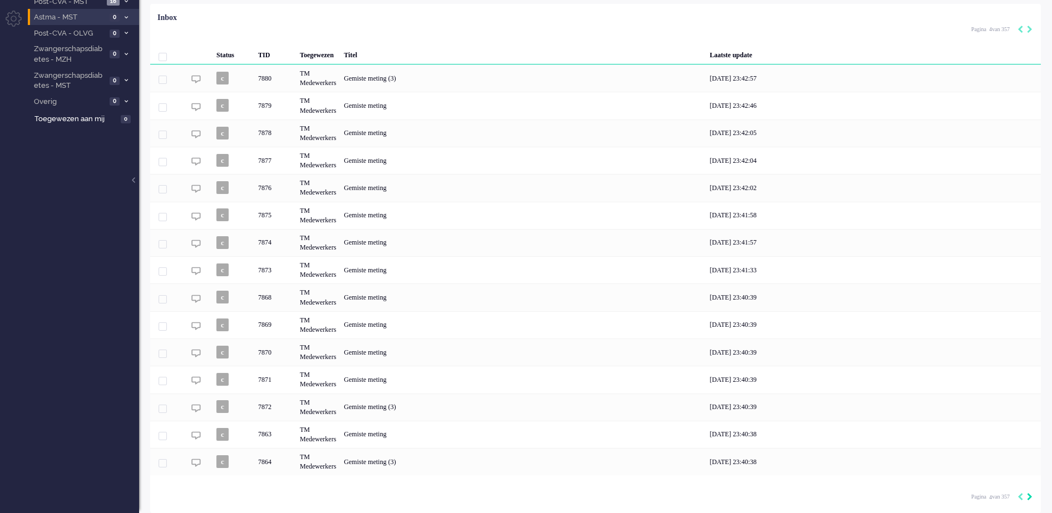
click at [1028, 495] on icon "Next" at bounding box center [1030, 497] width 6 height 8
type input "5"
click at [1028, 495] on icon "Next" at bounding box center [1030, 497] width 6 height 8
type input "6"
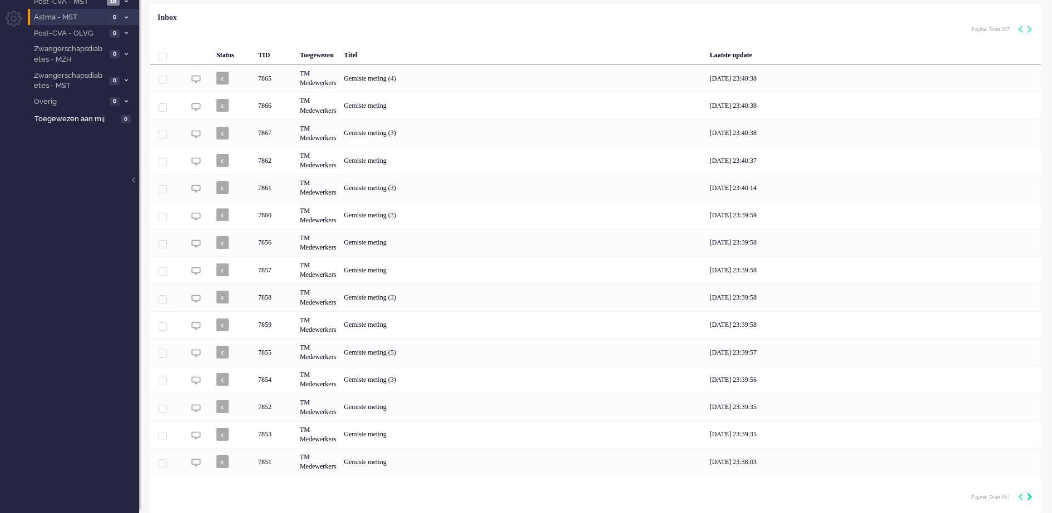
type input "6"
click at [1028, 495] on icon "Next" at bounding box center [1030, 497] width 6 height 8
type input "7"
click at [1028, 495] on icon "Next" at bounding box center [1030, 497] width 6 height 8
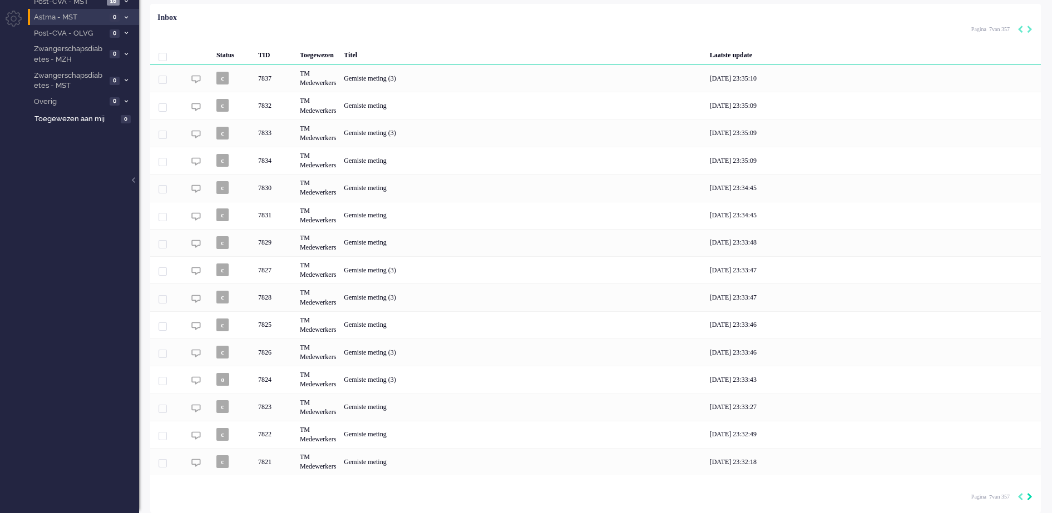
type input "8"
click at [1028, 495] on icon "Next" at bounding box center [1030, 497] width 6 height 8
type input "9"
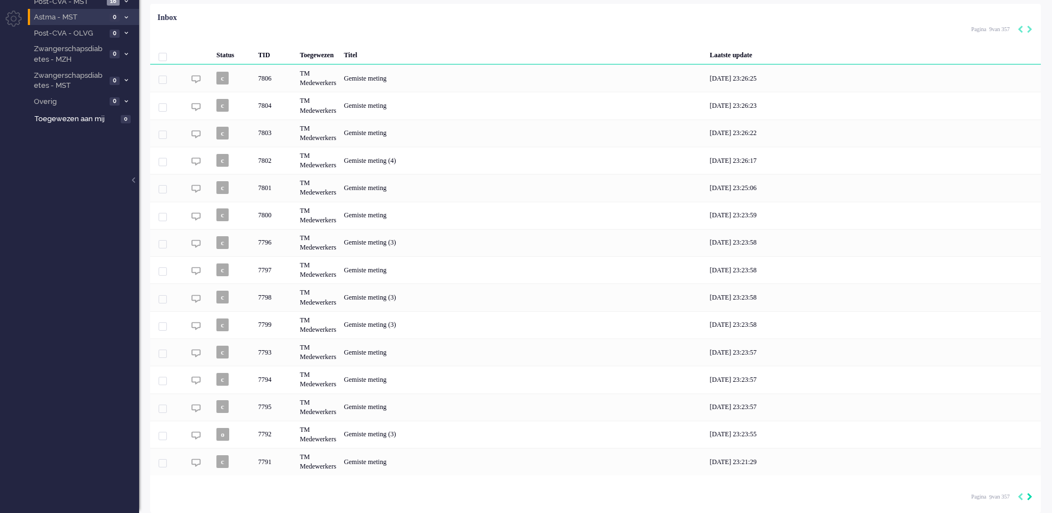
click at [1028, 495] on icon "Next" at bounding box center [1030, 497] width 6 height 8
type input "10"
click at [1028, 495] on icon "Next" at bounding box center [1030, 497] width 6 height 8
type input "11"
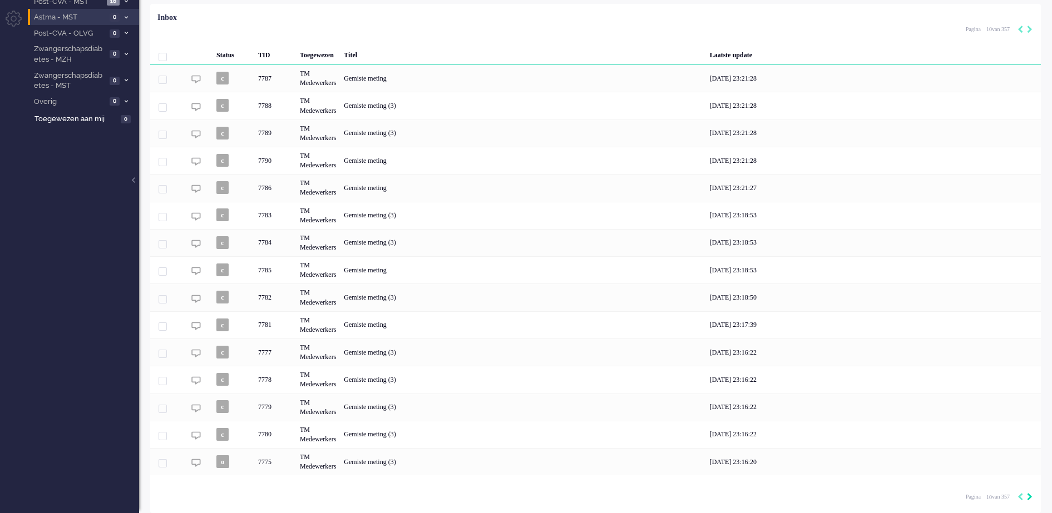
type input "11"
click at [1028, 495] on icon "Next" at bounding box center [1030, 497] width 6 height 8
type input "12"
click at [1028, 495] on icon "Next" at bounding box center [1030, 497] width 6 height 8
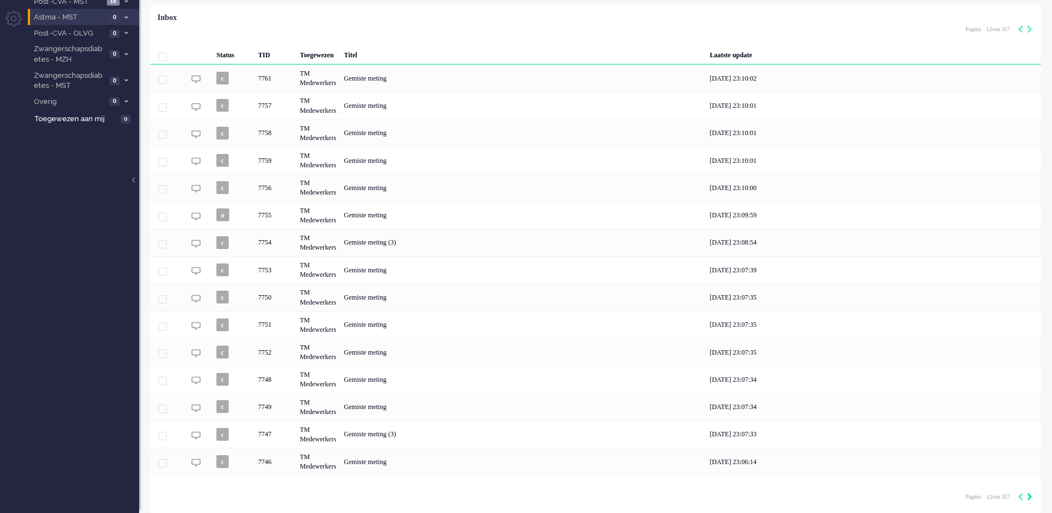
type input "13"
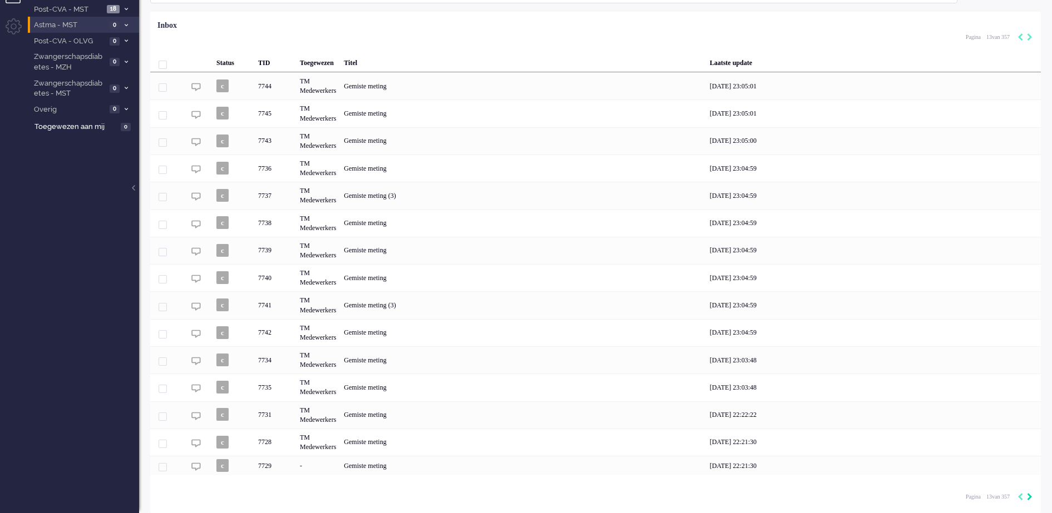
click at [1028, 495] on icon "Next" at bounding box center [1030, 497] width 6 height 8
type input "14"
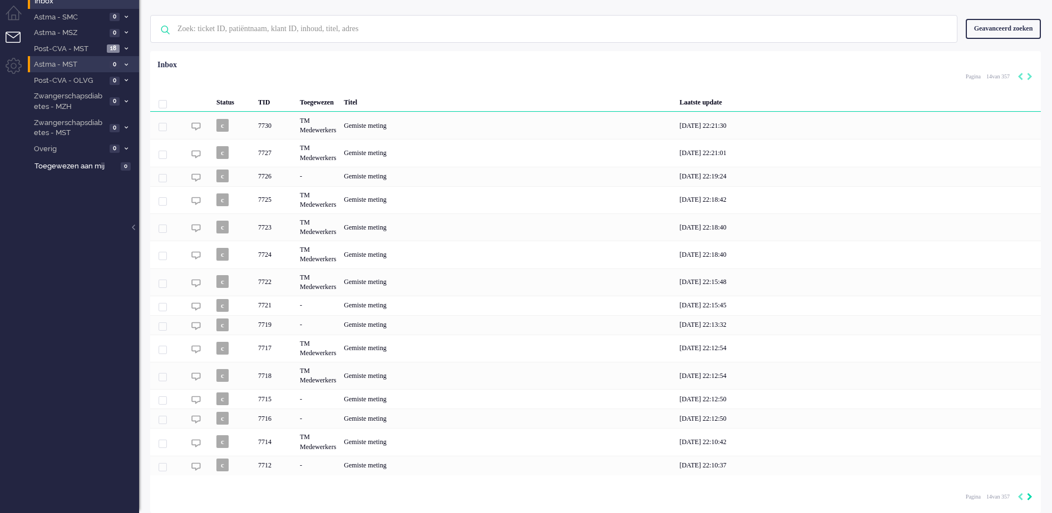
click at [1028, 495] on icon "Next" at bounding box center [1030, 497] width 6 height 8
type input "15"
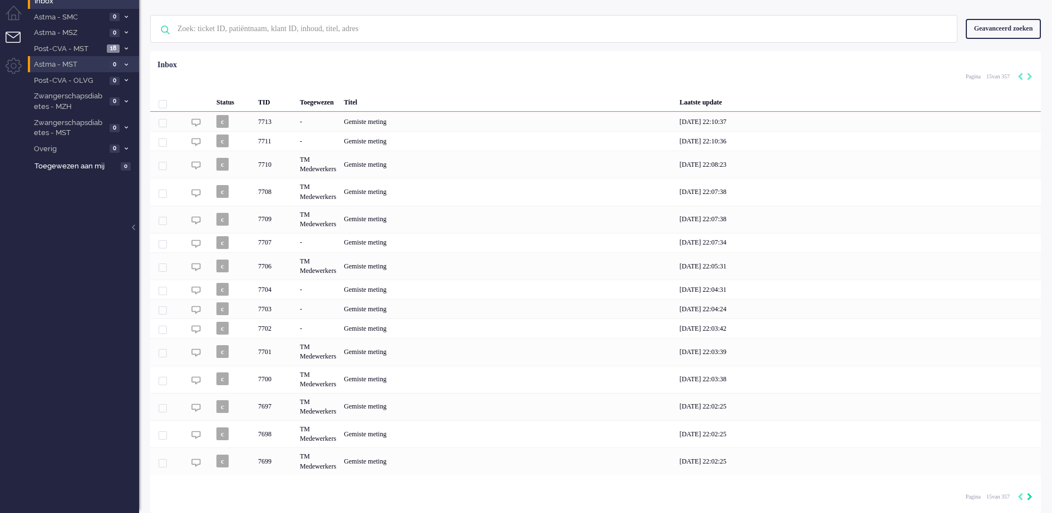
click at [1028, 495] on icon "Next" at bounding box center [1030, 497] width 6 height 8
type input "16"
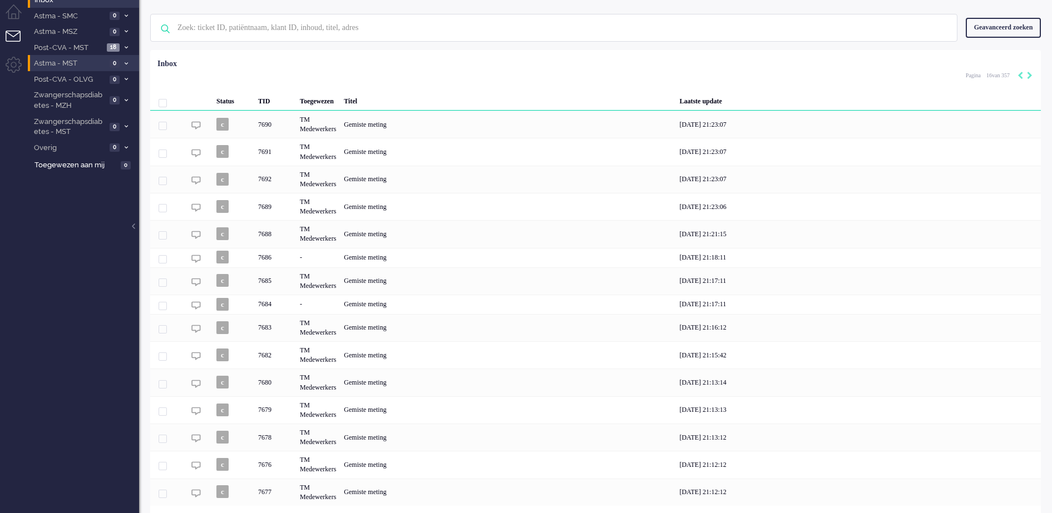
click at [1028, 495] on div "[DATE] 21:12:12" at bounding box center [857, 492] width 365 height 27
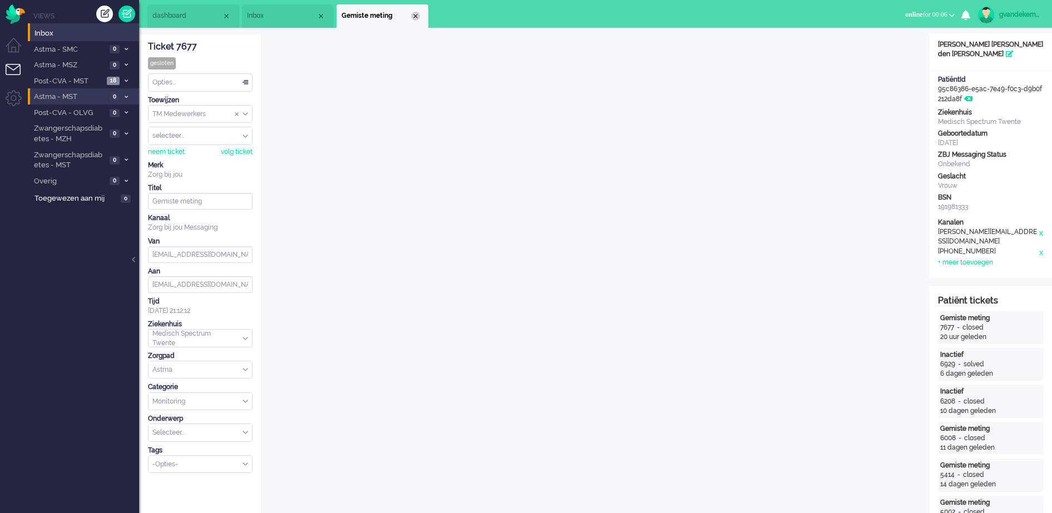
click at [418, 16] on div "Close tab" at bounding box center [415, 16] width 9 height 9
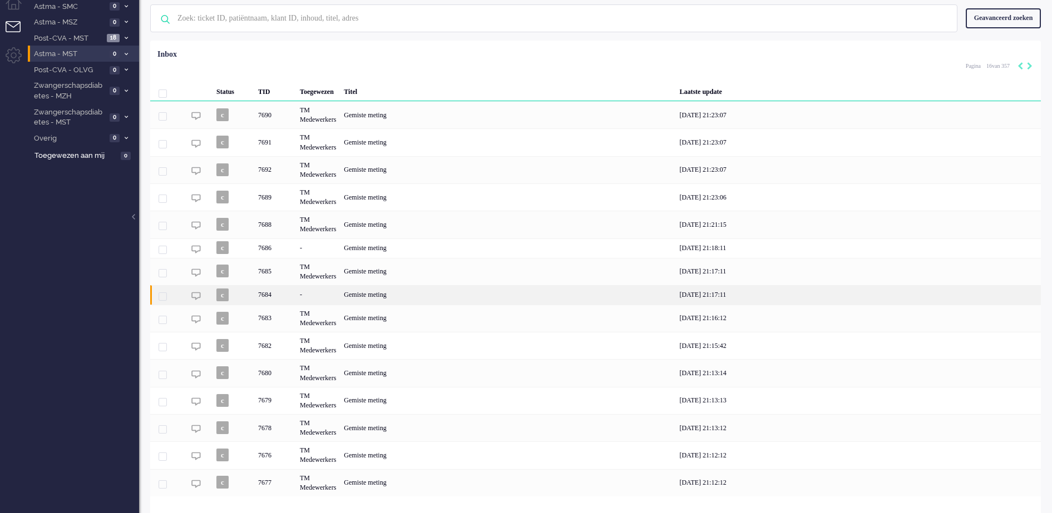
scroll to position [65, 0]
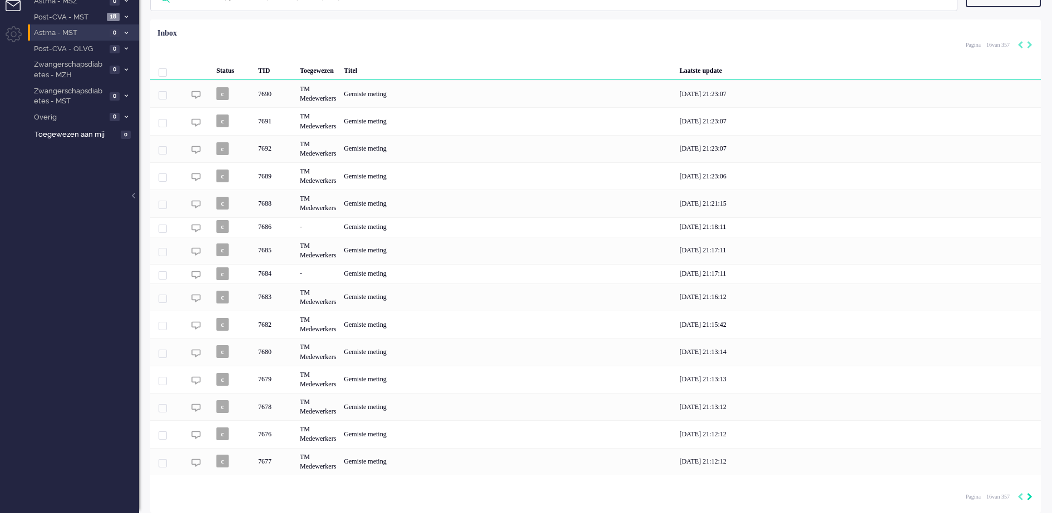
click at [1028, 495] on icon "Next" at bounding box center [1030, 497] width 6 height 8
type input "17"
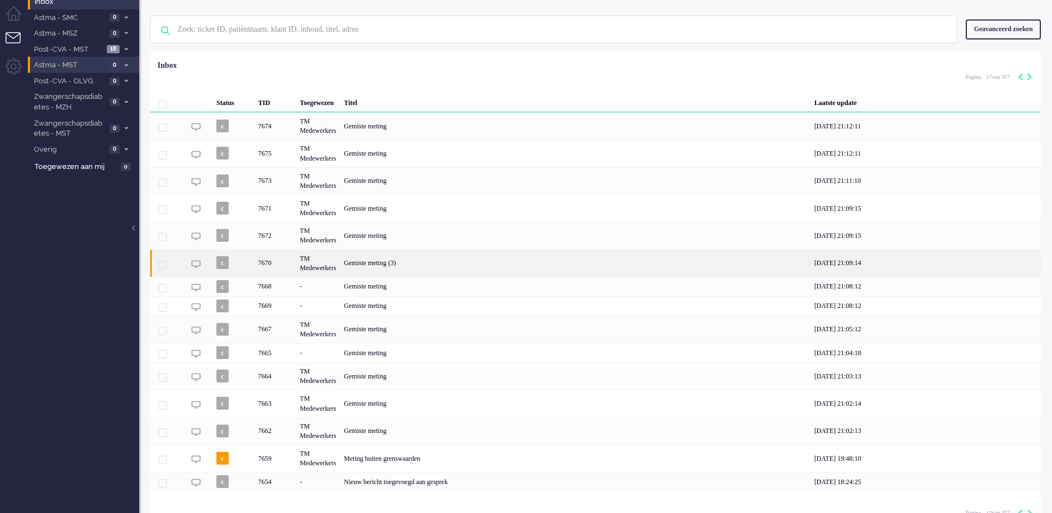
scroll to position [49, 0]
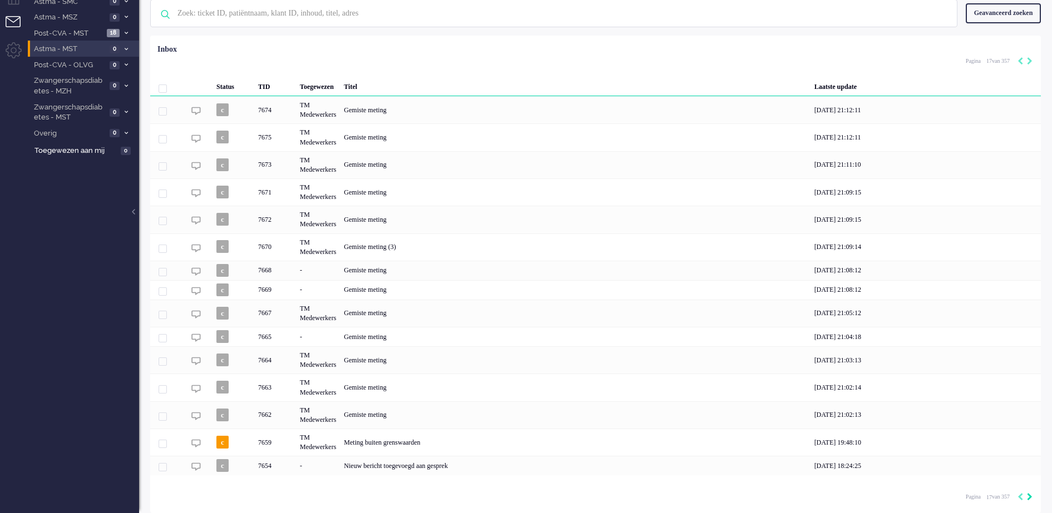
click at [1028, 495] on icon "Next" at bounding box center [1030, 497] width 6 height 8
type input "18"
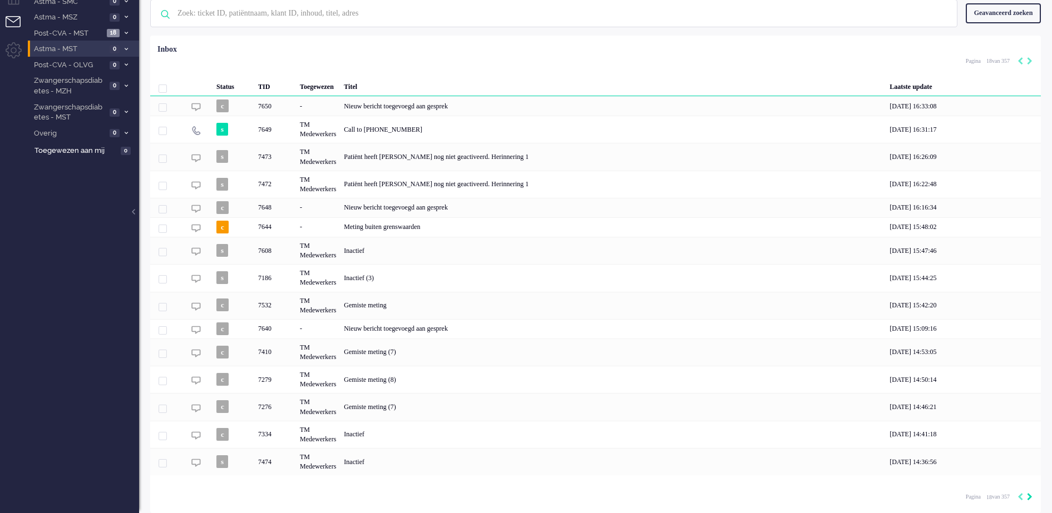
click at [1028, 494] on icon "Next" at bounding box center [1030, 497] width 6 height 8
type input "19"
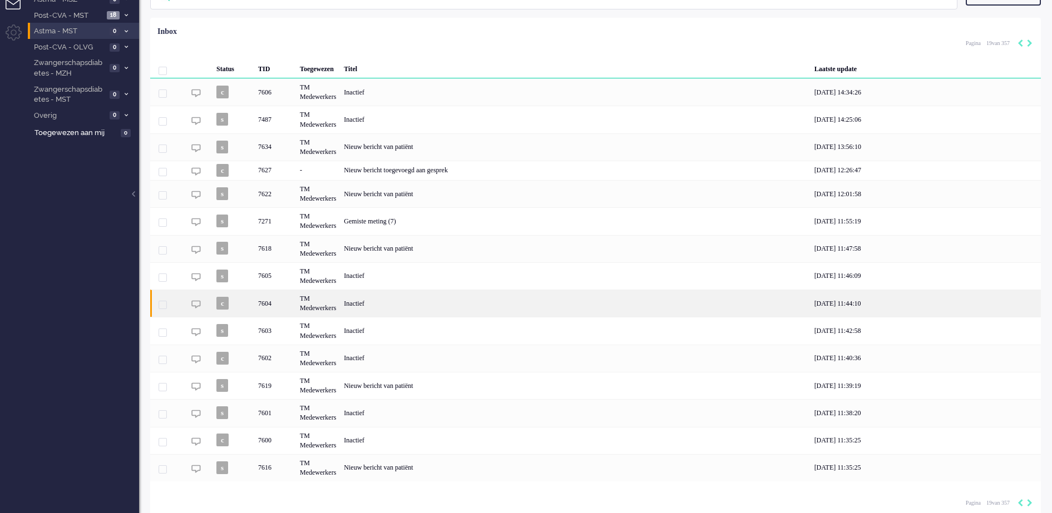
scroll to position [73, 0]
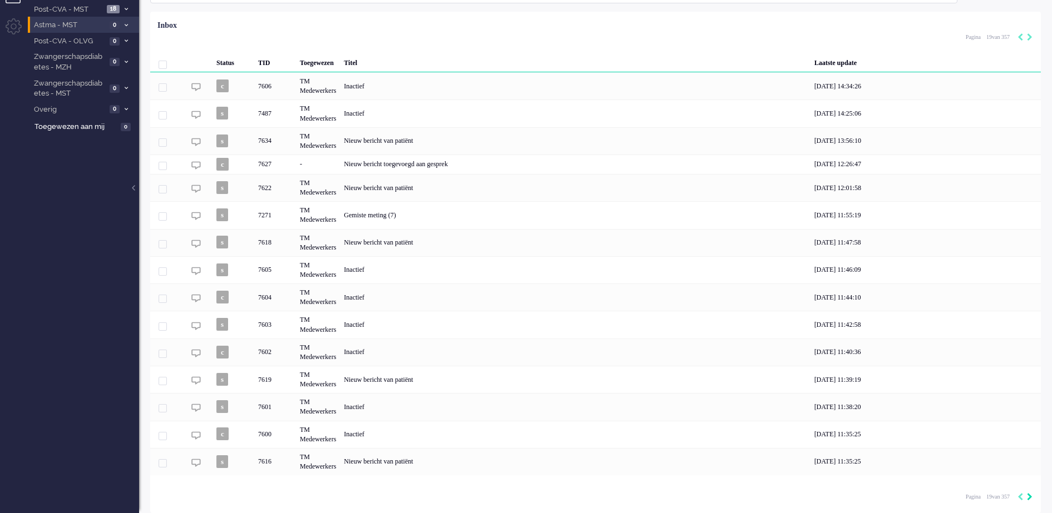
click at [1031, 497] on icon "Next" at bounding box center [1030, 497] width 6 height 8
type input "20"
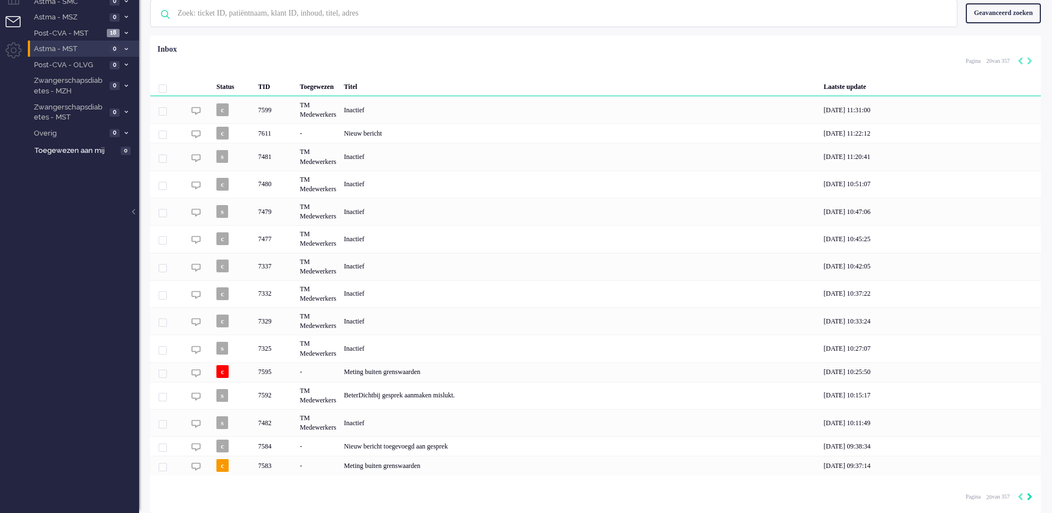
click at [1030, 497] on icon "Next" at bounding box center [1030, 497] width 6 height 8
type input "21"
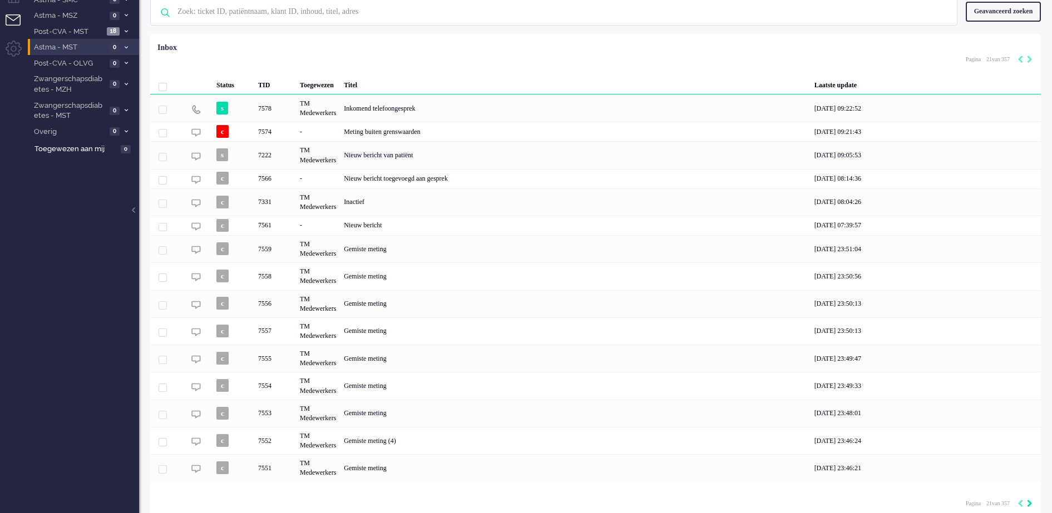
click at [1030, 497] on div "Pagina 21 van 357" at bounding box center [998, 503] width 67 height 17
click at [1030, 505] on icon "Next" at bounding box center [1030, 504] width 6 height 8
type input "22"
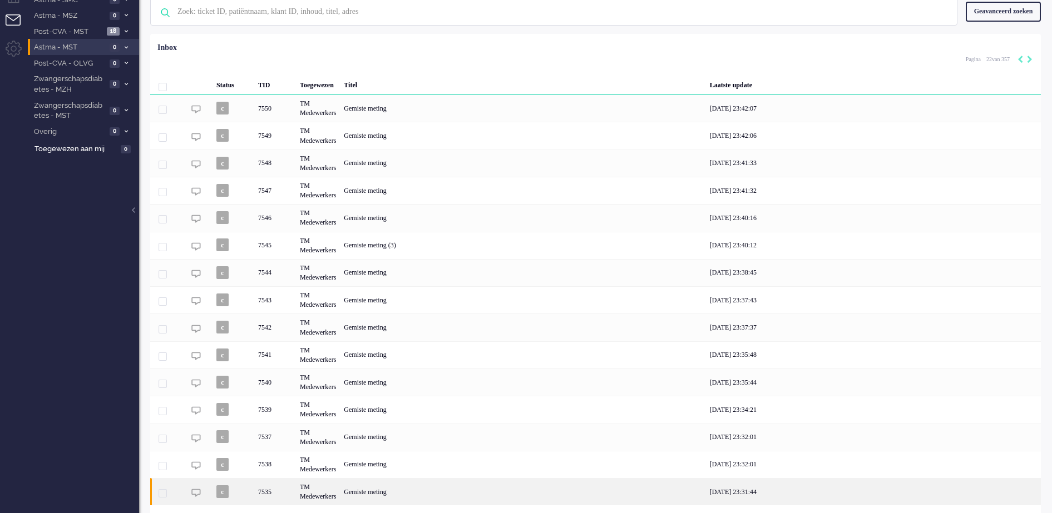
click at [1024, 504] on div "24/08/2025 23:31:44" at bounding box center [873, 491] width 335 height 27
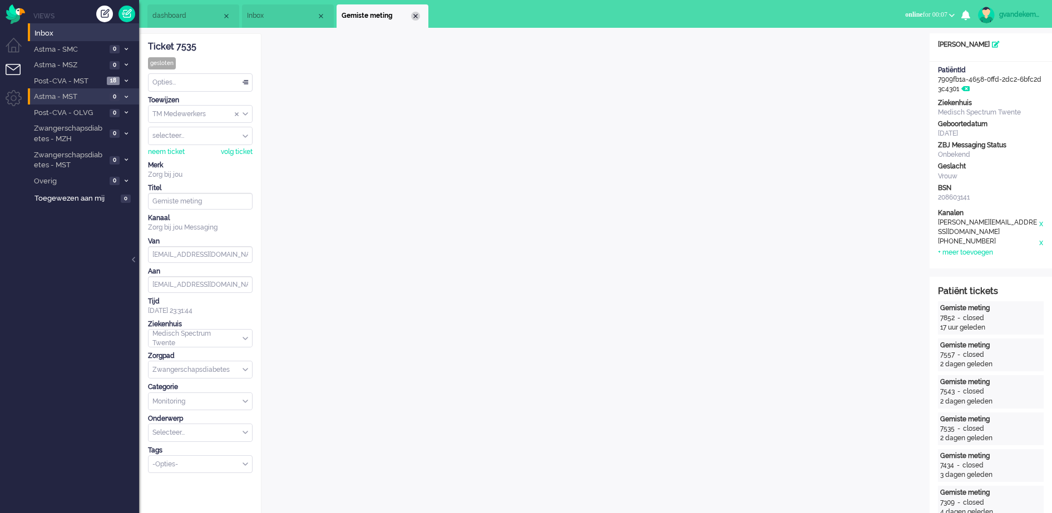
click at [418, 16] on div "Close tab" at bounding box center [415, 16] width 9 height 9
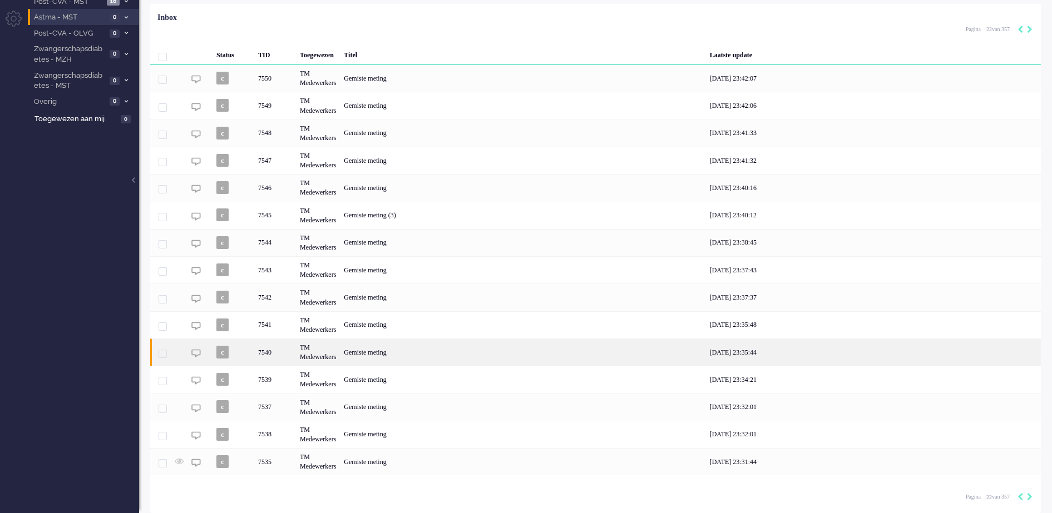
scroll to position [81, 0]
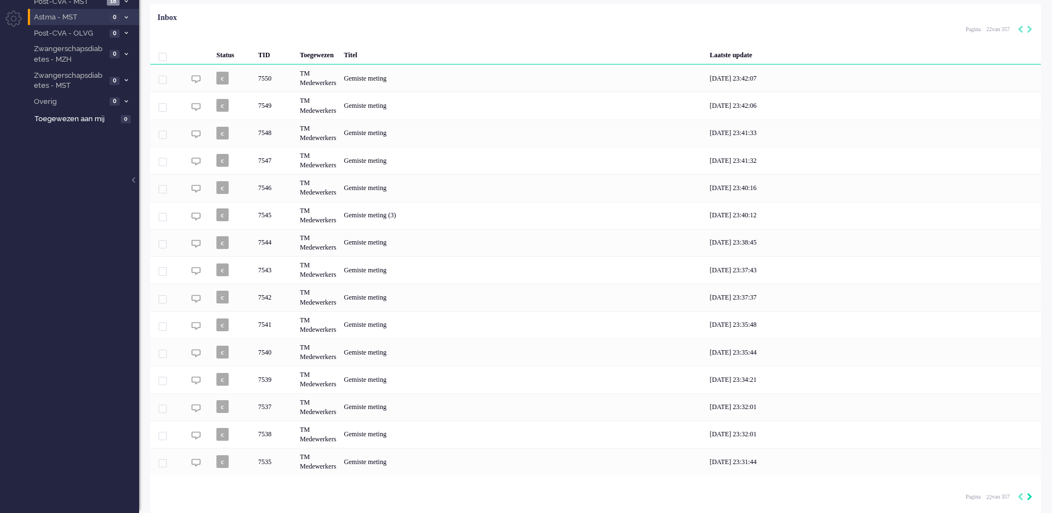
click at [1030, 498] on icon "Next" at bounding box center [1030, 497] width 6 height 8
type input "23"
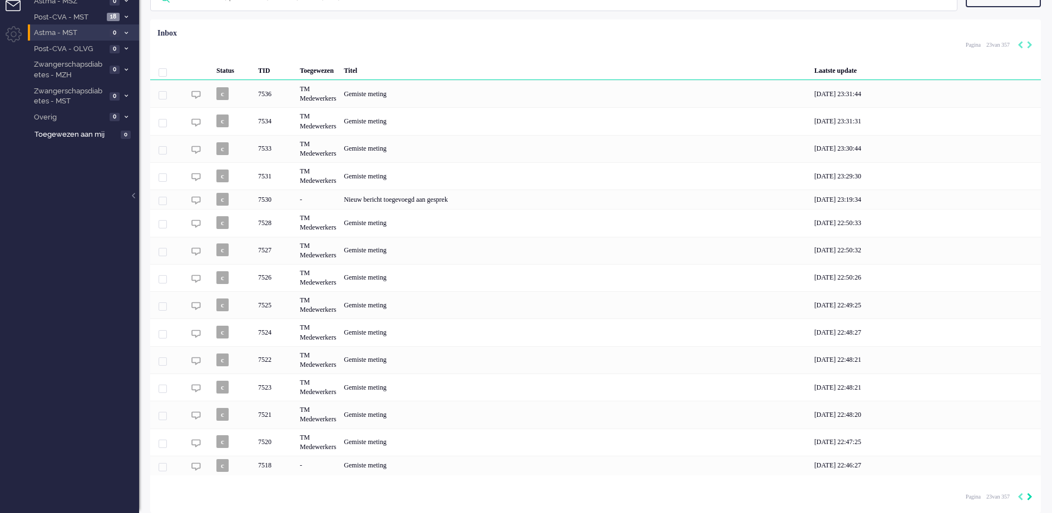
click at [1030, 498] on icon "Next" at bounding box center [1030, 497] width 6 height 8
type input "24"
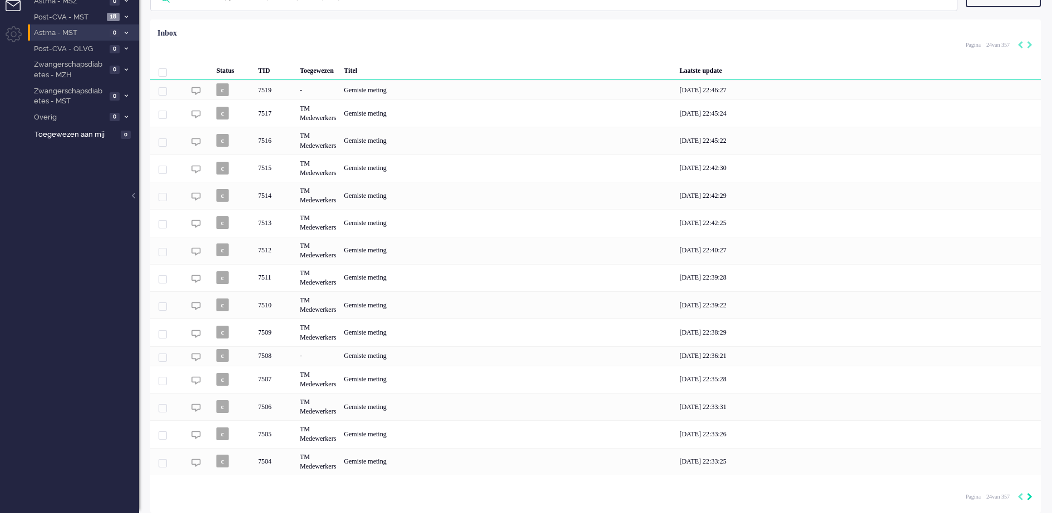
click at [1030, 498] on icon "Next" at bounding box center [1030, 497] width 6 height 8
type input "25"
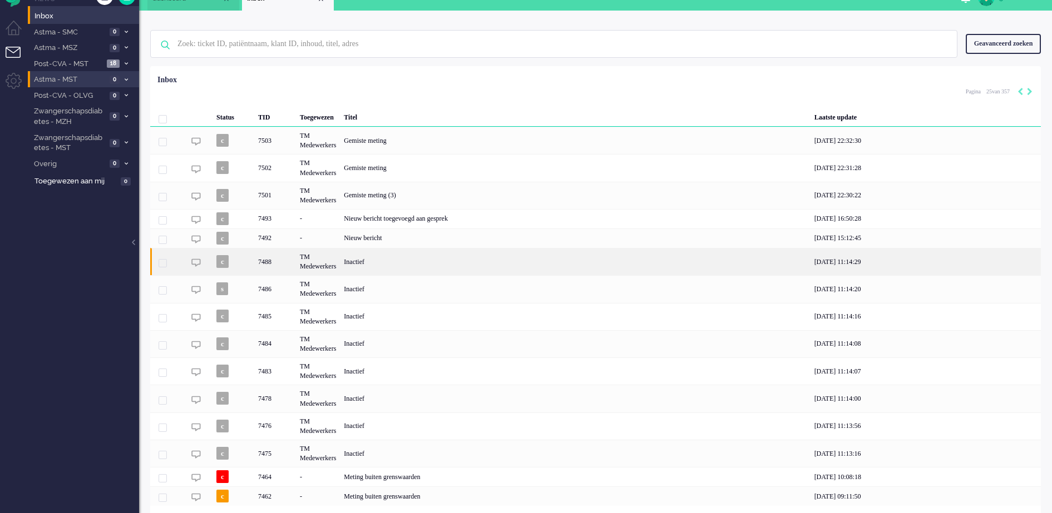
scroll to position [0, 0]
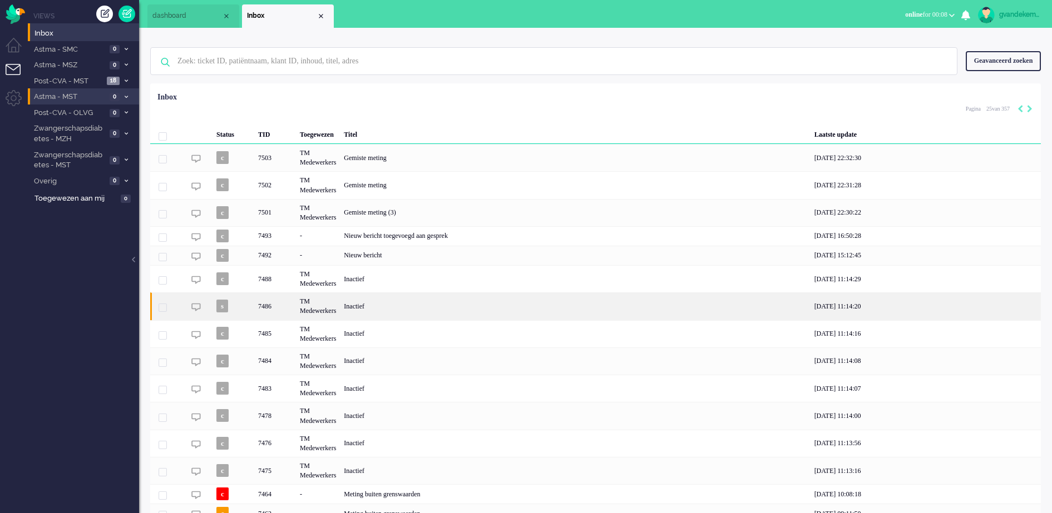
click at [300, 310] on div "TM Medewerkers" at bounding box center [318, 306] width 44 height 27
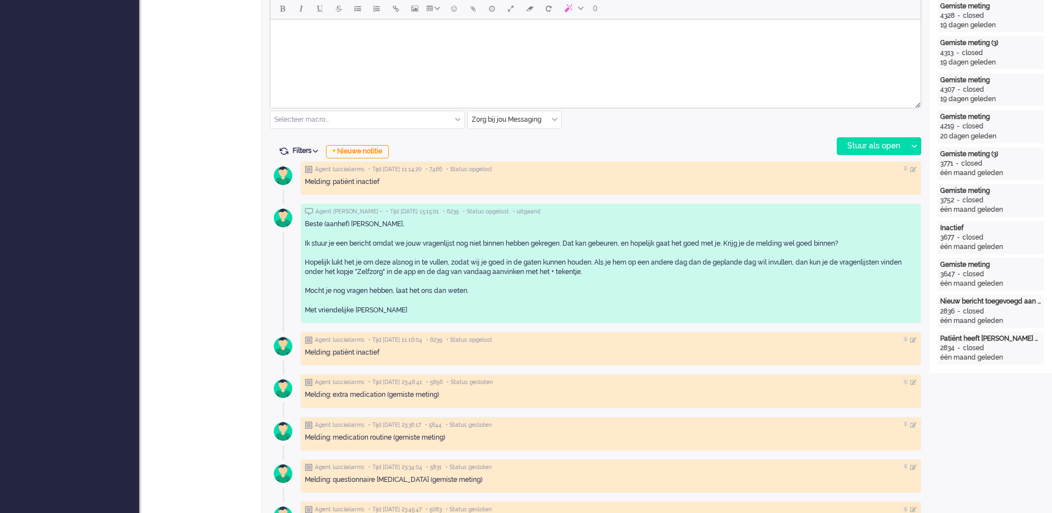
scroll to position [556, 0]
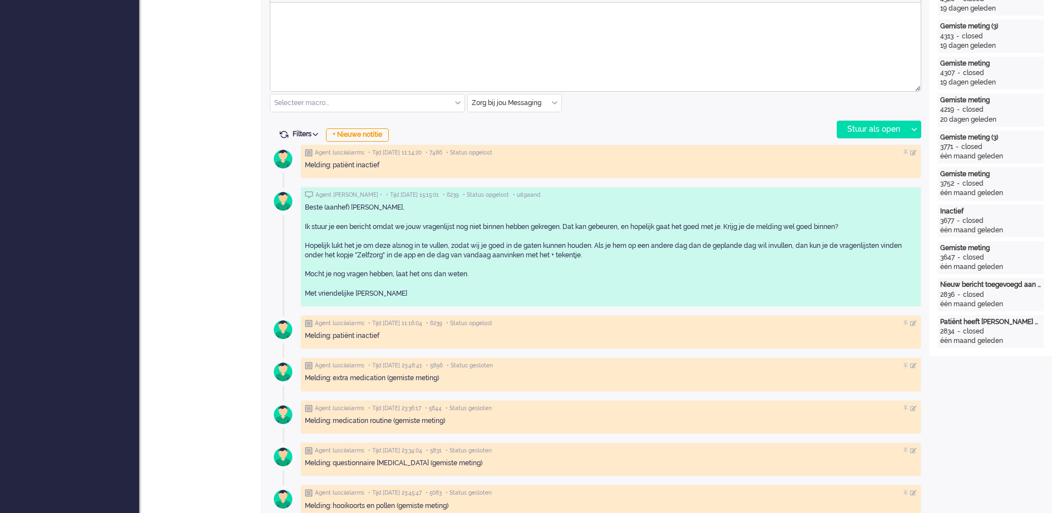
click at [553, 101] on div "Zorg bij jou Messaging" at bounding box center [514, 103] width 93 height 17
click at [531, 137] on li "uitgaand telefoon" at bounding box center [514, 136] width 93 height 16
click at [879, 129] on div "Stuur als open" at bounding box center [872, 129] width 70 height 17
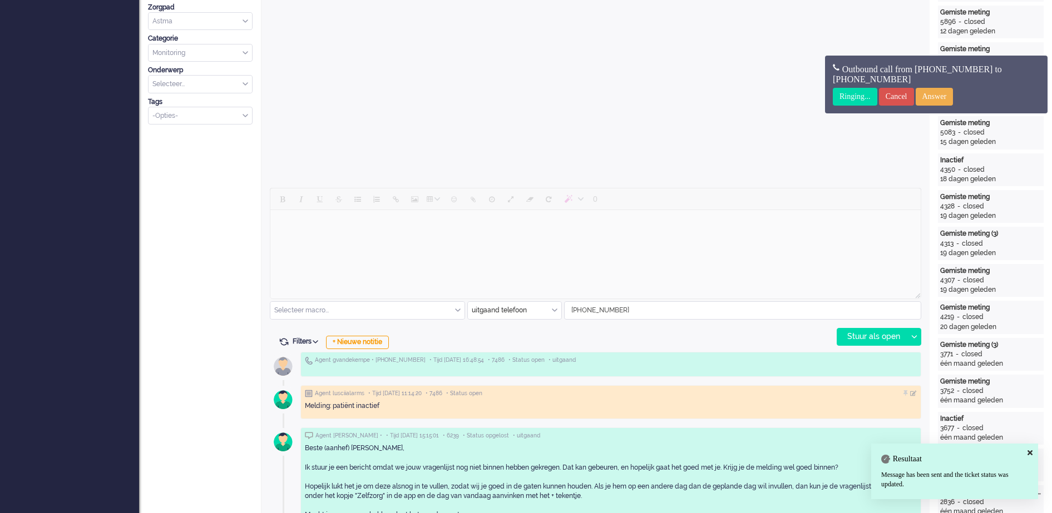
scroll to position [348, 0]
drag, startPoint x: 946, startPoint y: 94, endPoint x: 940, endPoint y: 95, distance: 5.6
click at [940, 95] on input "Answer" at bounding box center [934, 97] width 38 height 18
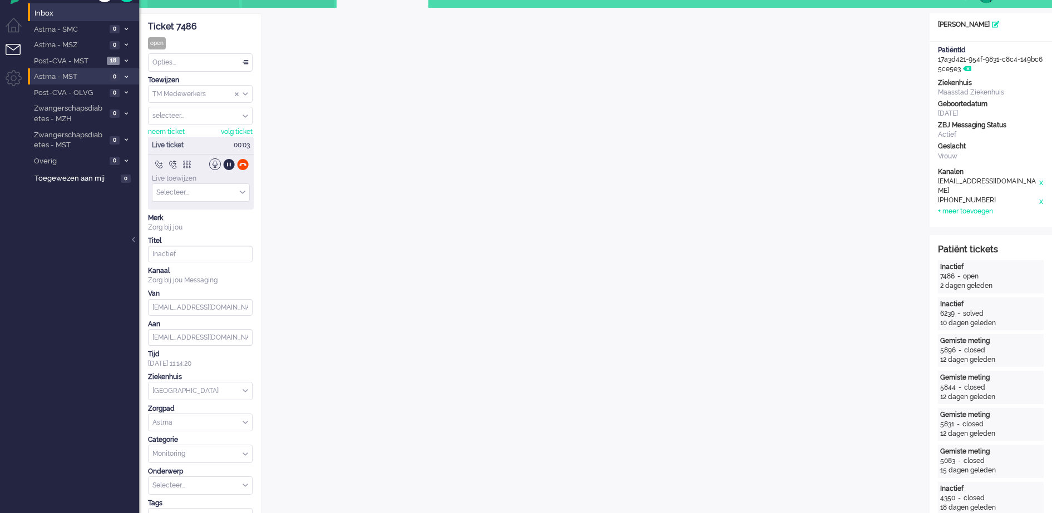
scroll to position [0, 0]
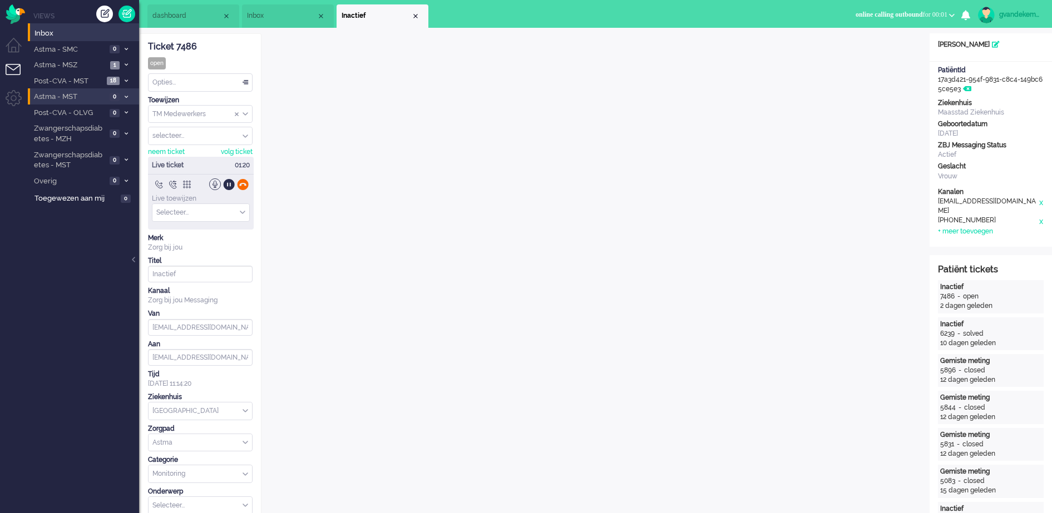
click at [244, 183] on div at bounding box center [243, 185] width 12 height 12
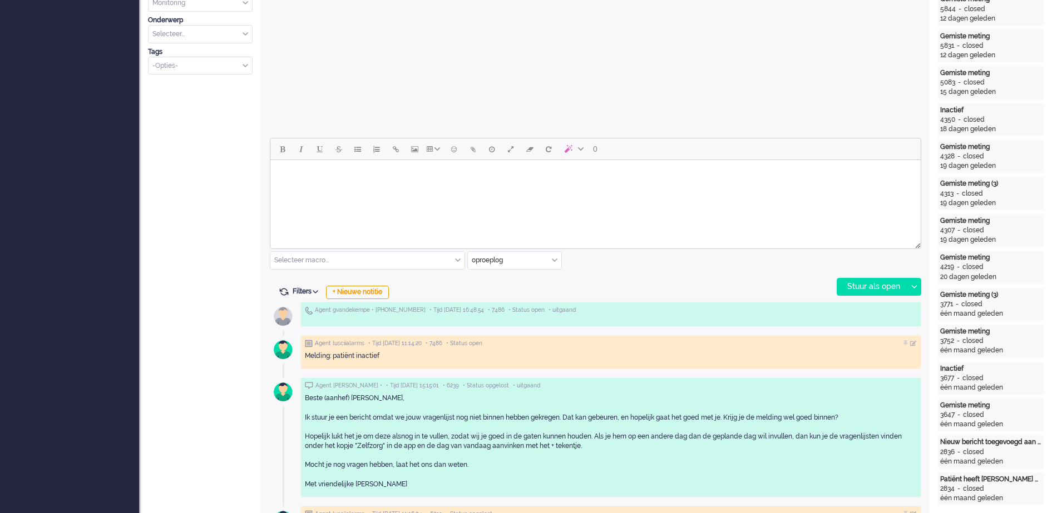
scroll to position [417, 0]
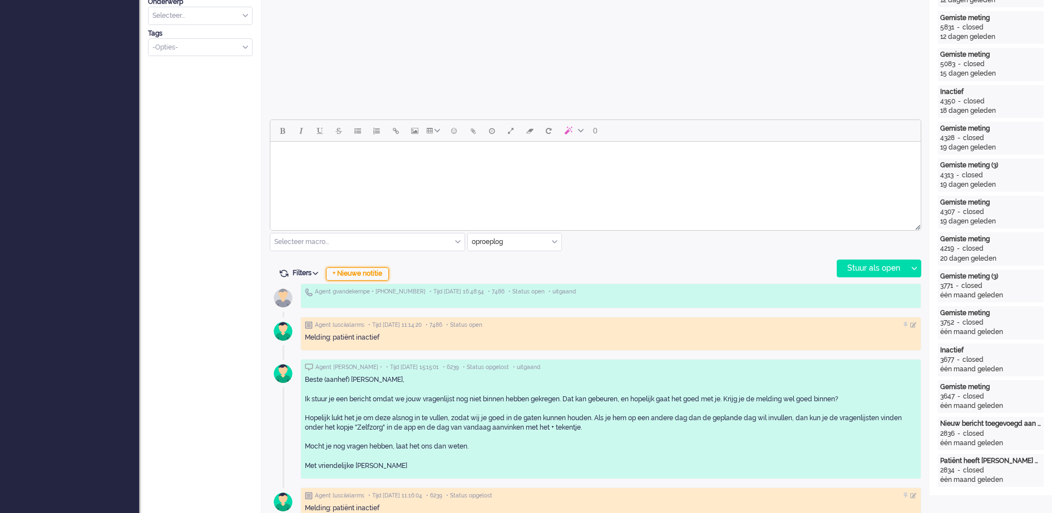
click at [376, 279] on div "+ Nieuwe notitie" at bounding box center [357, 273] width 63 height 13
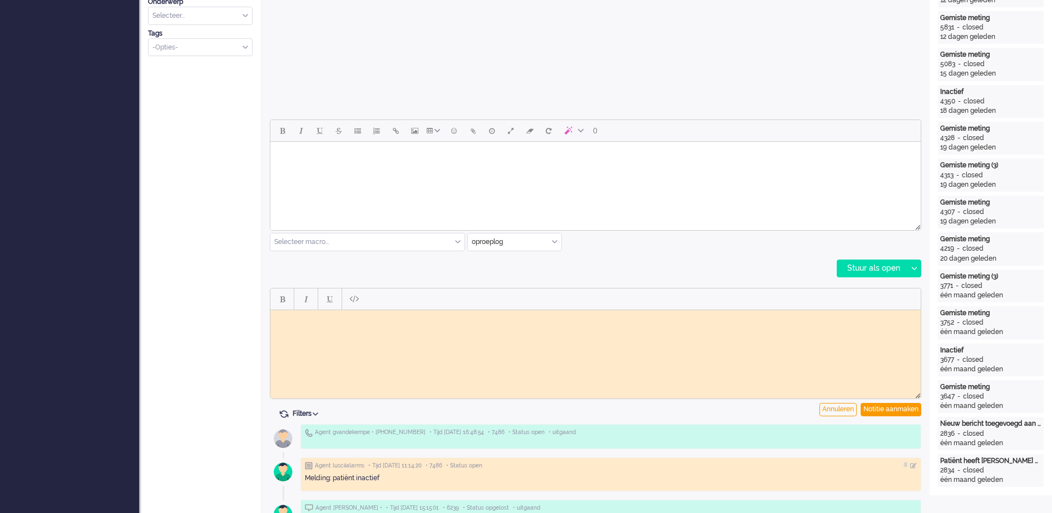
scroll to position [0, 0]
click at [895, 412] on div "Notitie aanmaken" at bounding box center [890, 409] width 61 height 13
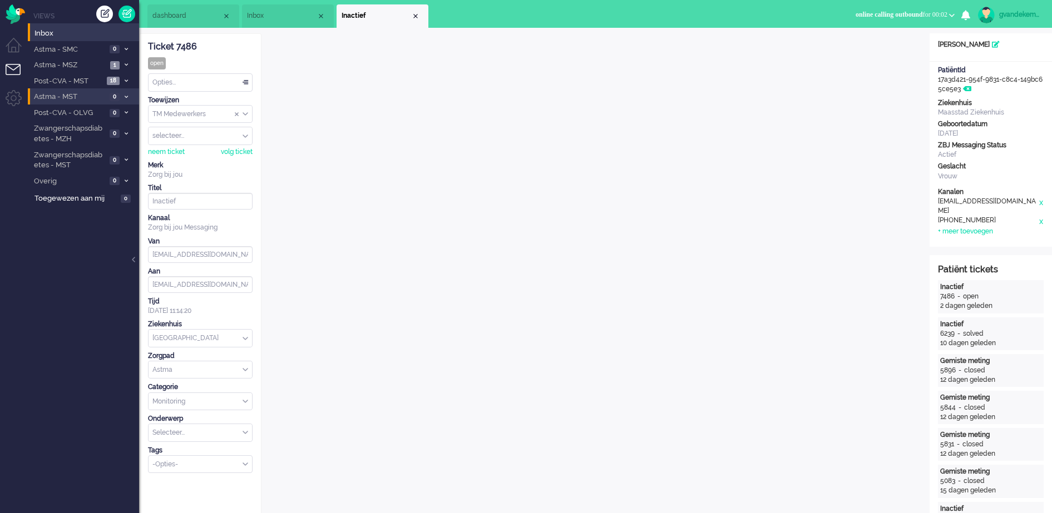
click at [244, 81] on div "Opties..." at bounding box center [199, 82] width 103 height 17
click at [178, 155] on li "Opgelost" at bounding box center [199, 161] width 103 height 16
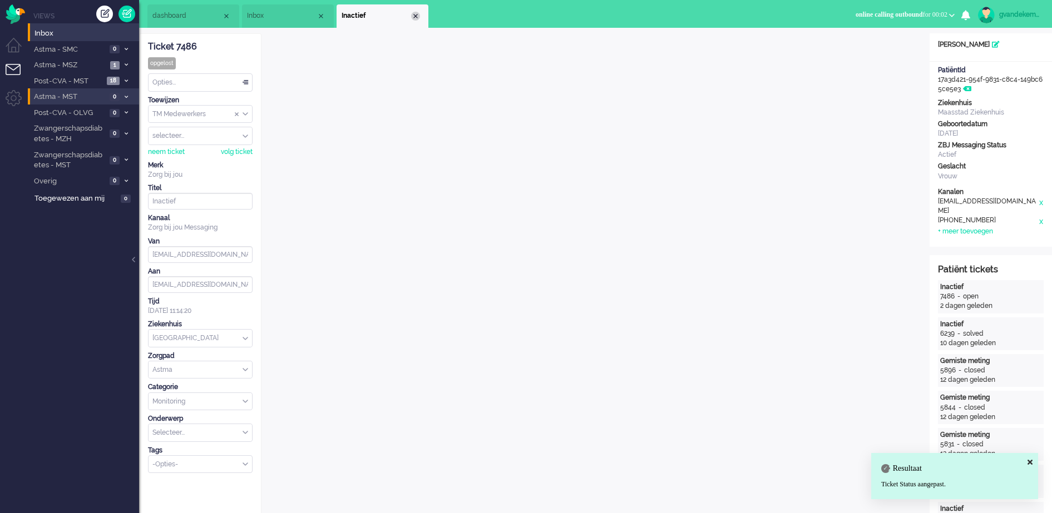
click at [412, 14] on div "Close tab" at bounding box center [415, 16] width 9 height 9
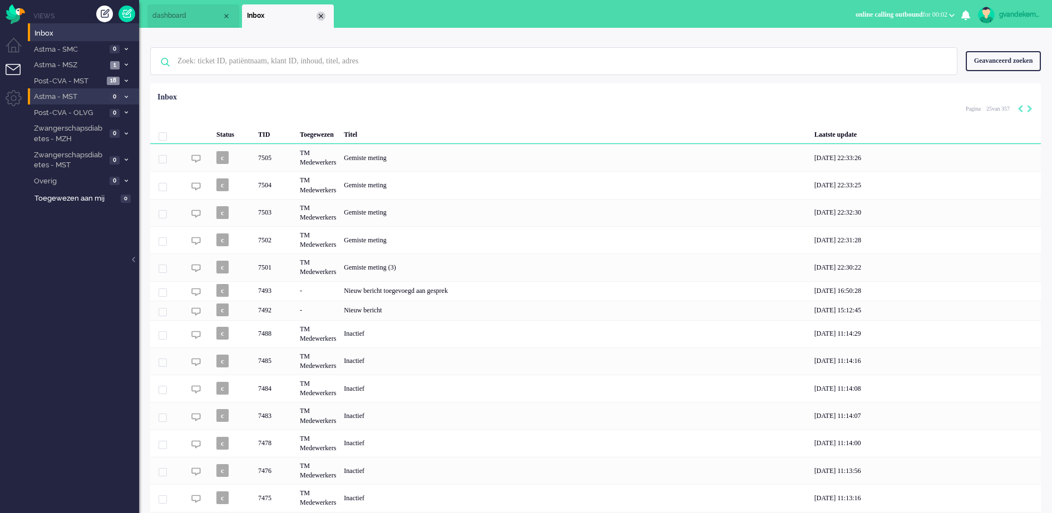
click at [318, 16] on div "Close tab" at bounding box center [320, 16] width 9 height 9
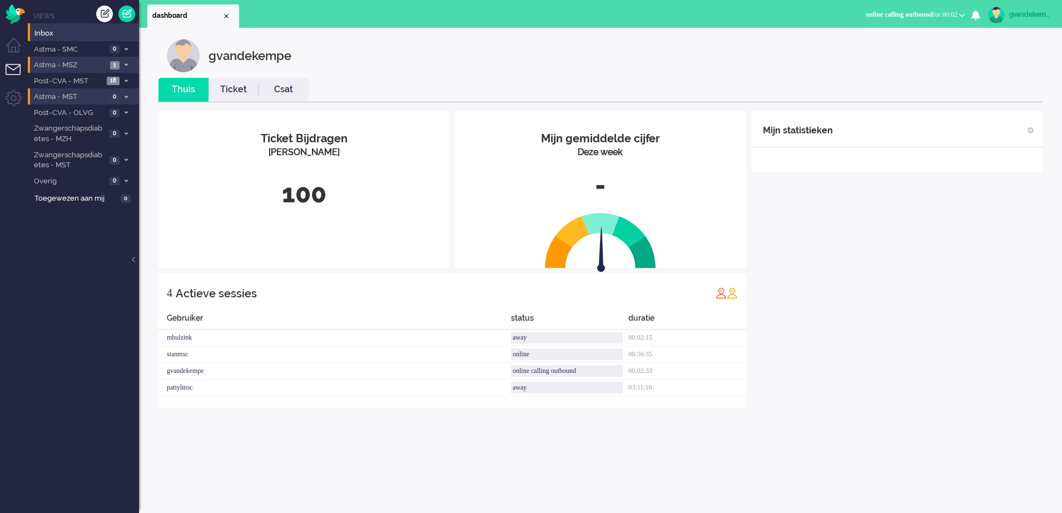
click at [120, 65] on li "Astma - MSZ 1" at bounding box center [83, 65] width 111 height 16
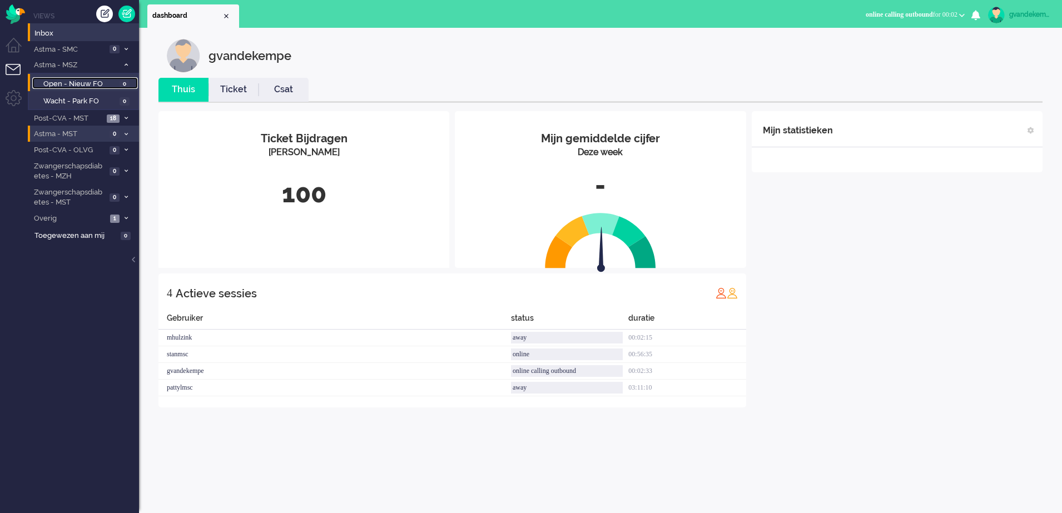
click at [100, 81] on span "Open - Nieuw FO" at bounding box center [79, 84] width 73 height 11
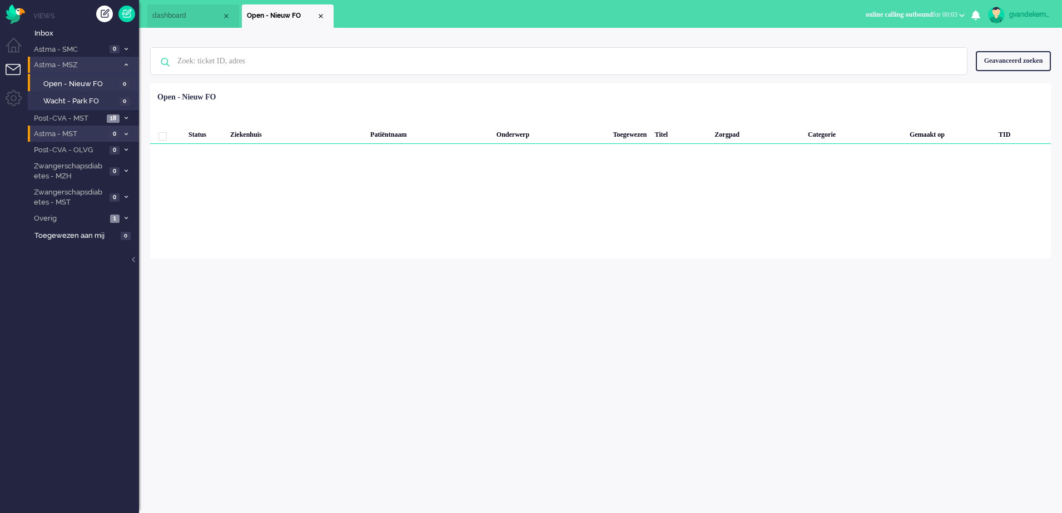
click at [126, 65] on icon at bounding box center [126, 65] width 3 height 4
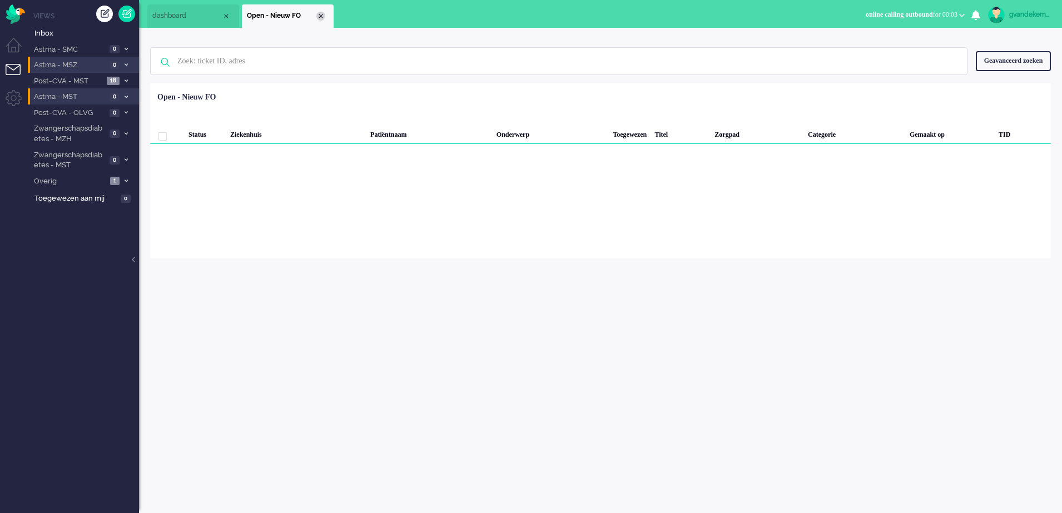
click at [320, 16] on div "Close tab" at bounding box center [320, 16] width 9 height 9
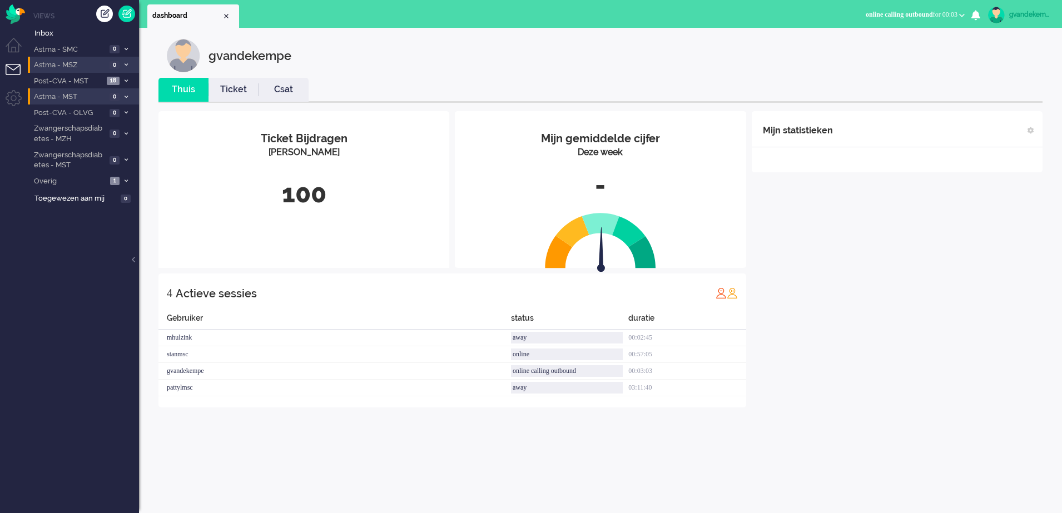
click at [872, 326] on div "Mijn statistieken + Statistieken toevoegen Bel tijd (gemiddelde dag) Wrapup tij…" at bounding box center [897, 259] width 291 height 296
click at [126, 182] on icon at bounding box center [126, 181] width 3 height 4
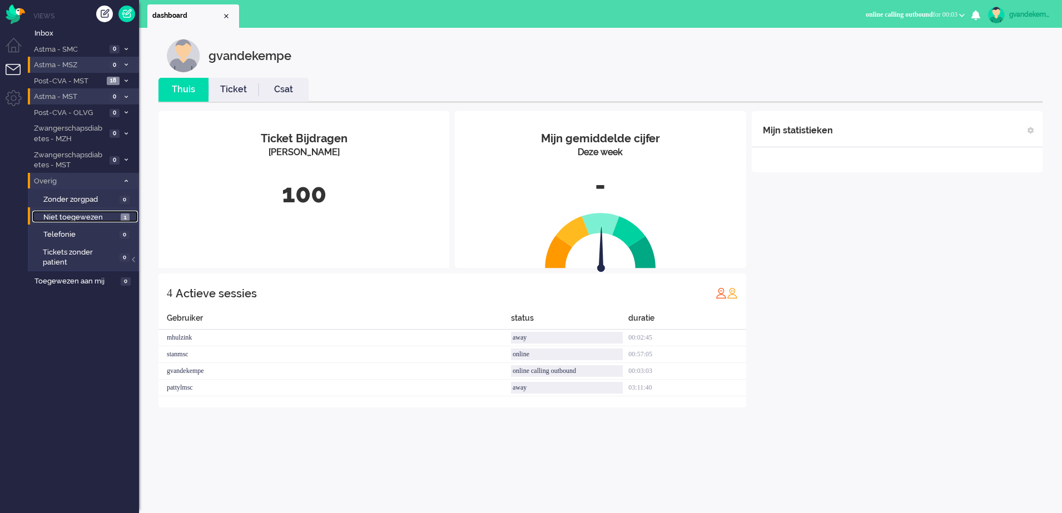
click at [95, 214] on span "Niet toegewezen" at bounding box center [80, 217] width 75 height 11
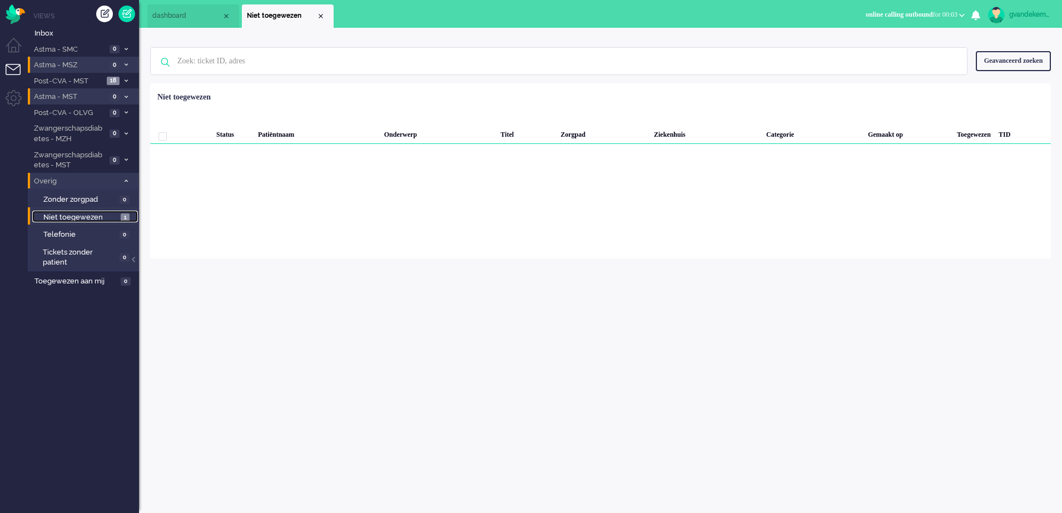
click at [101, 215] on span "Niet toegewezen" at bounding box center [80, 217] width 75 height 11
click at [319, 15] on div "Close tab" at bounding box center [320, 16] width 9 height 9
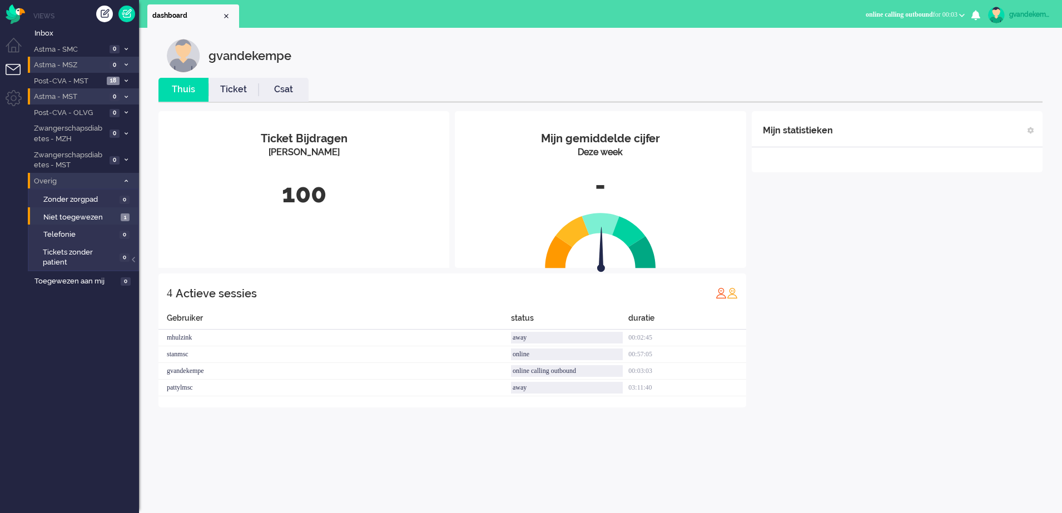
click at [127, 182] on icon at bounding box center [126, 181] width 3 height 4
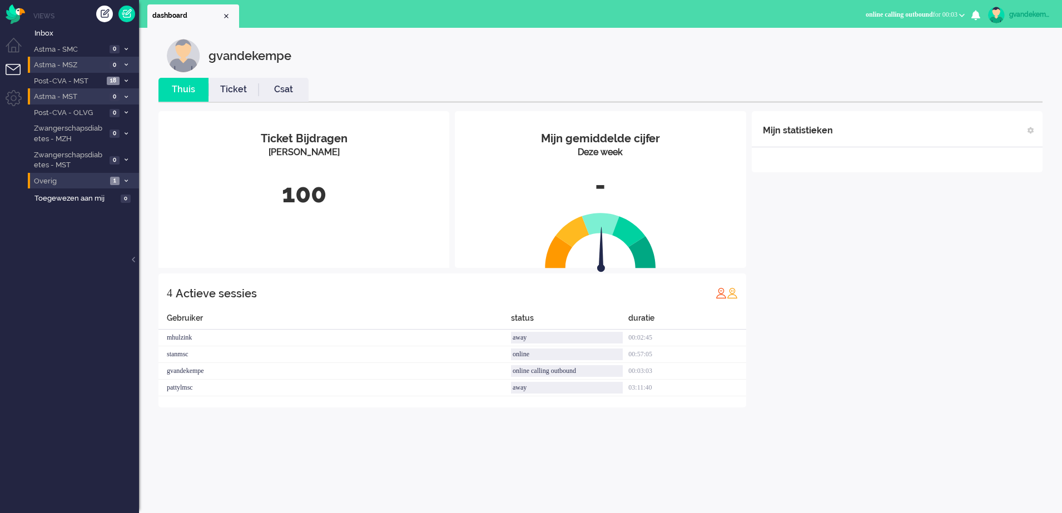
click at [125, 179] on icon at bounding box center [126, 181] width 3 height 4
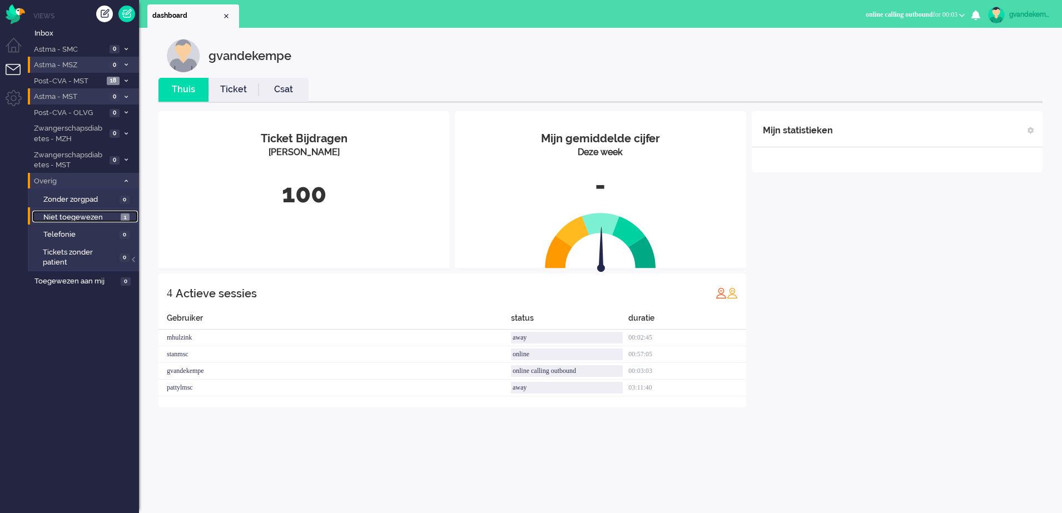
click at [67, 214] on span "Niet toegewezen" at bounding box center [80, 217] width 75 height 11
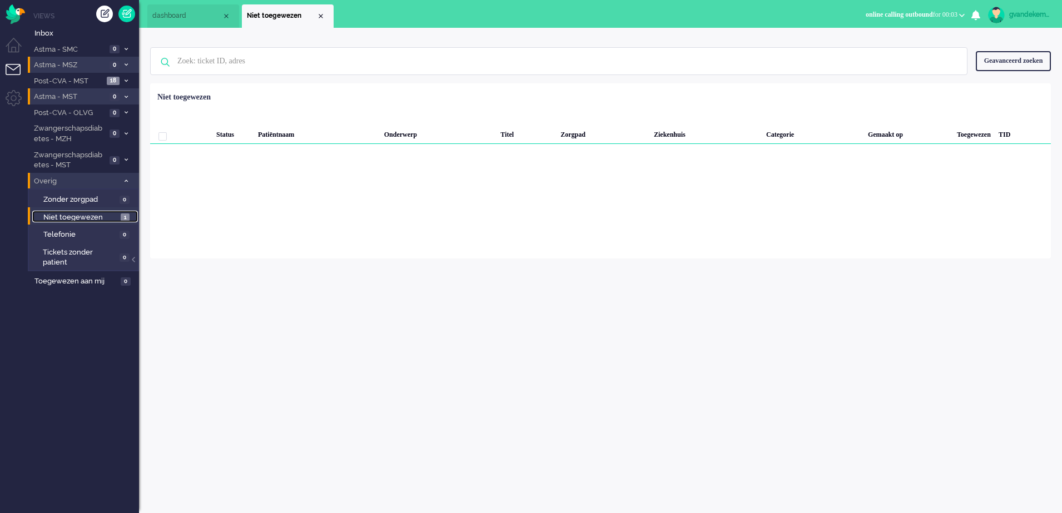
click at [128, 216] on span "1" at bounding box center [125, 218] width 9 height 8
click at [319, 16] on div "Close tab" at bounding box center [320, 16] width 9 height 9
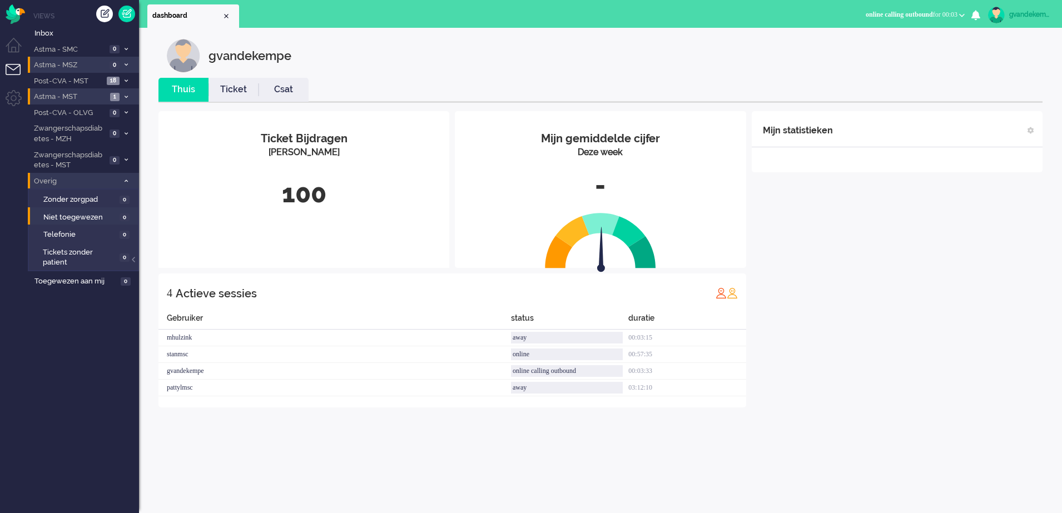
click at [943, 14] on span "online calling outbound for 00:03" at bounding box center [912, 15] width 92 height 8
click at [119, 92] on li "Astma - MST 1" at bounding box center [83, 96] width 111 height 16
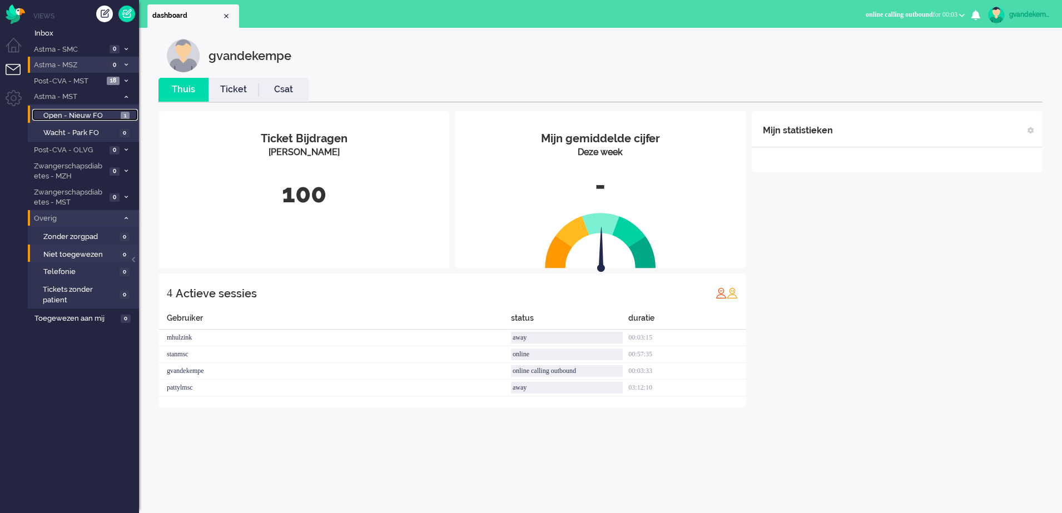
click at [101, 115] on span "Open - Nieuw FO" at bounding box center [80, 116] width 75 height 11
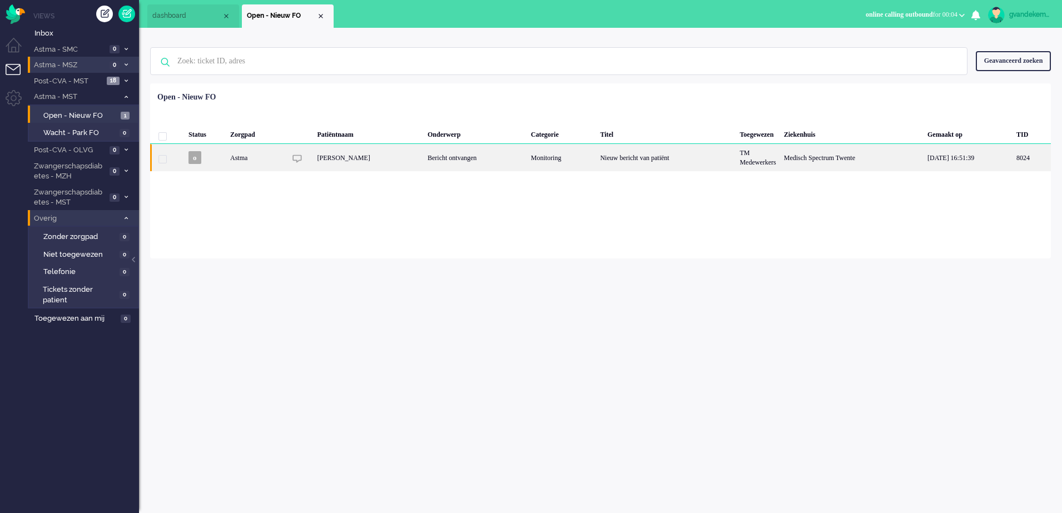
click at [552, 158] on div "Monitoring" at bounding box center [562, 157] width 70 height 27
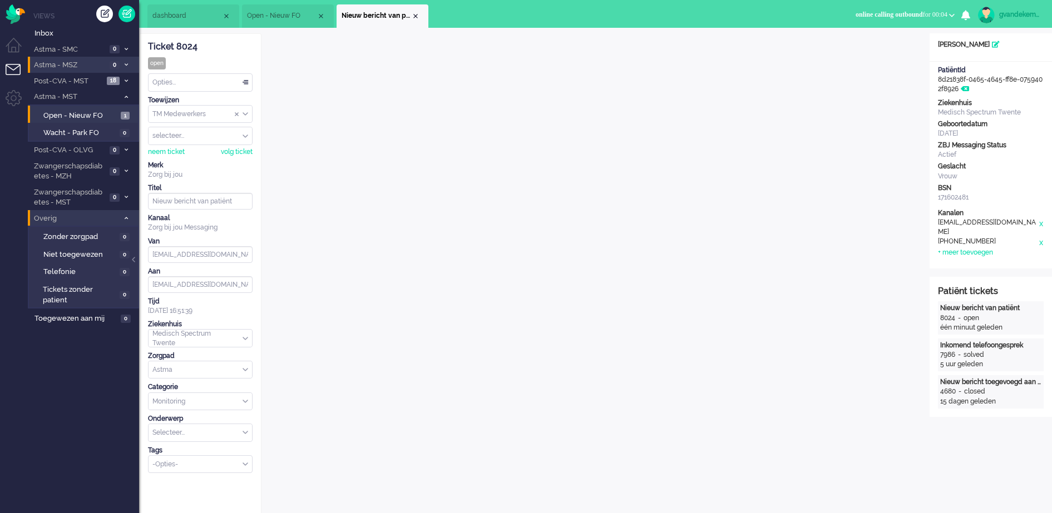
click at [245, 138] on div "selecteer..." at bounding box center [199, 135] width 103 height 17
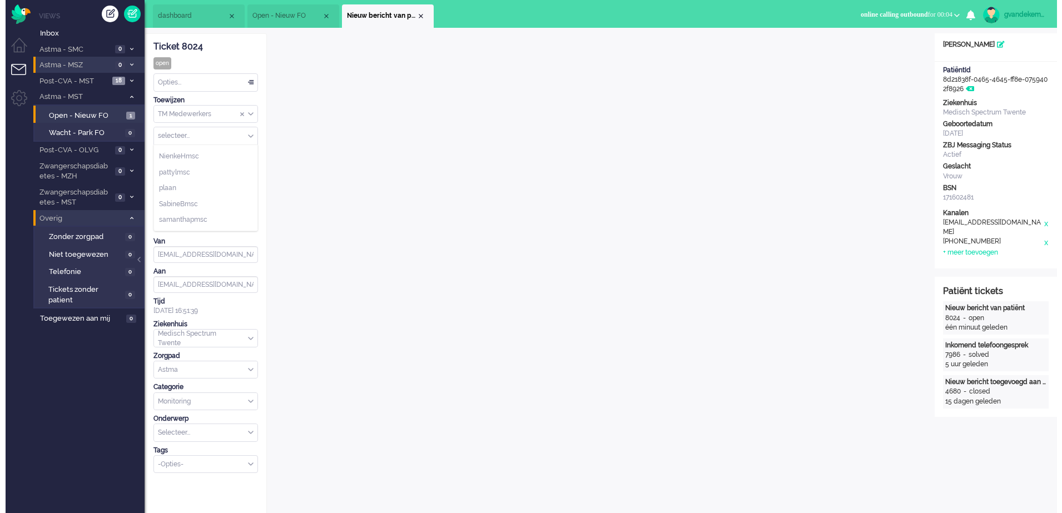
scroll to position [695, 0]
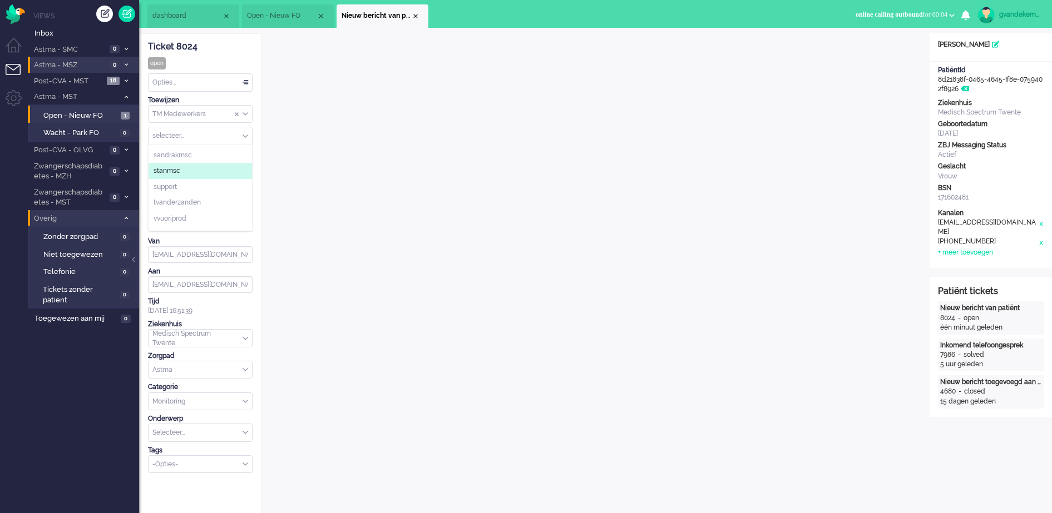
click at [172, 171] on span "stanmsc" at bounding box center [166, 170] width 27 height 9
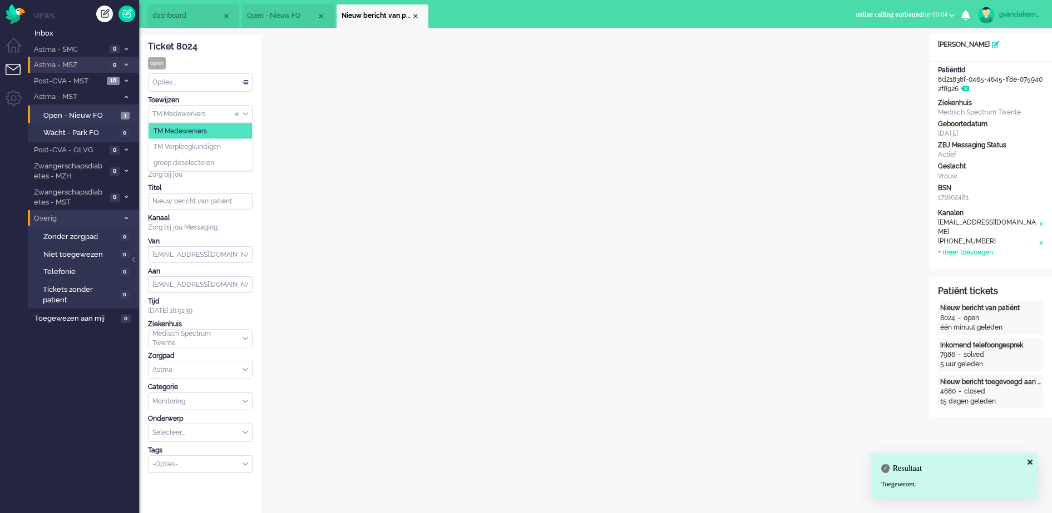
click at [245, 115] on div "TM Medewerkers" at bounding box center [199, 114] width 103 height 17
click at [221, 145] on span "TM Verpleegkundigen" at bounding box center [186, 146] width 67 height 9
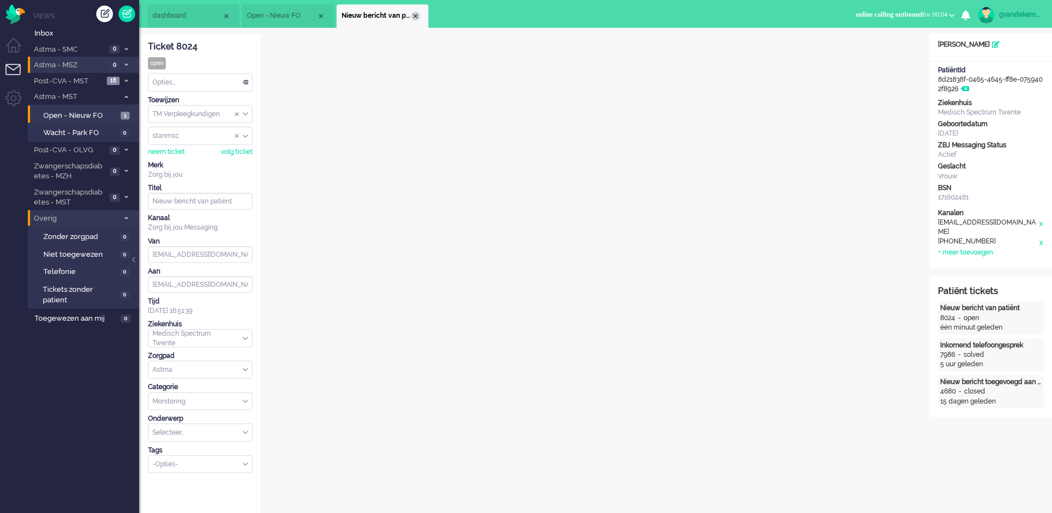
click at [415, 13] on div "Close tab" at bounding box center [415, 16] width 9 height 9
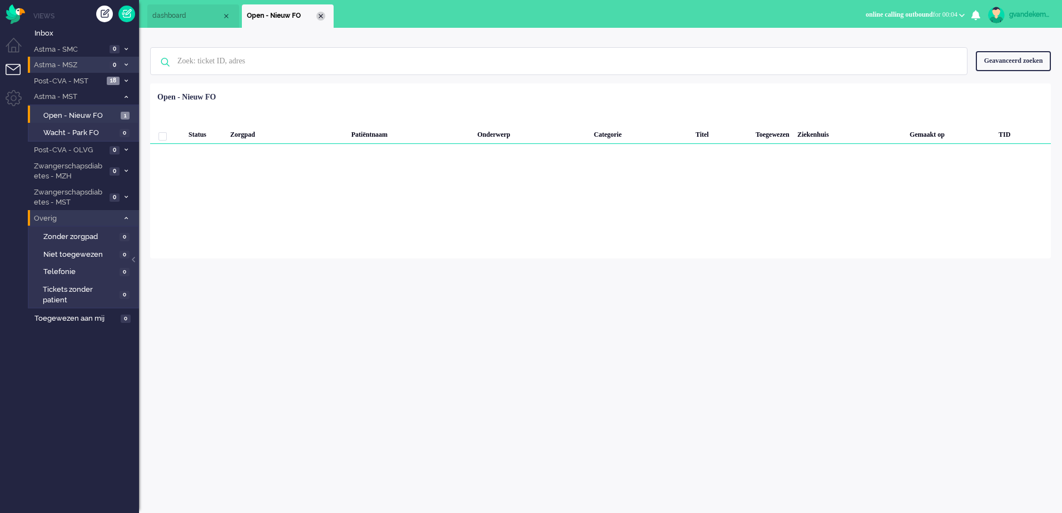
click at [322, 14] on div "Close tab" at bounding box center [320, 16] width 9 height 9
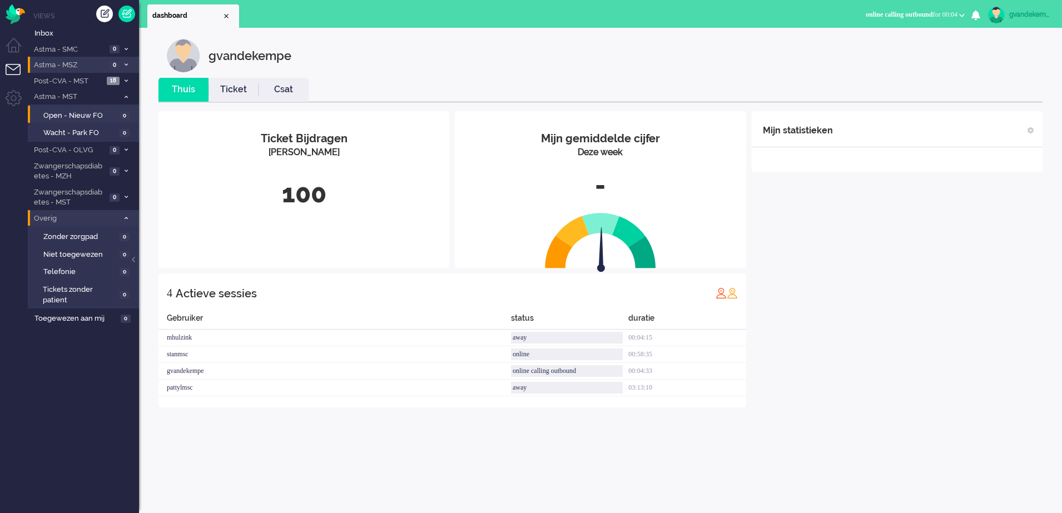
click at [126, 99] on span at bounding box center [126, 97] width 8 height 6
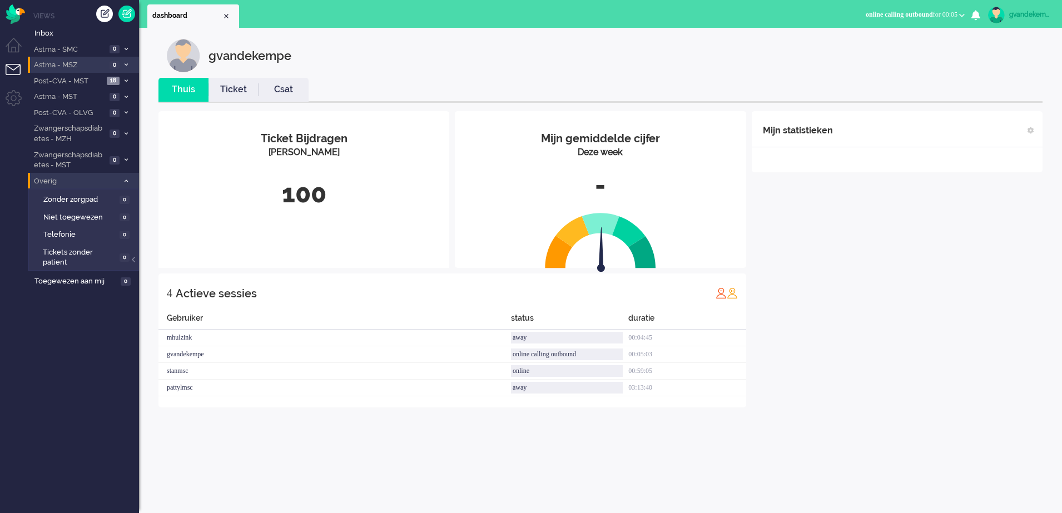
click at [125, 180] on icon at bounding box center [126, 181] width 3 height 4
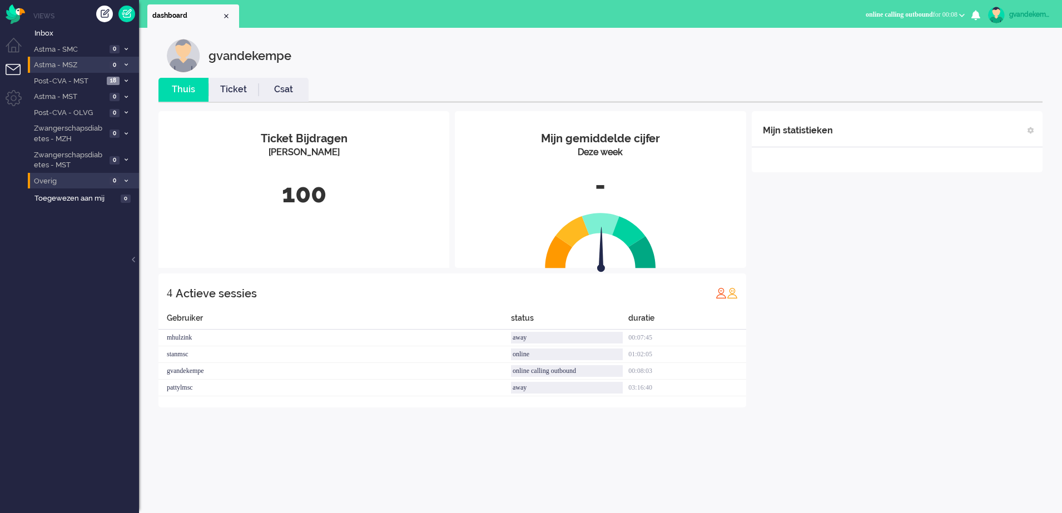
click at [953, 11] on span "online calling outbound for 00:08" at bounding box center [912, 15] width 92 height 8
click at [894, 52] on label "Online" at bounding box center [919, 49] width 88 height 9
click at [1024, 14] on div "gvandekempe" at bounding box center [1030, 14] width 42 height 11
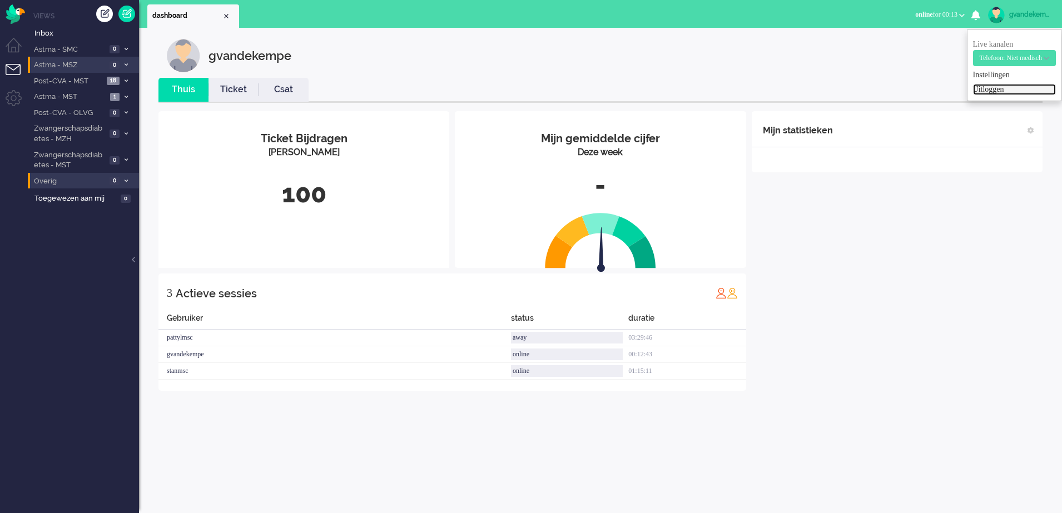
click at [976, 88] on link "Uitloggen" at bounding box center [1014, 89] width 83 height 11
